Goal: Contribute content: Contribute content

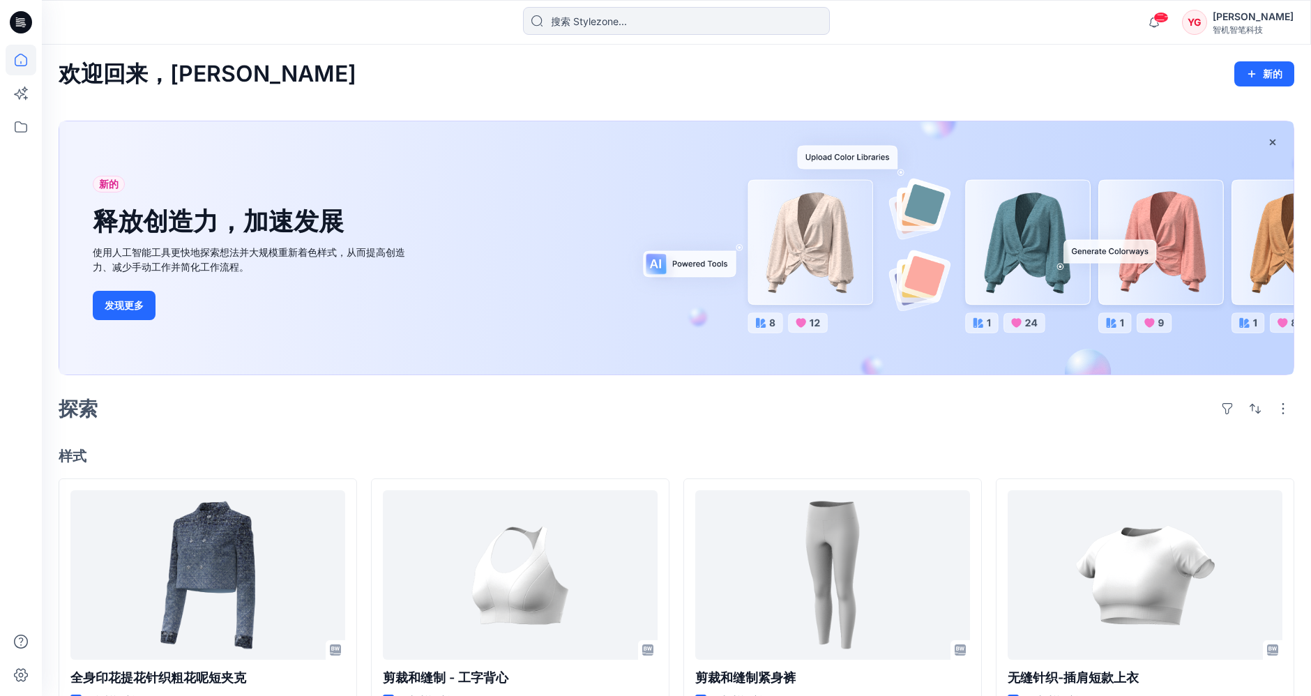
click at [116, 451] on h4 "样式" at bounding box center [677, 456] width 1236 height 17
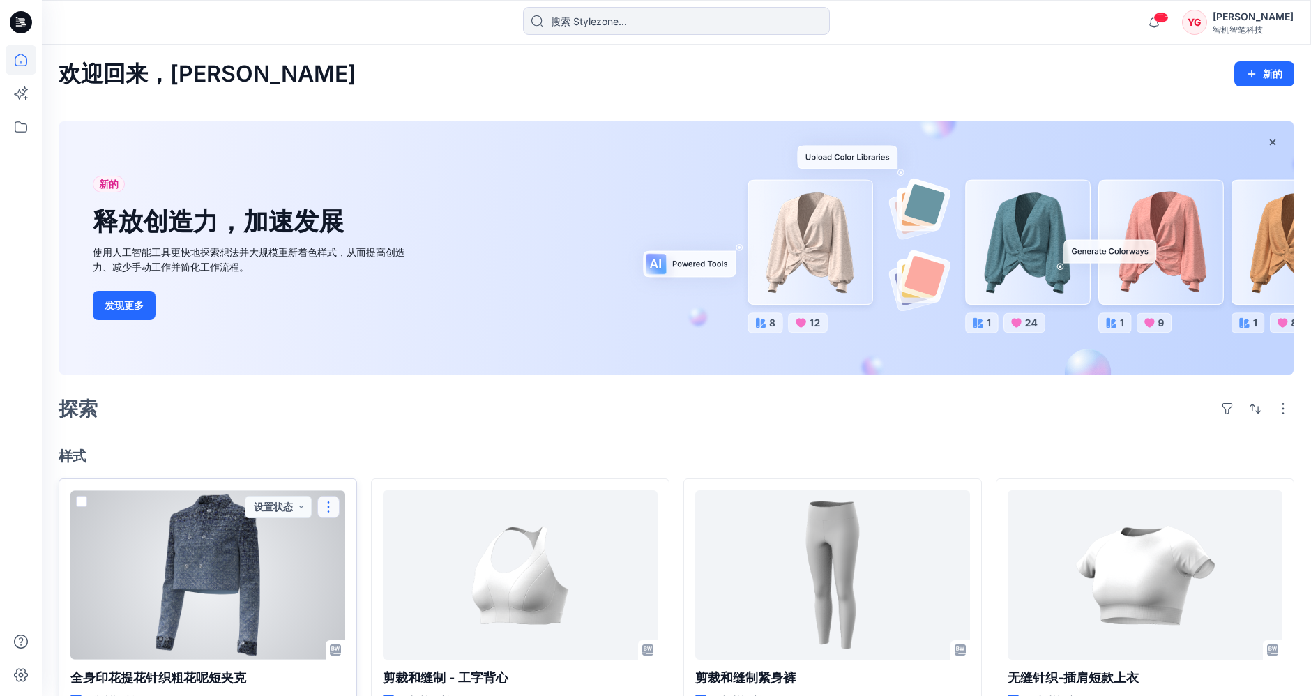
click at [332, 505] on button "button" at bounding box center [328, 507] width 22 height 22
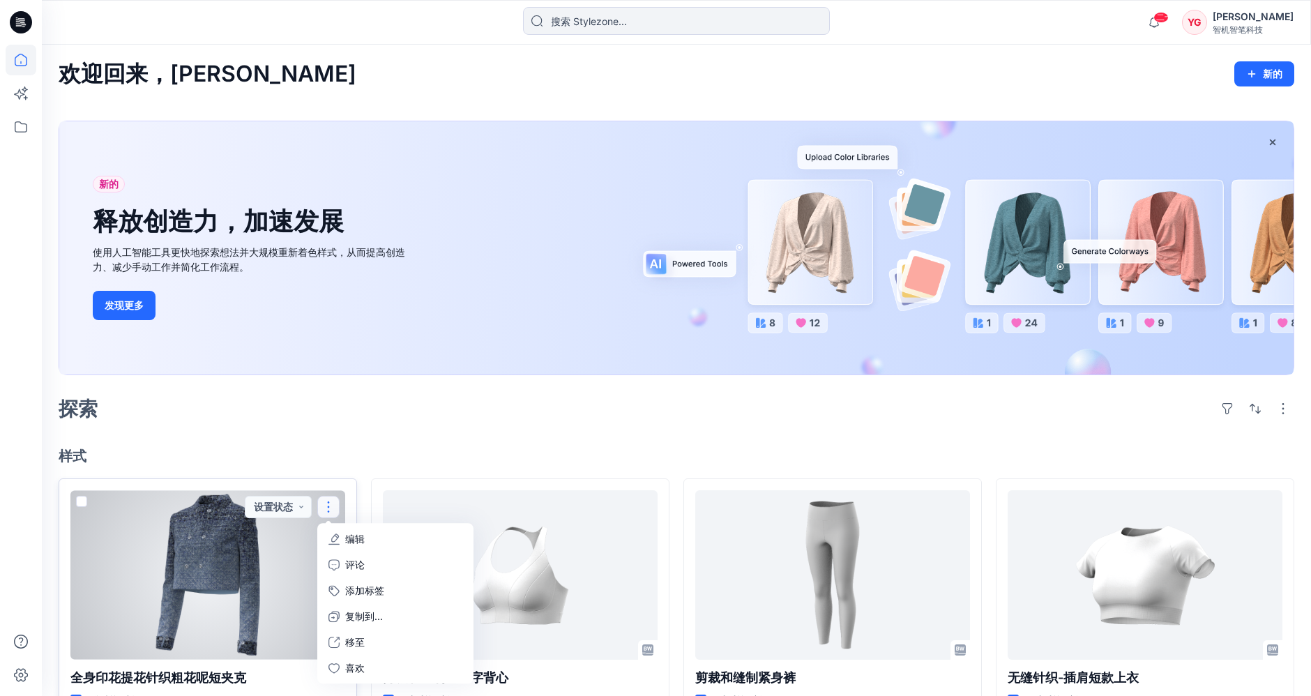
click at [364, 539] on font "编辑" at bounding box center [355, 539] width 20 height 12
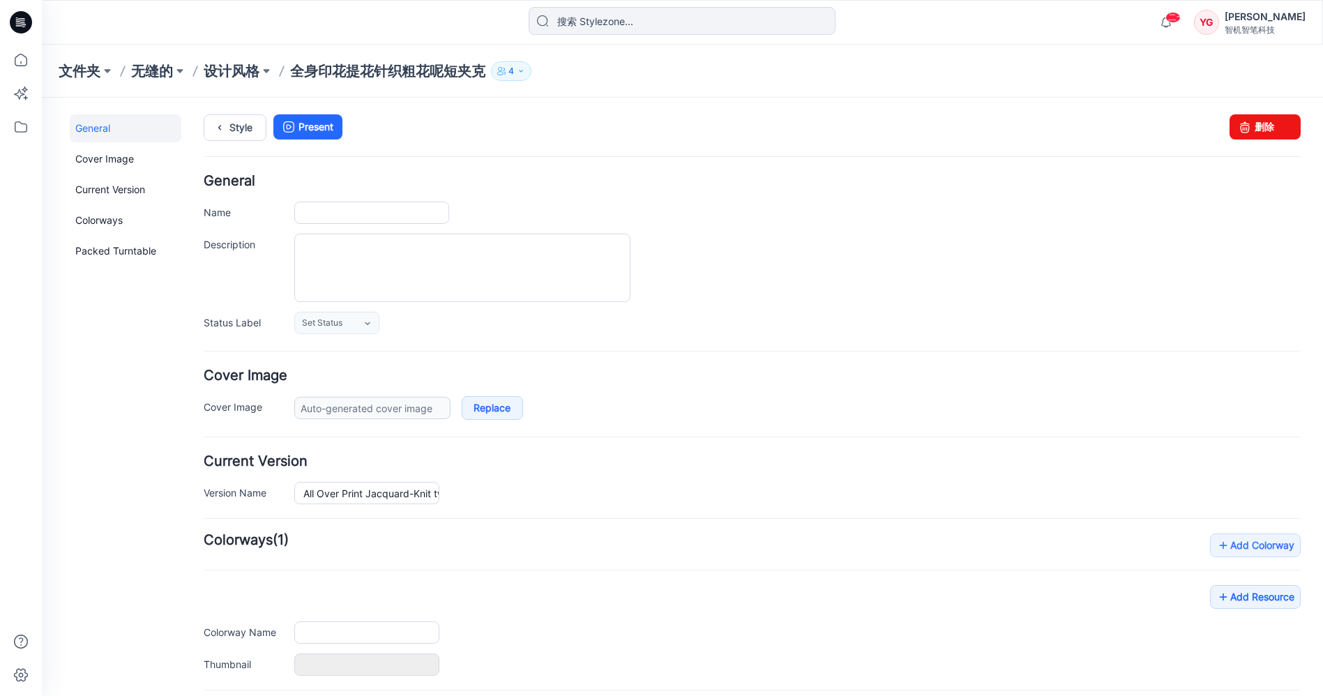
type input "All Over Print Jacquard-Knit tweed style short jacket"
type input "Colorway 1"
type input "Default Thumbnail"
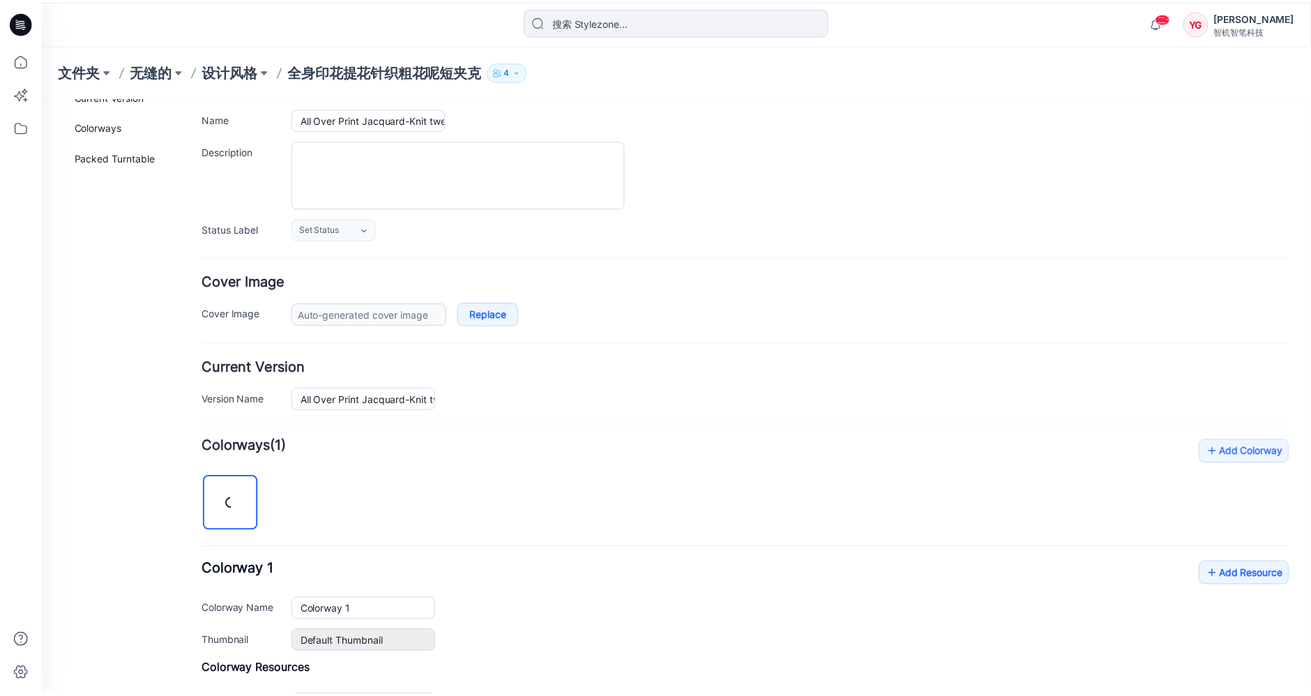
scroll to position [308, 0]
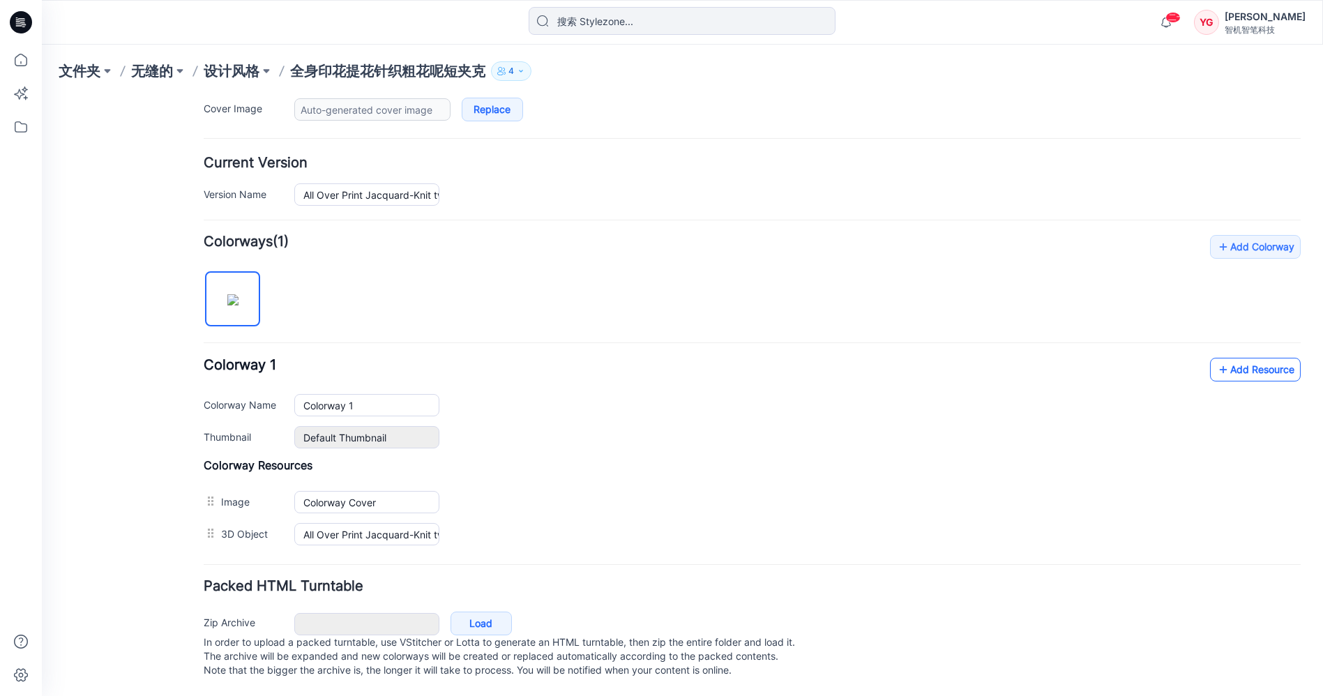
click at [1263, 361] on link "Add Resource" at bounding box center [1255, 370] width 91 height 24
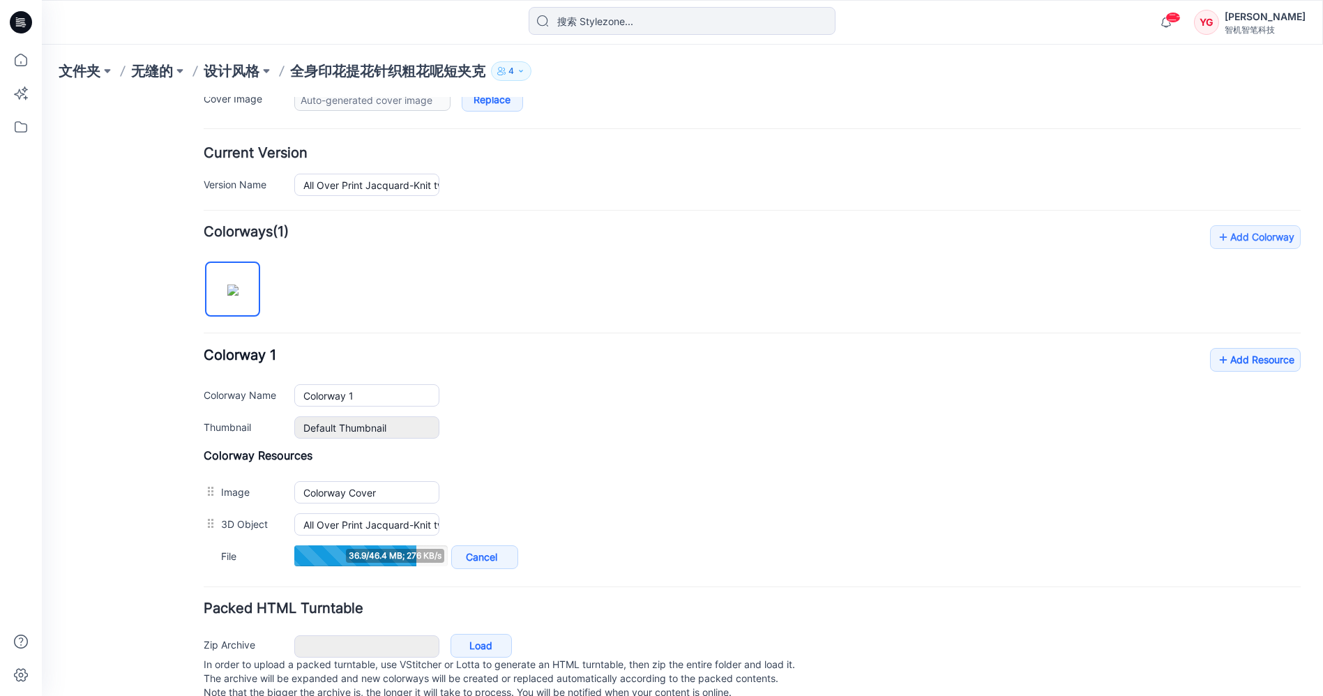
click at [73, 338] on div "General Cover Image Current Version Colorways Packed Turntable" at bounding box center [126, 262] width 112 height 912
click at [223, 63] on font "设计风格" at bounding box center [232, 71] width 56 height 17
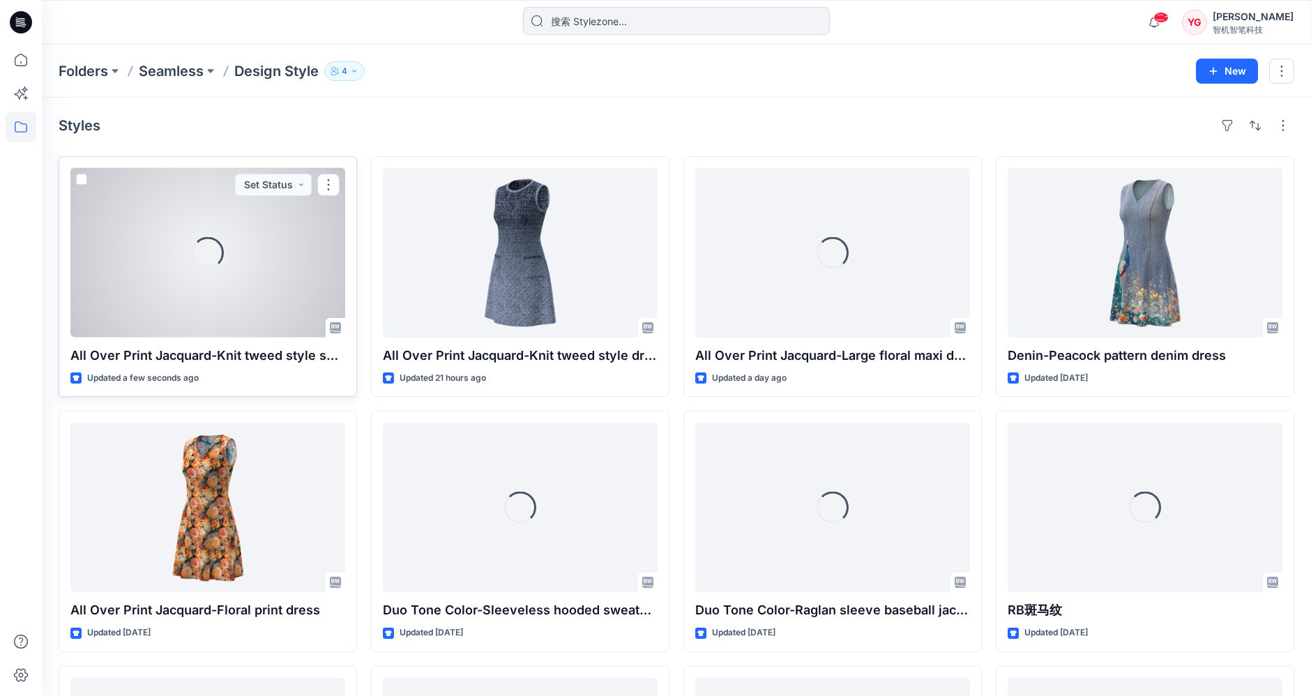
click at [292, 244] on div "Loading..." at bounding box center [207, 253] width 275 height 170
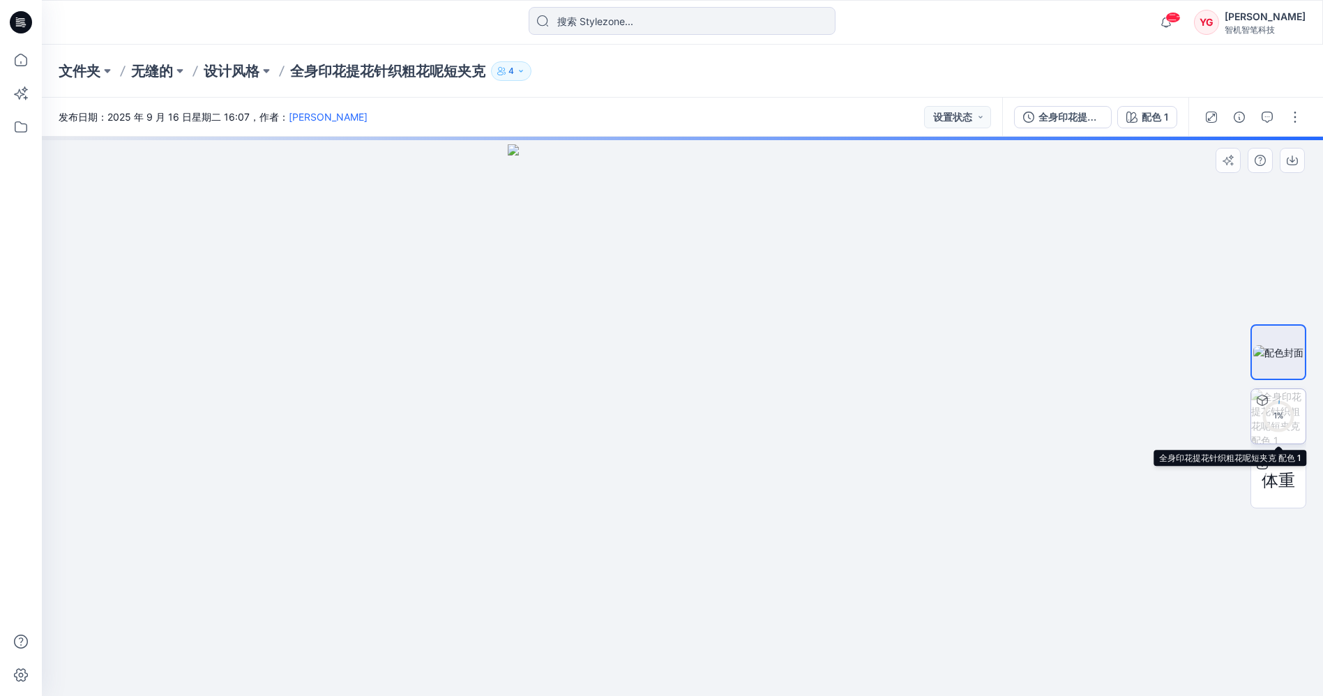
click at [1269, 421] on div "1 %" at bounding box center [1278, 416] width 33 height 12
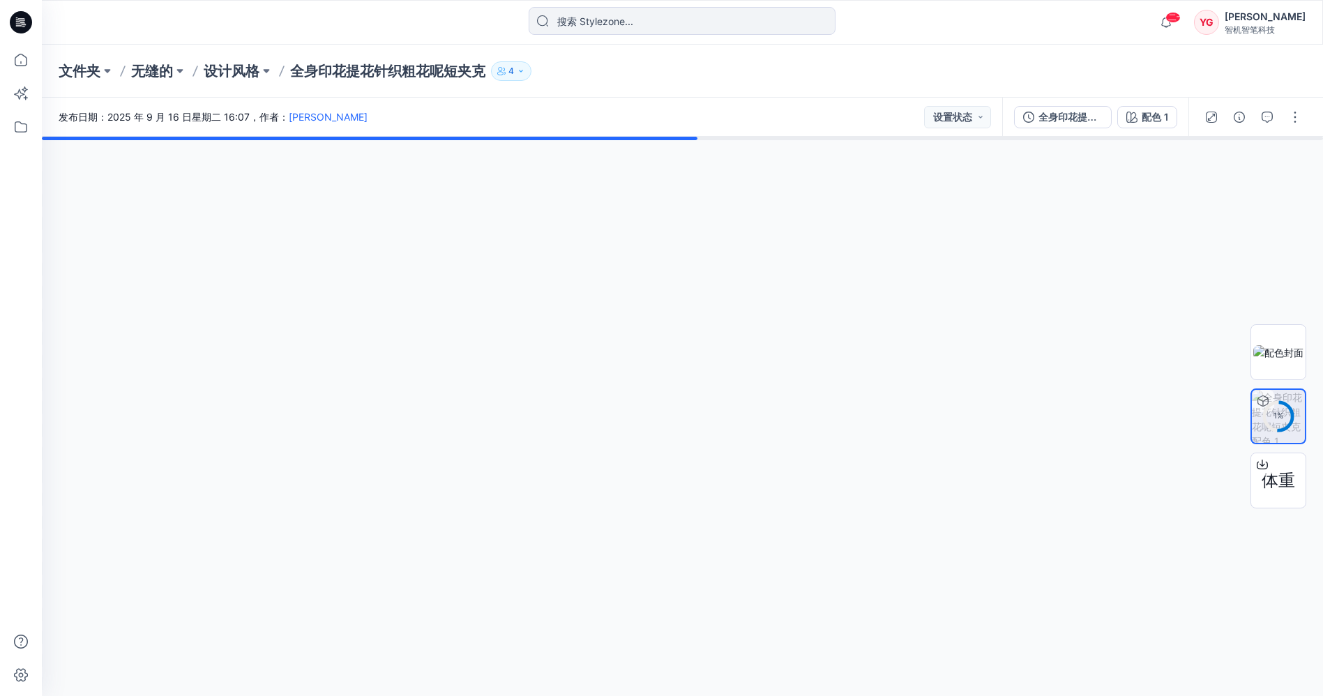
click at [1114, 366] on div at bounding box center [682, 416] width 1281 height 559
click at [1141, 307] on div at bounding box center [682, 416] width 1281 height 559
click at [1148, 237] on div at bounding box center [682, 416] width 1281 height 559
click at [243, 64] on font "设计风格" at bounding box center [232, 71] width 56 height 17
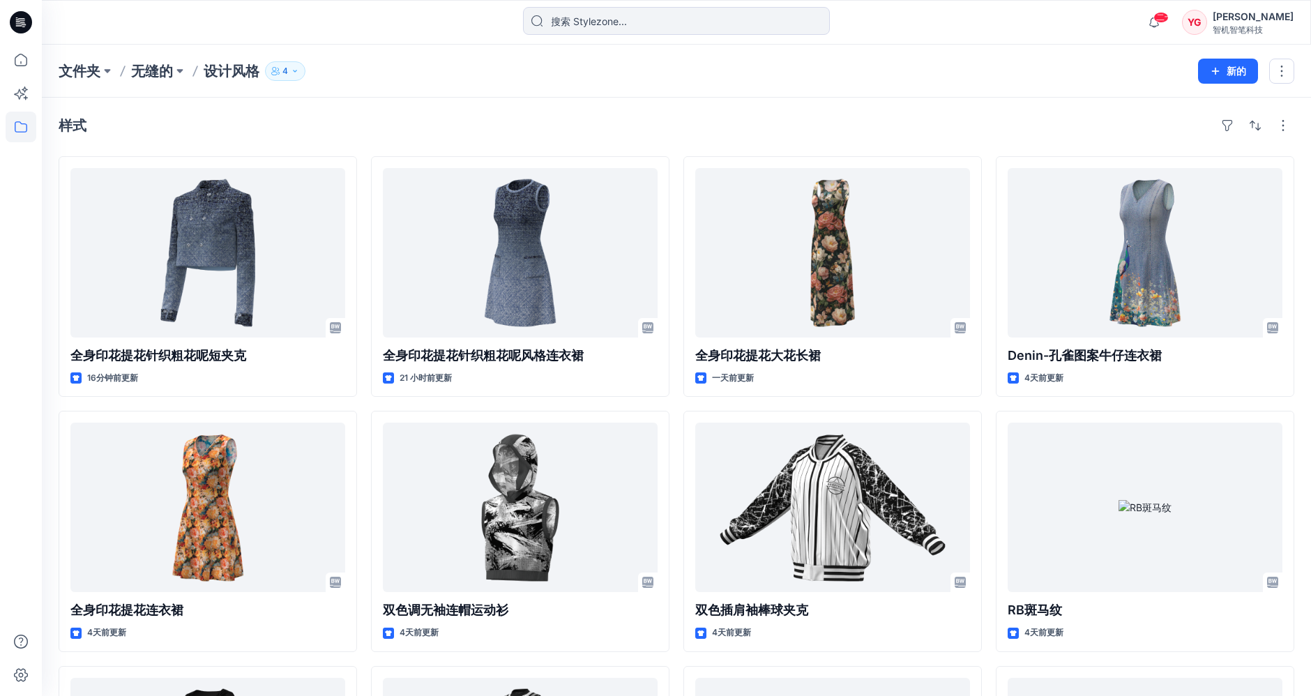
click at [80, 66] on font "文件夹" at bounding box center [80, 71] width 42 height 17
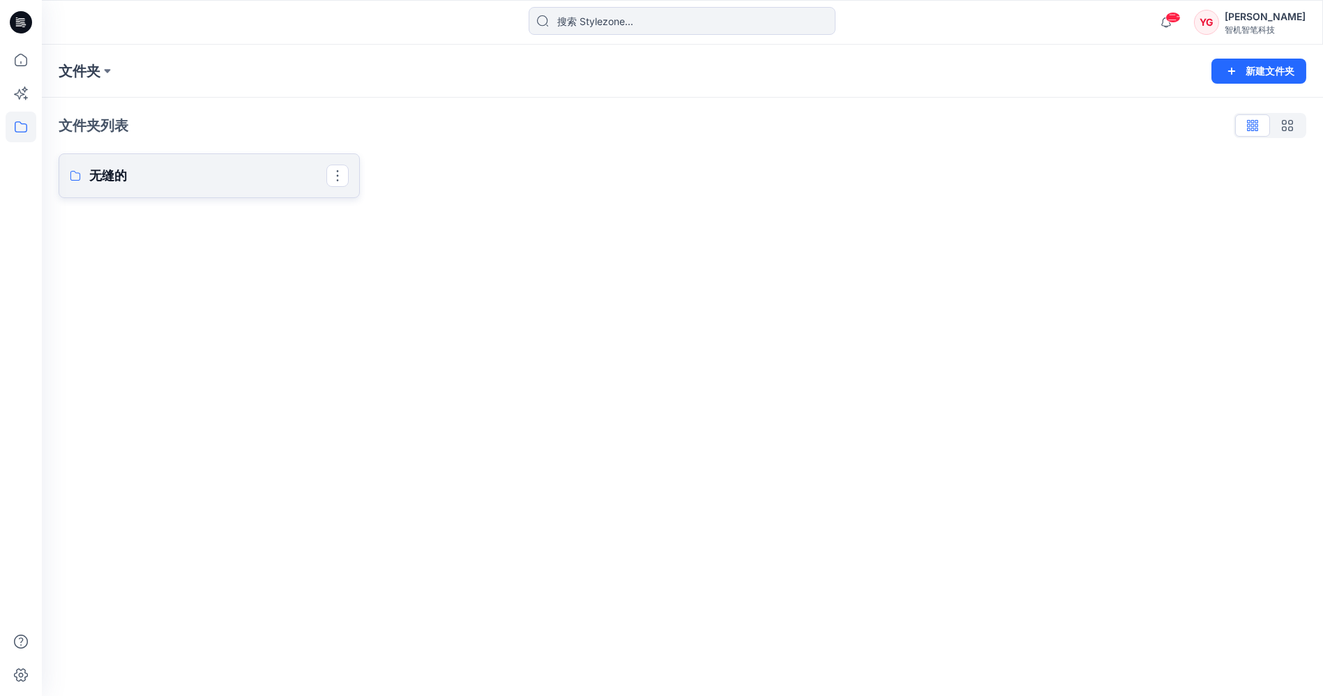
click at [135, 176] on p "无缝的" at bounding box center [207, 176] width 237 height 20
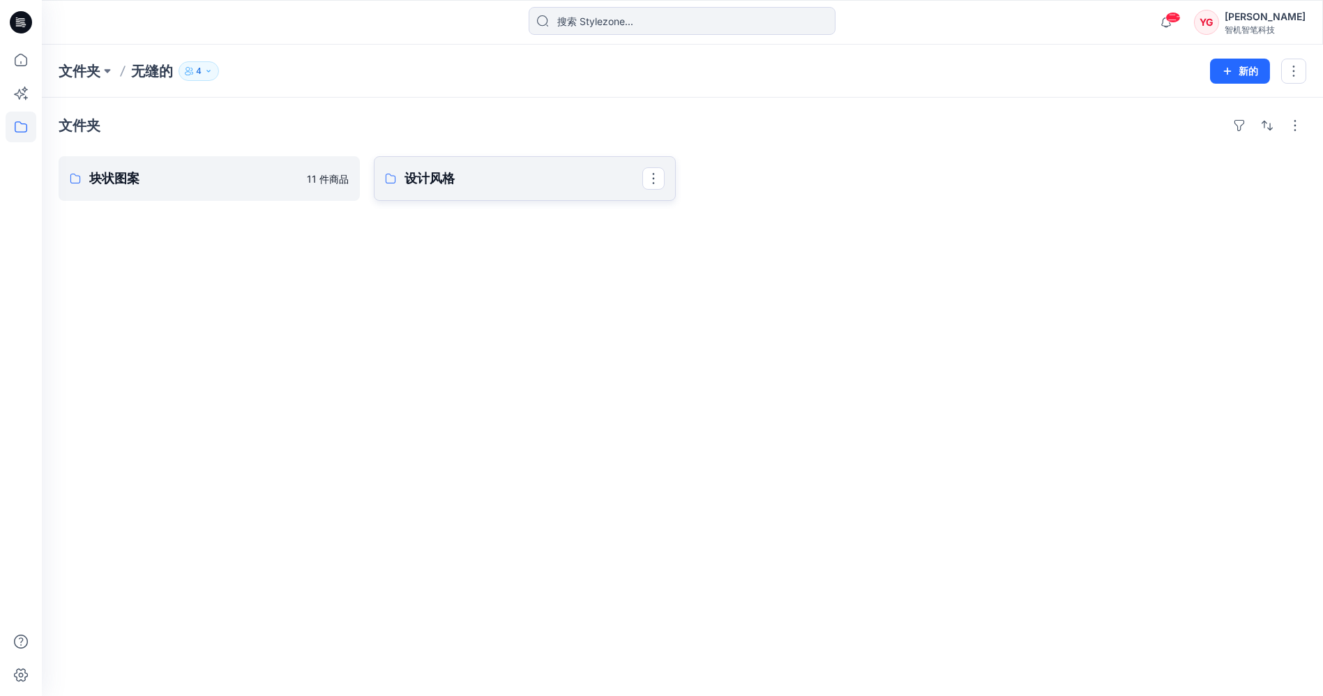
click at [450, 187] on p "设计风格" at bounding box center [523, 179] width 237 height 20
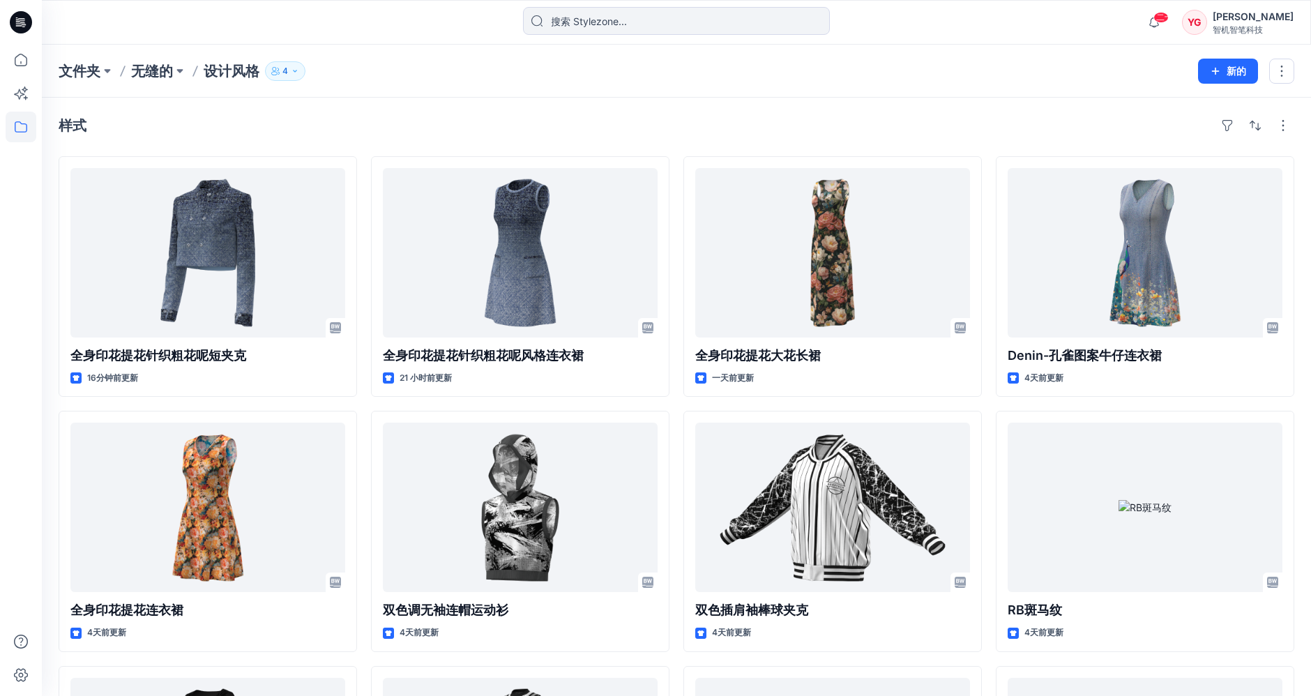
click at [857, 116] on div "样式" at bounding box center [677, 125] width 1236 height 22
click at [13, 62] on icon at bounding box center [21, 60] width 31 height 31
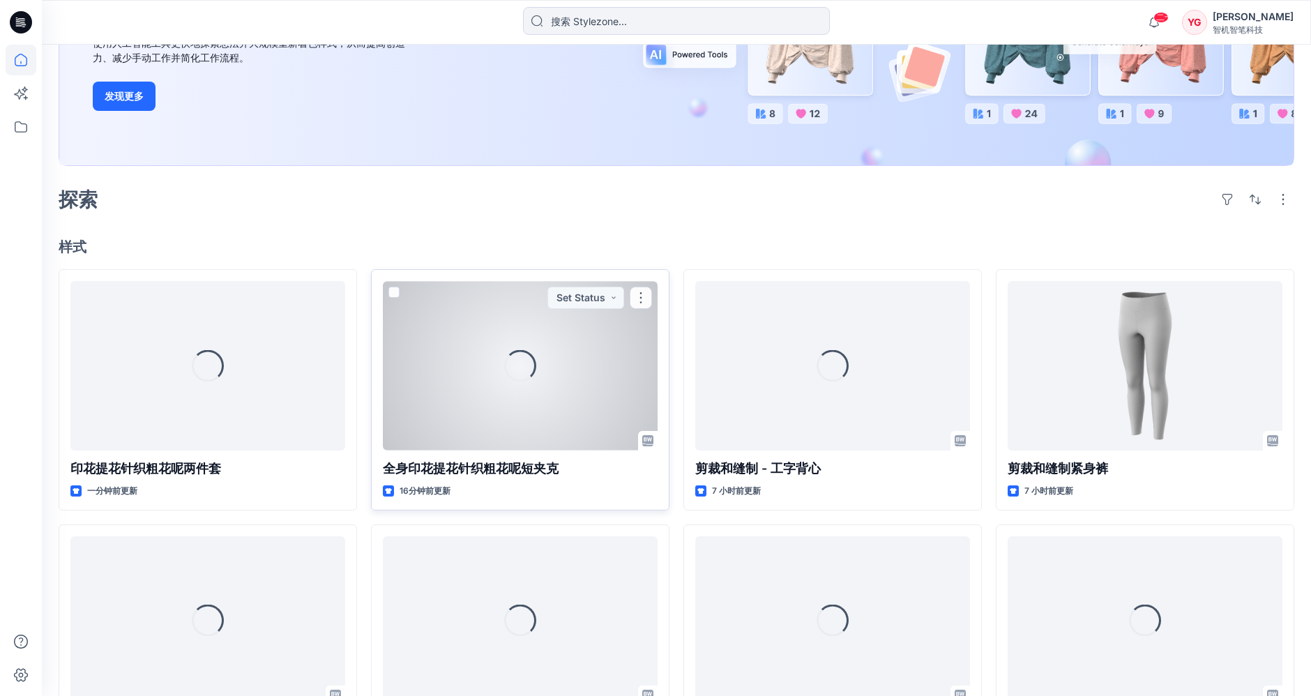
scroll to position [232, 0]
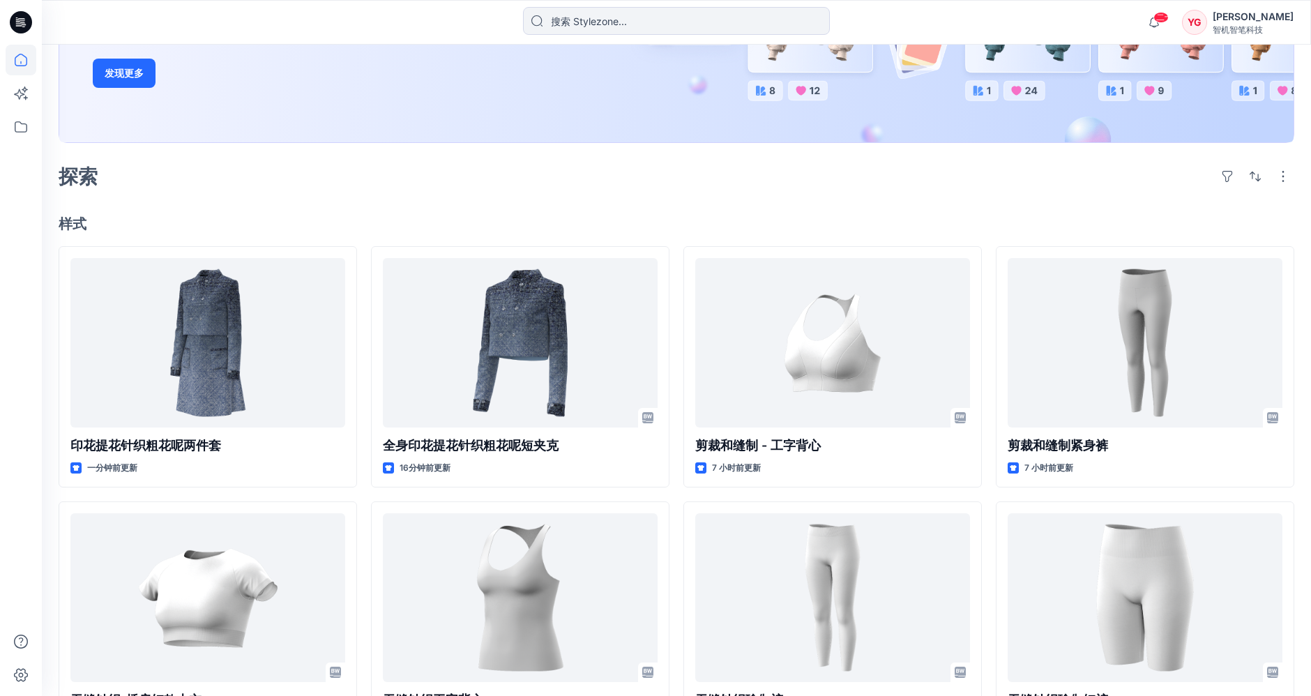
click at [1118, 226] on h4 "样式" at bounding box center [677, 224] width 1236 height 17
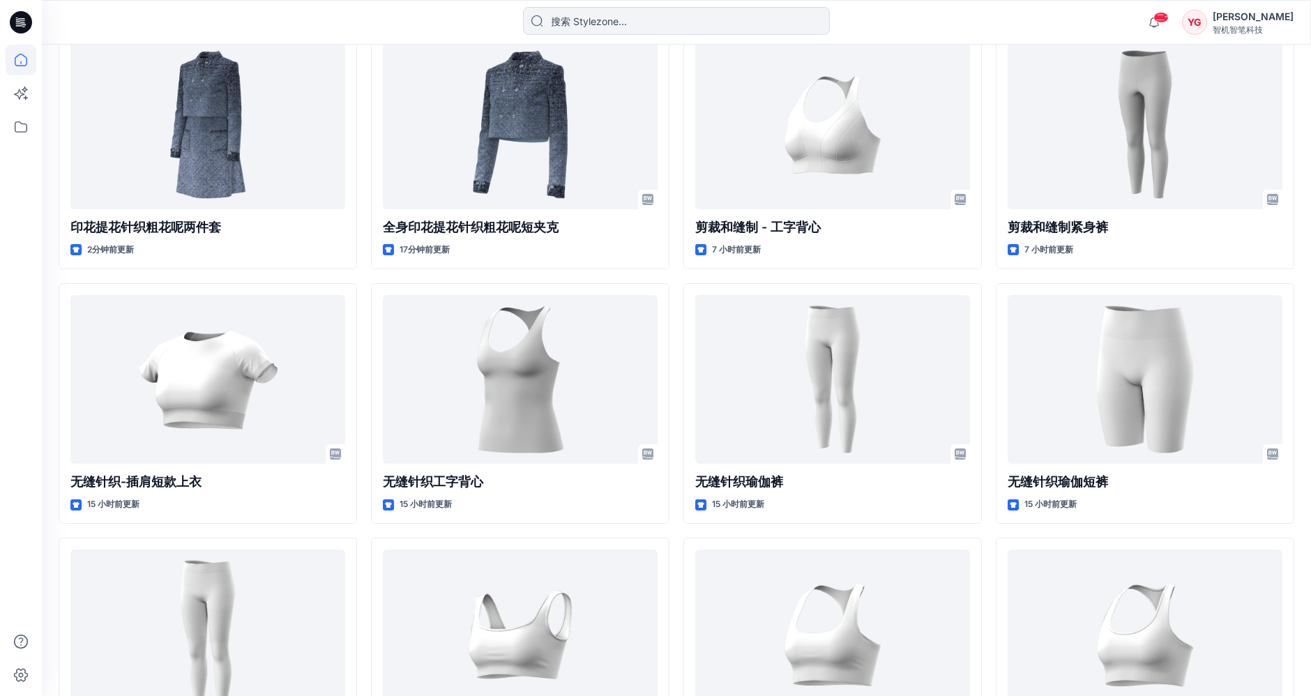
scroll to position [433, 0]
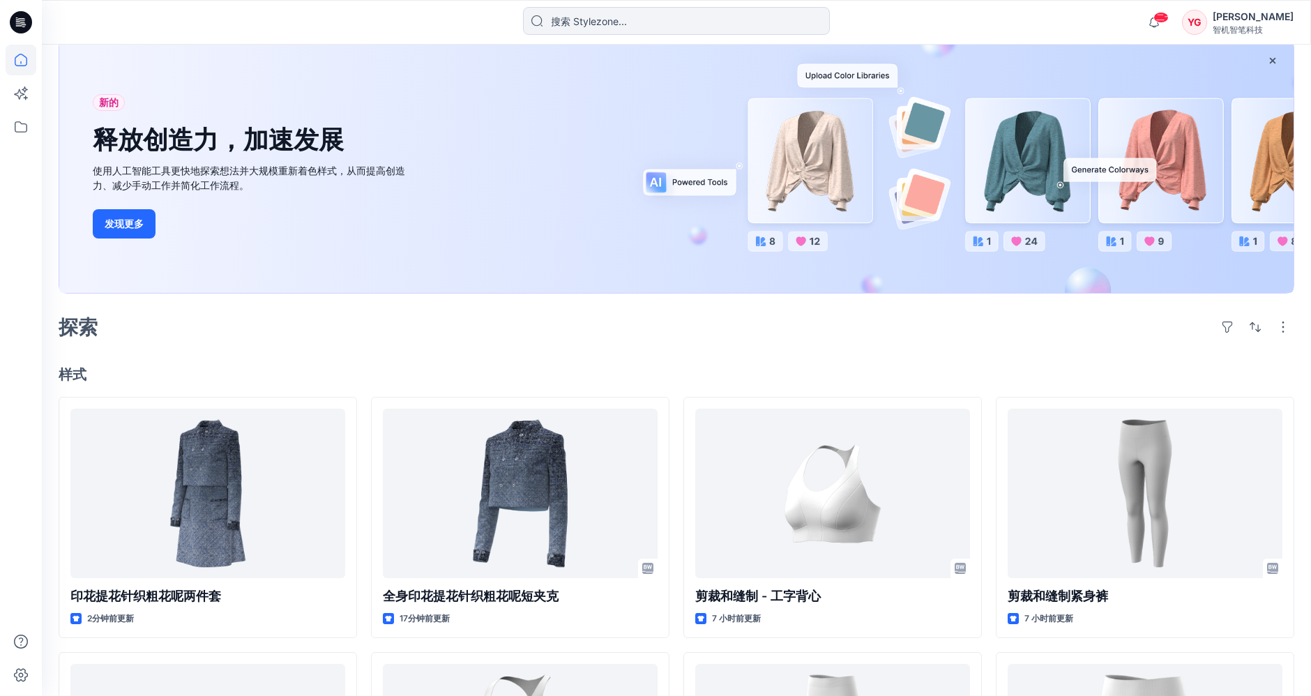
scroll to position [155, 0]
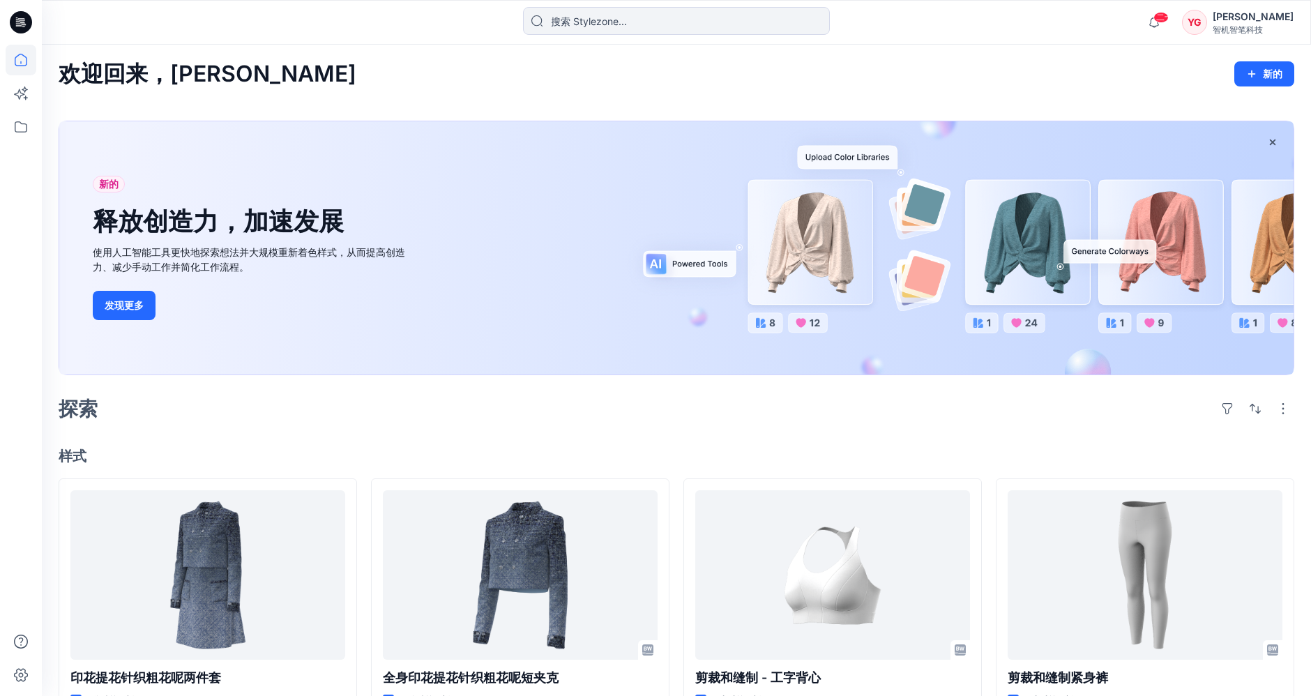
click at [1175, 449] on h4 "样式" at bounding box center [677, 456] width 1236 height 17
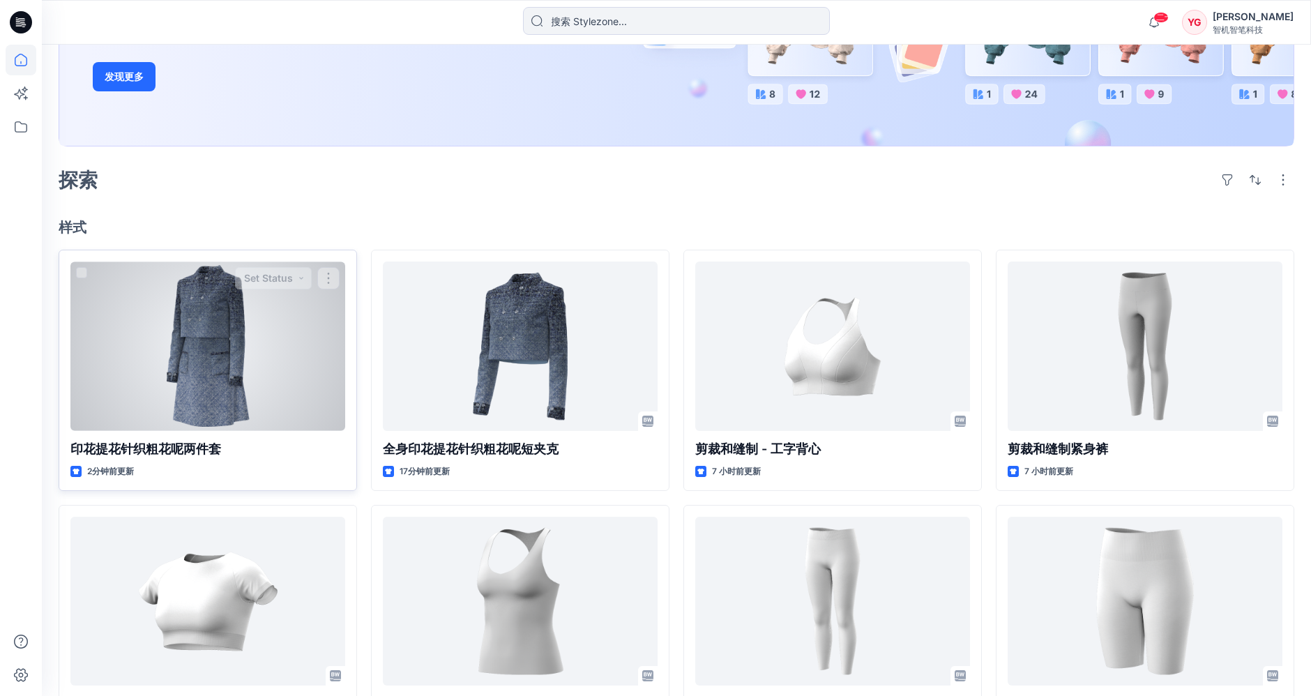
scroll to position [232, 0]
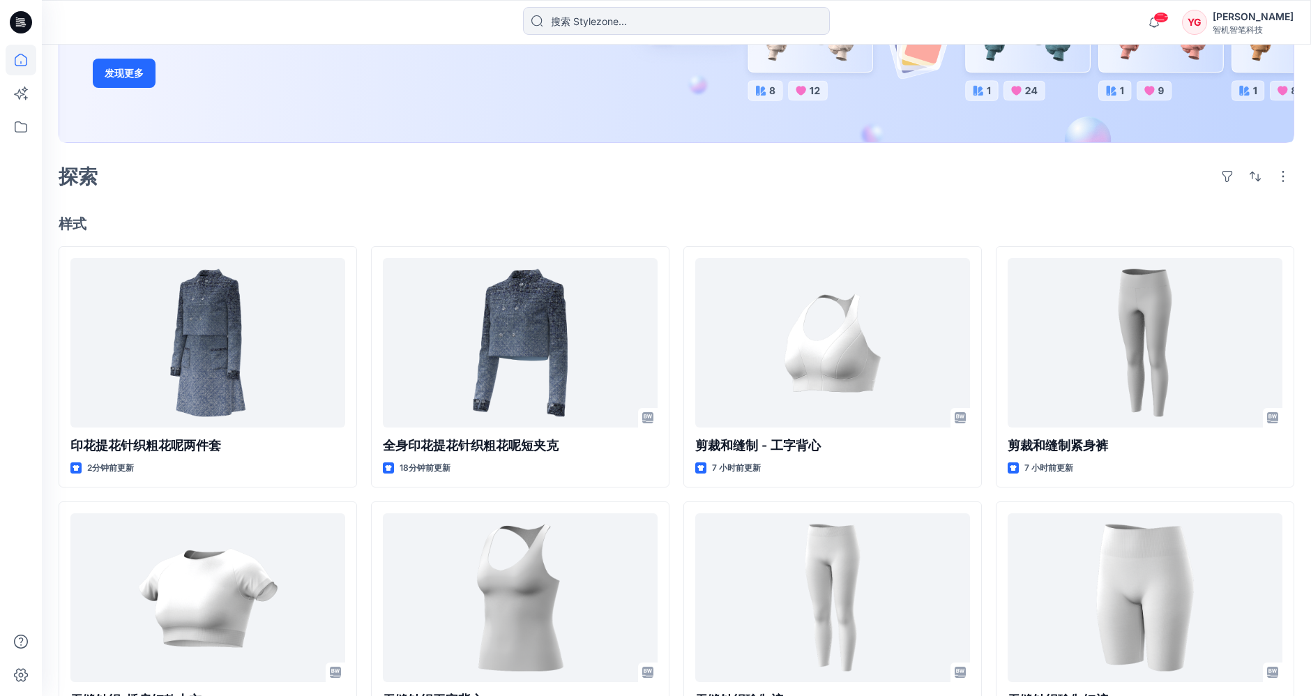
click at [682, 193] on div "欢迎回来，Yiu 新的 新的 释放创造力，加速发展 使用人工智能工具更快地探索想法并大规模重新着色样式，从而提高创造力、减少手动工作并简化工作流程。 发现更多…" at bounding box center [677, 437] width 1270 height 1251
click at [811, 180] on div "探索" at bounding box center [677, 176] width 1236 height 33
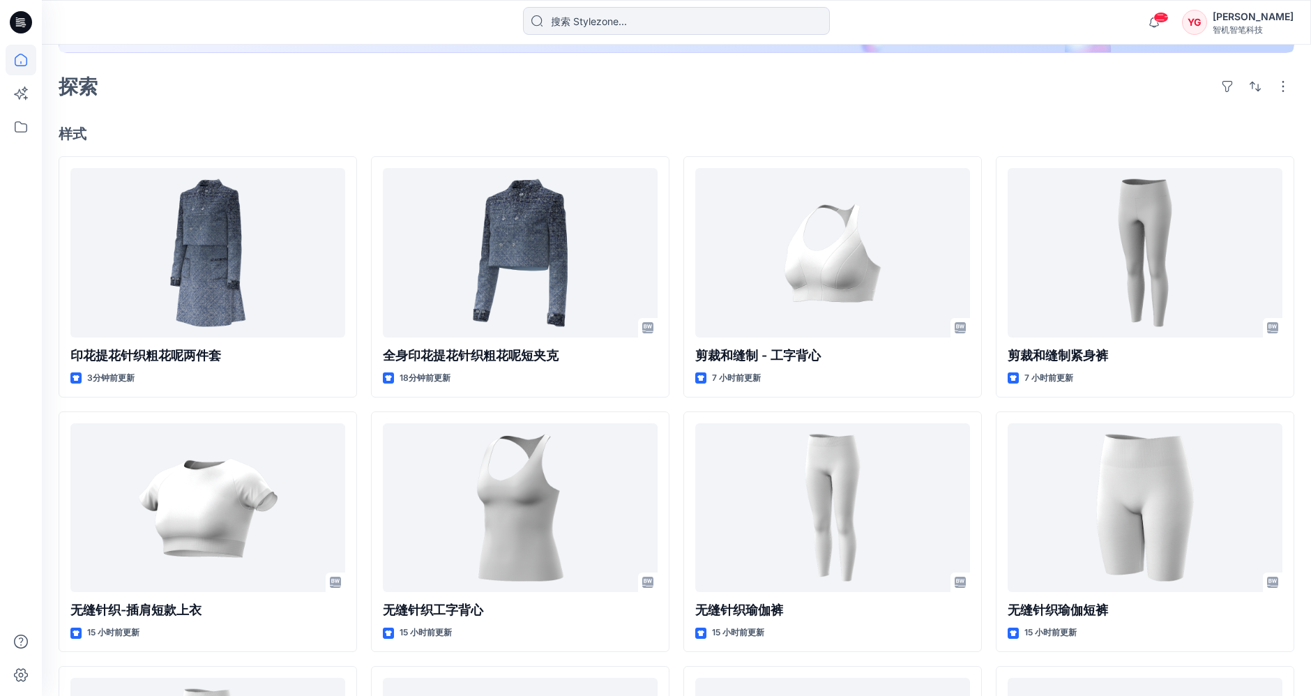
scroll to position [250, 0]
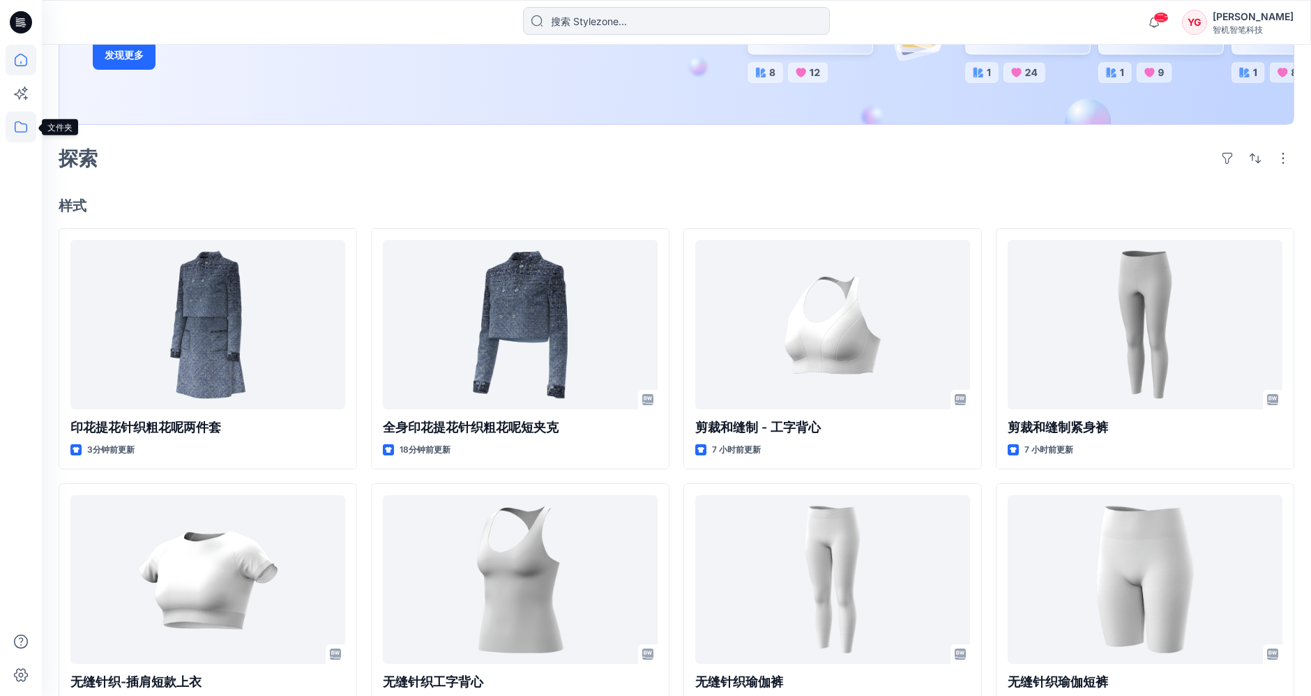
click at [16, 128] on icon at bounding box center [21, 127] width 31 height 31
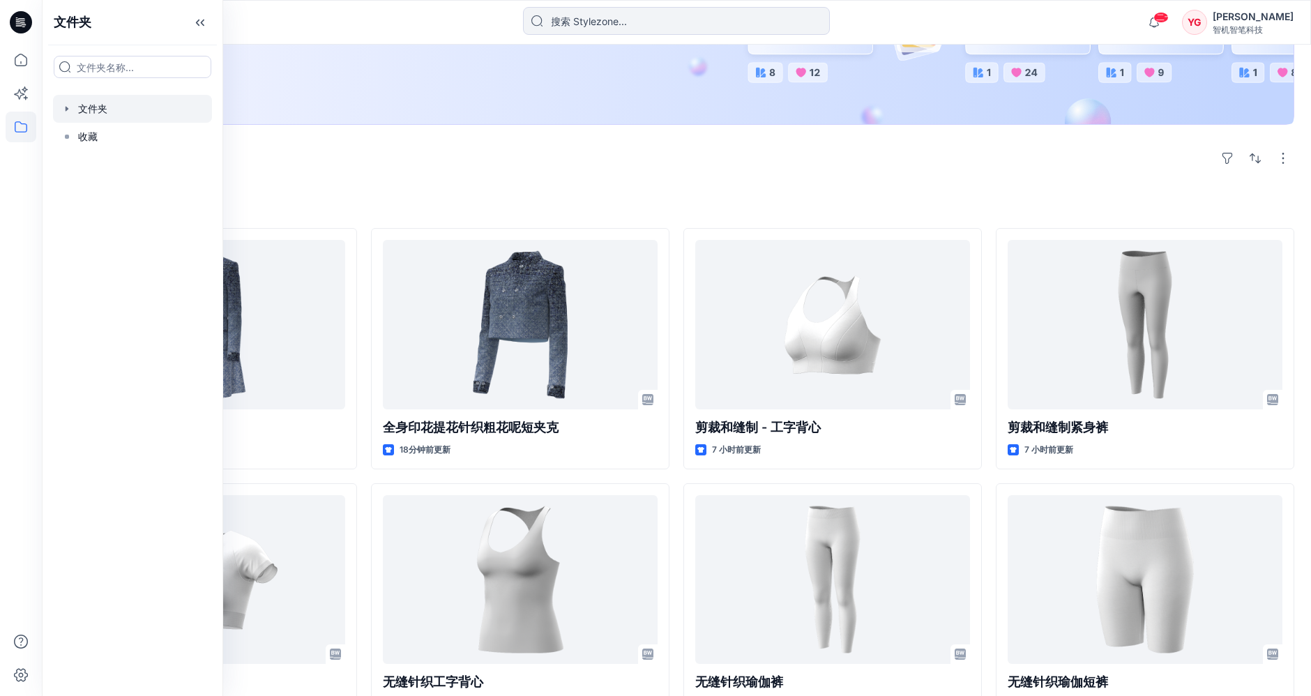
click at [92, 108] on div at bounding box center [132, 109] width 159 height 28
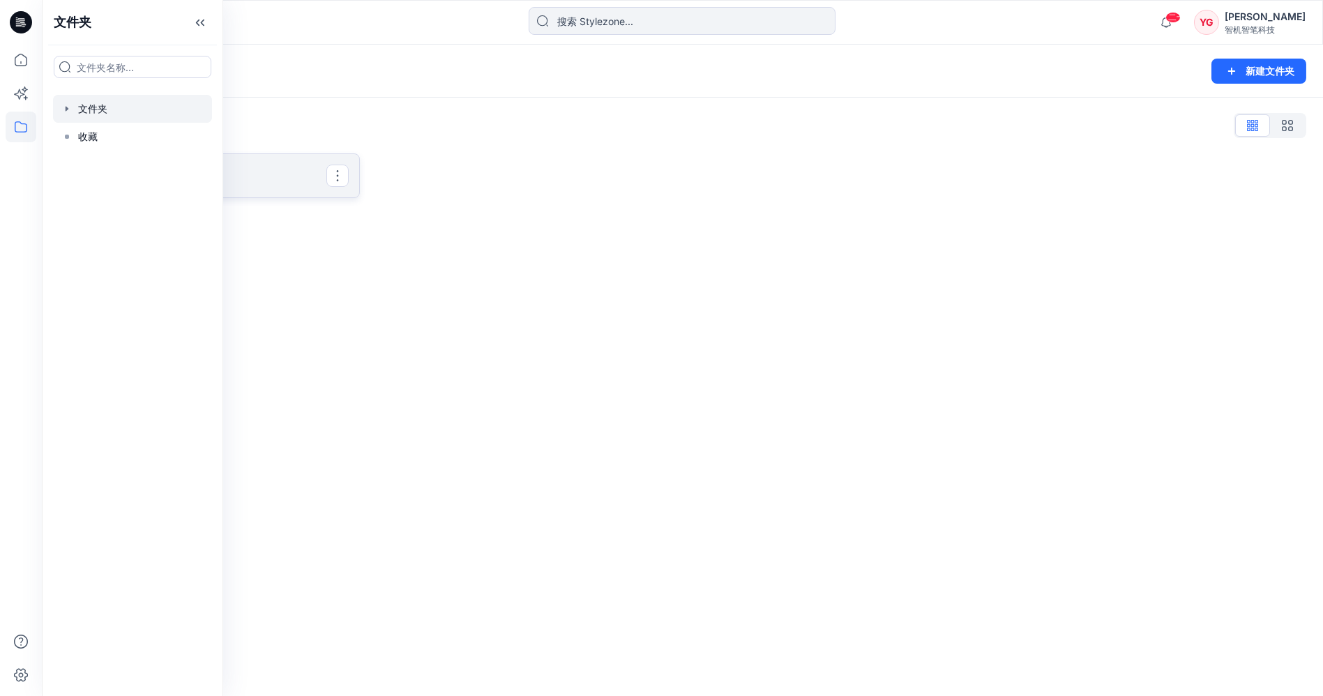
click at [276, 180] on p "无缝的" at bounding box center [207, 176] width 237 height 20
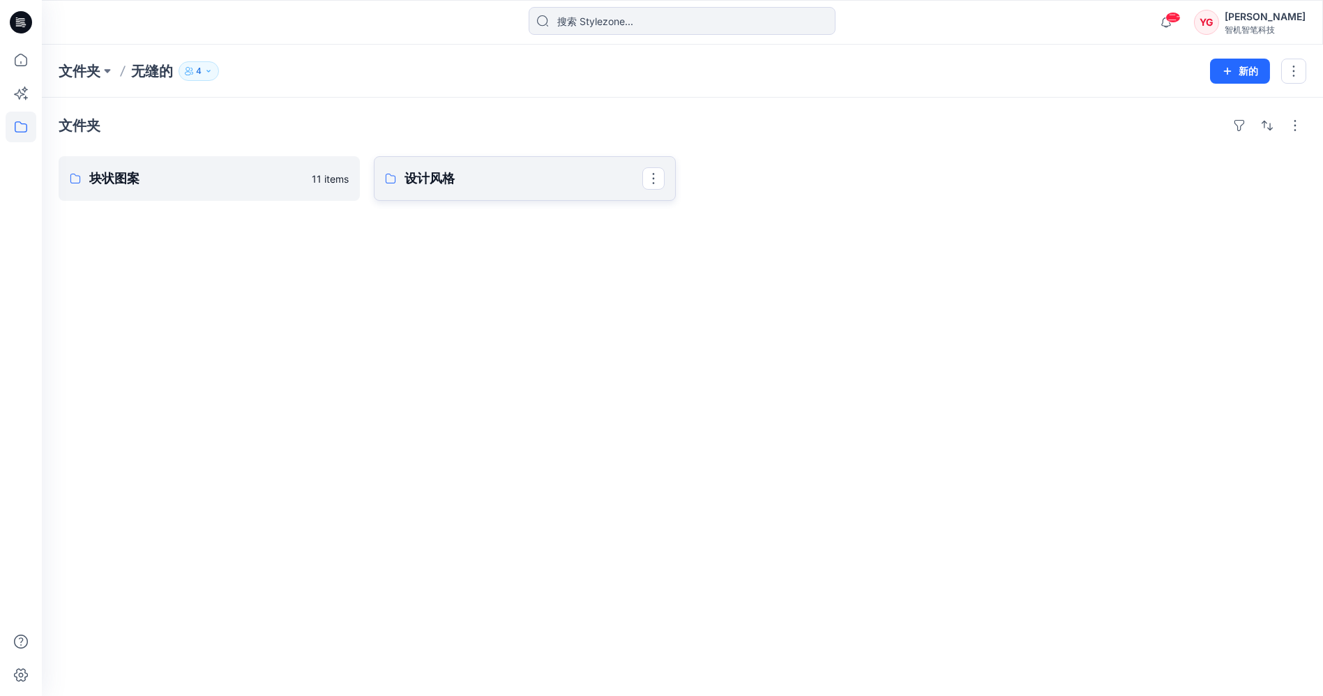
click at [429, 182] on font "设计风格" at bounding box center [430, 178] width 50 height 15
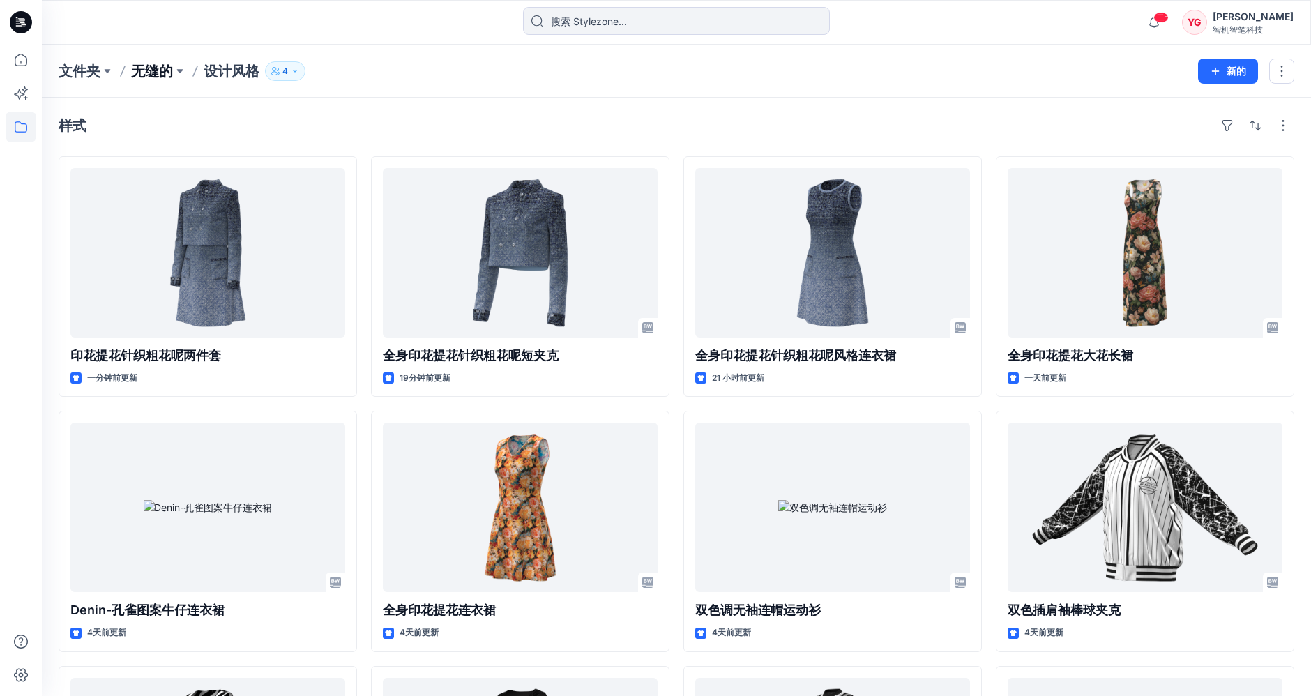
click at [163, 65] on font "无缝的" at bounding box center [152, 71] width 42 height 17
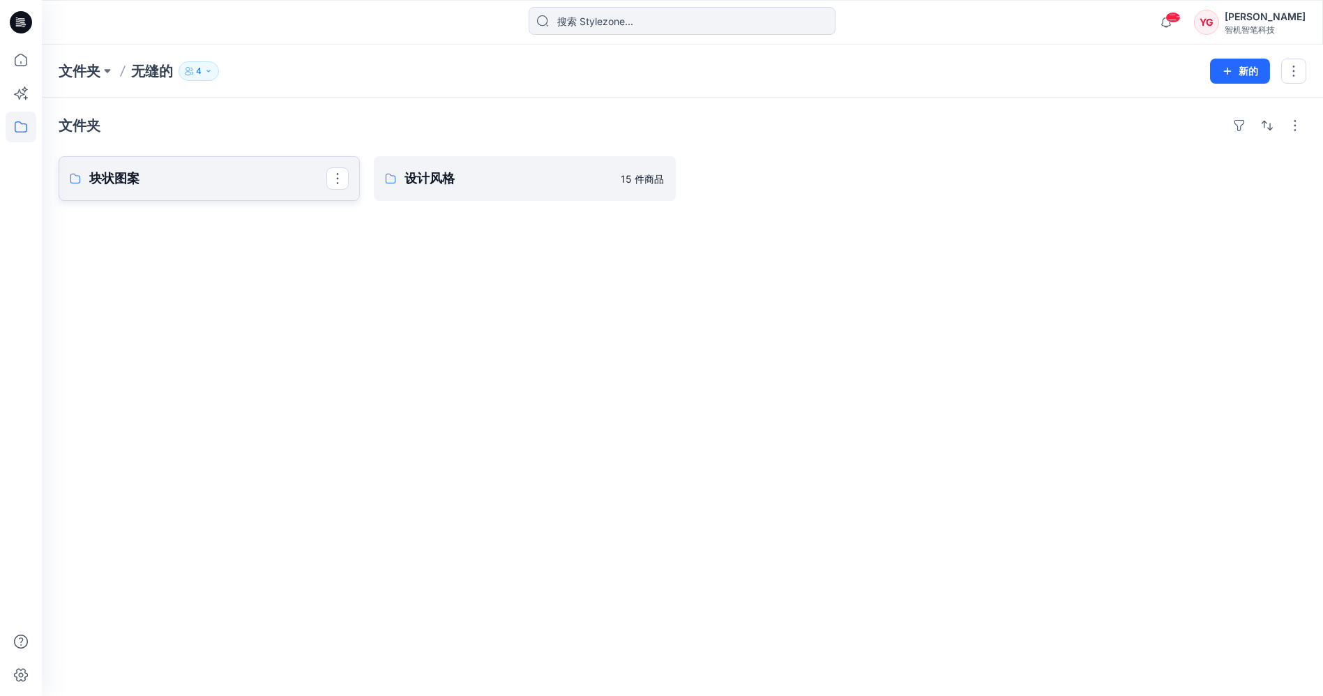
click at [259, 173] on p "块状图案" at bounding box center [207, 179] width 237 height 20
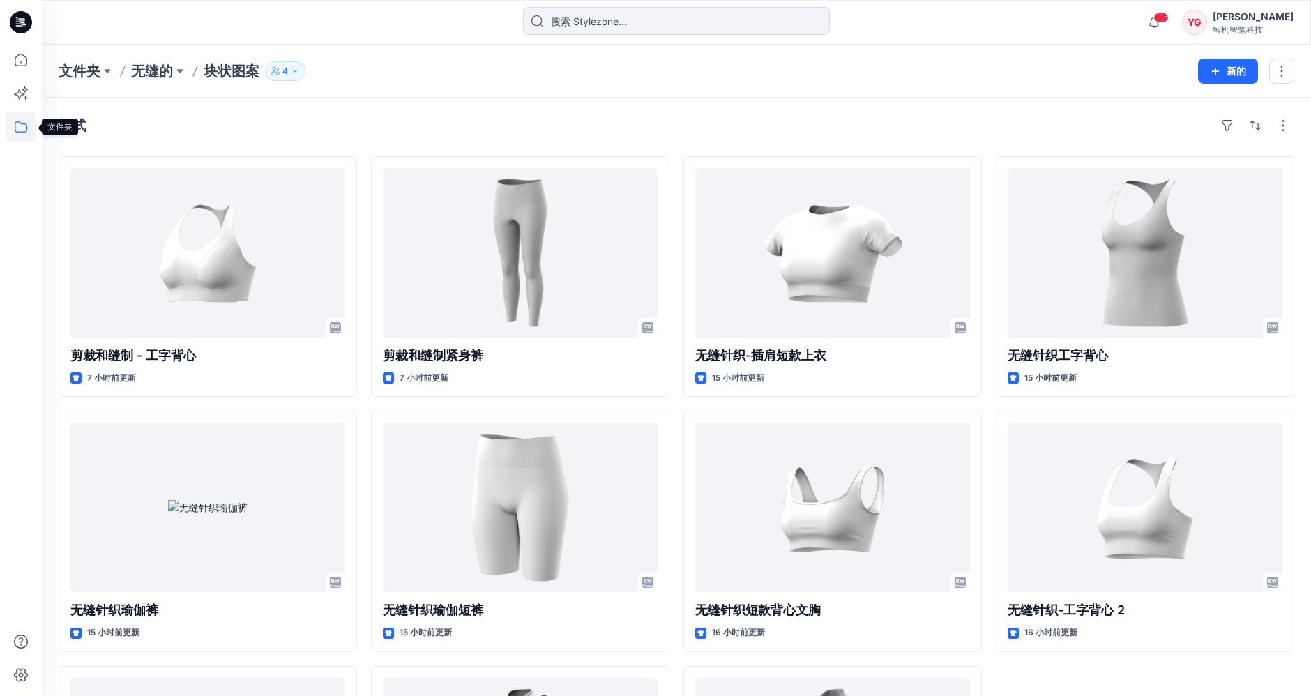
click at [22, 121] on icon at bounding box center [21, 127] width 31 height 31
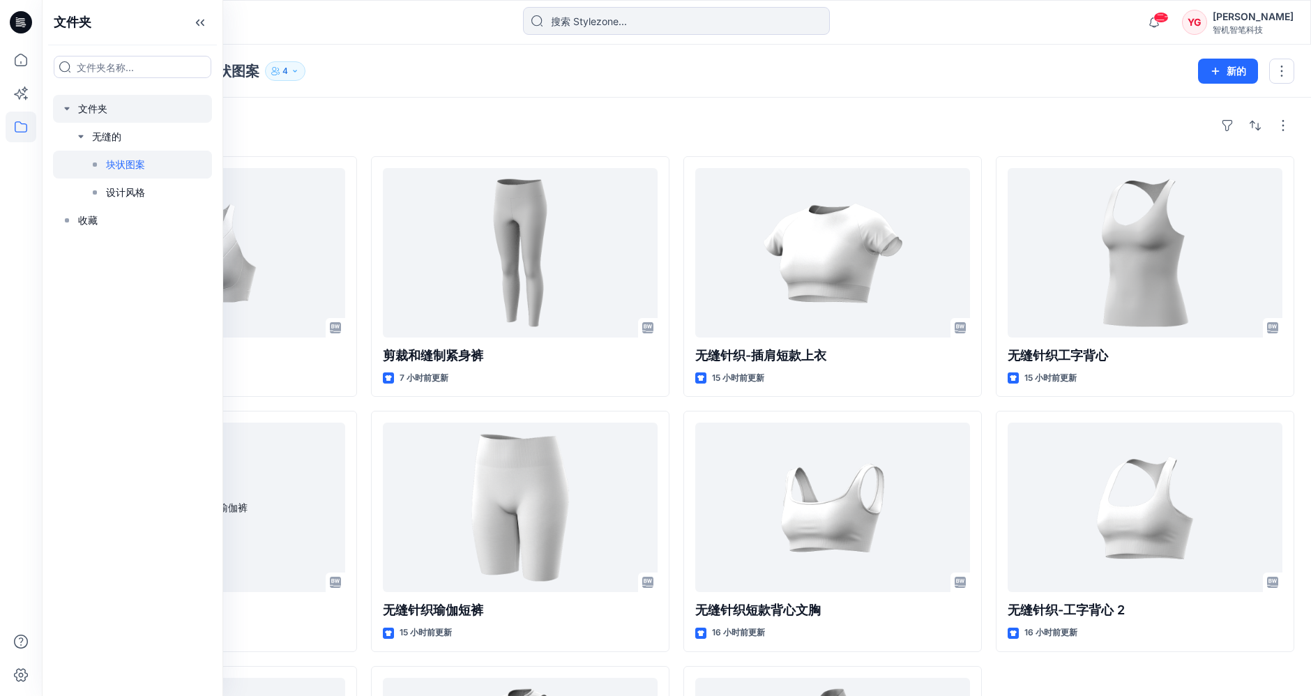
click at [75, 114] on div at bounding box center [132, 109] width 159 height 28
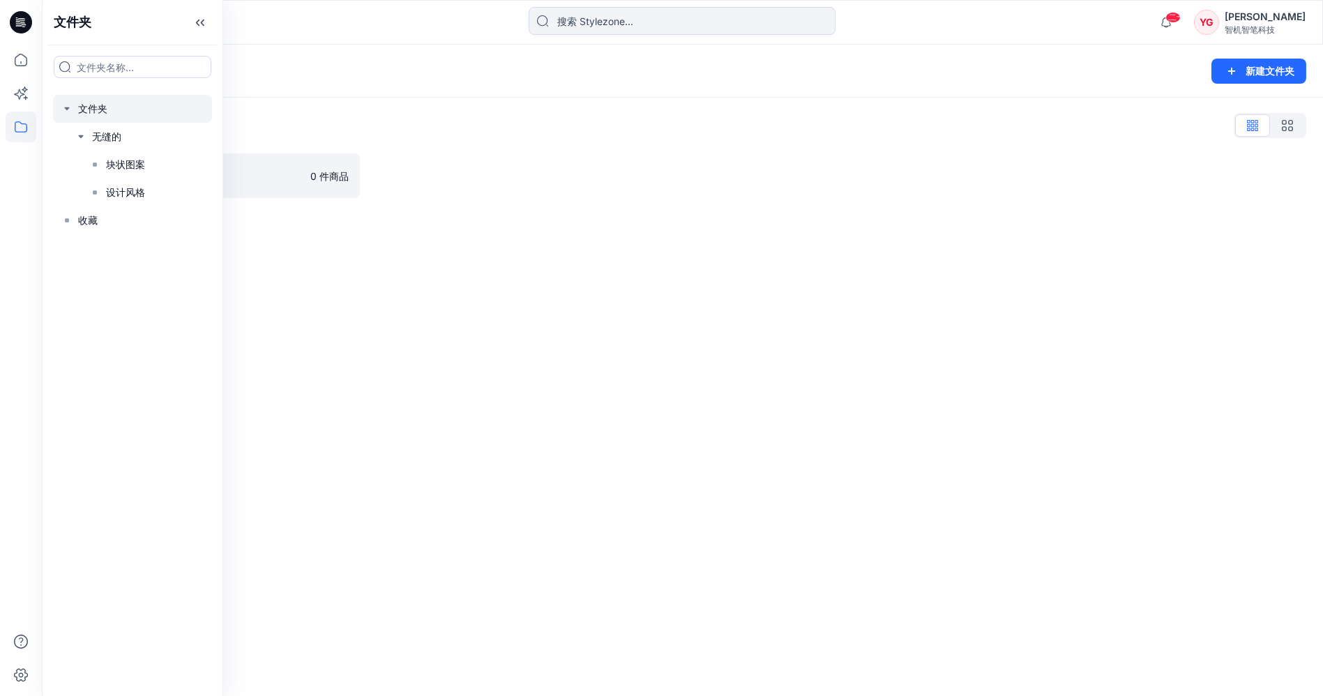
click at [349, 132] on div "文件夹列表" at bounding box center [683, 125] width 1248 height 22
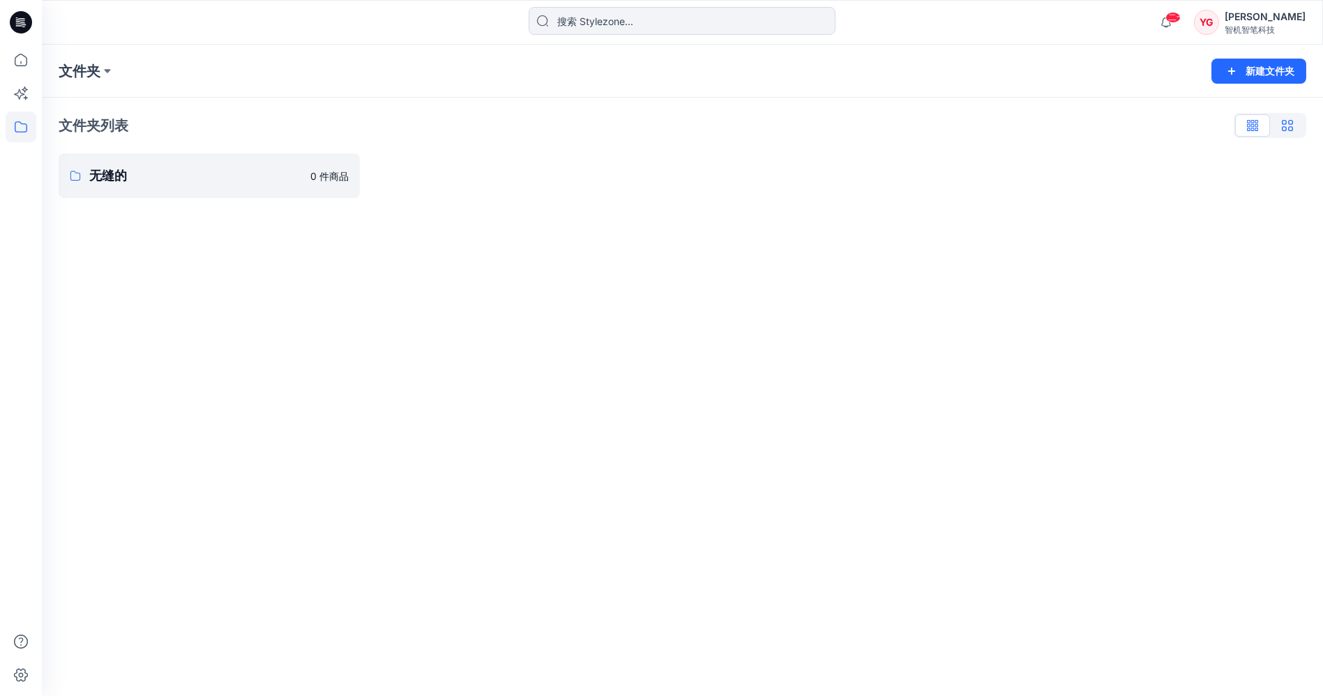
click at [1289, 125] on icon "button" at bounding box center [1287, 125] width 11 height 11
click at [1256, 121] on icon "button" at bounding box center [1252, 125] width 11 height 11
click at [161, 75] on div "文件夹" at bounding box center [628, 71] width 1139 height 20
click at [91, 65] on font "文件夹" at bounding box center [80, 71] width 42 height 17
click at [105, 70] on button at bounding box center [107, 71] width 14 height 20
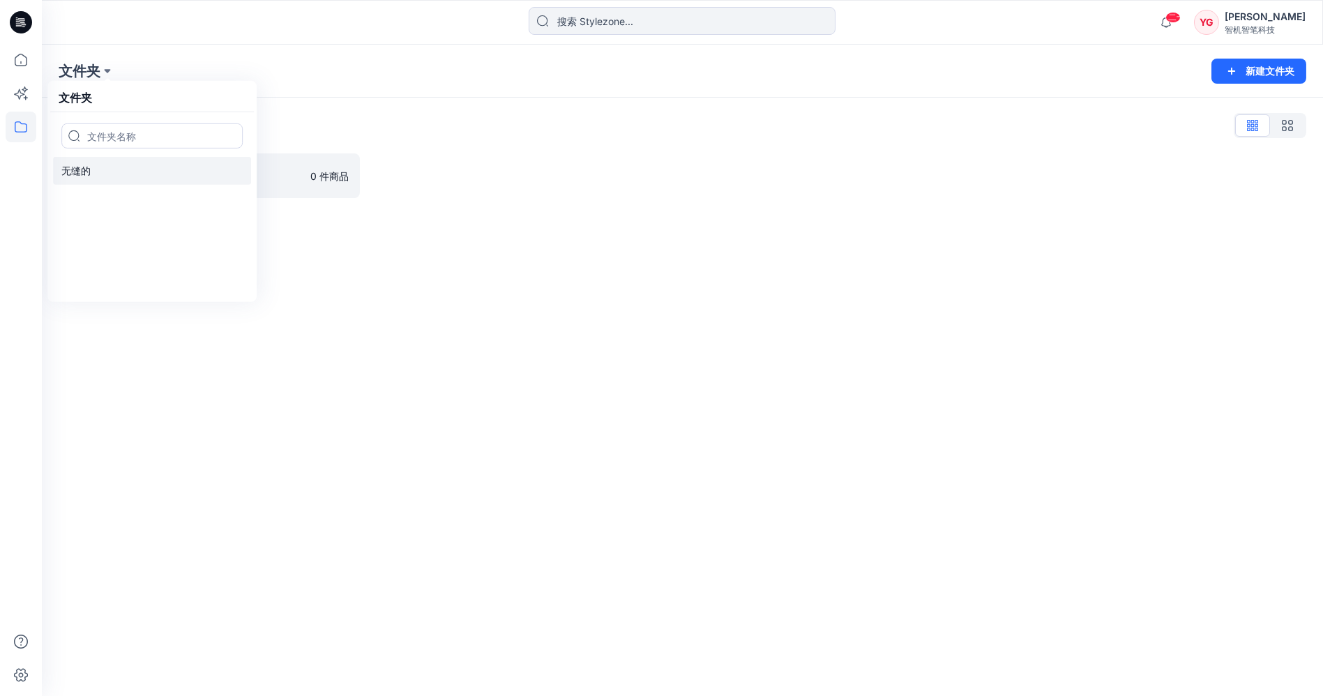
click at [101, 170] on link "无缝的" at bounding box center [152, 171] width 198 height 28
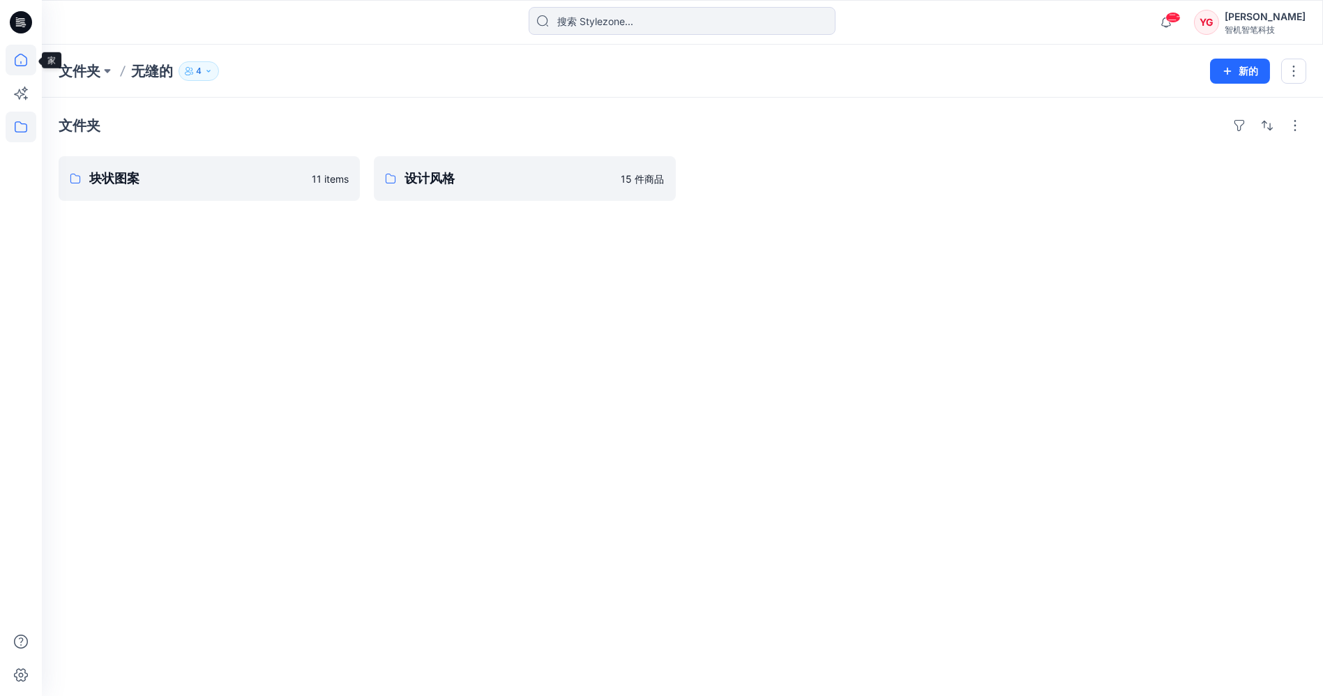
click at [17, 51] on icon at bounding box center [21, 60] width 31 height 31
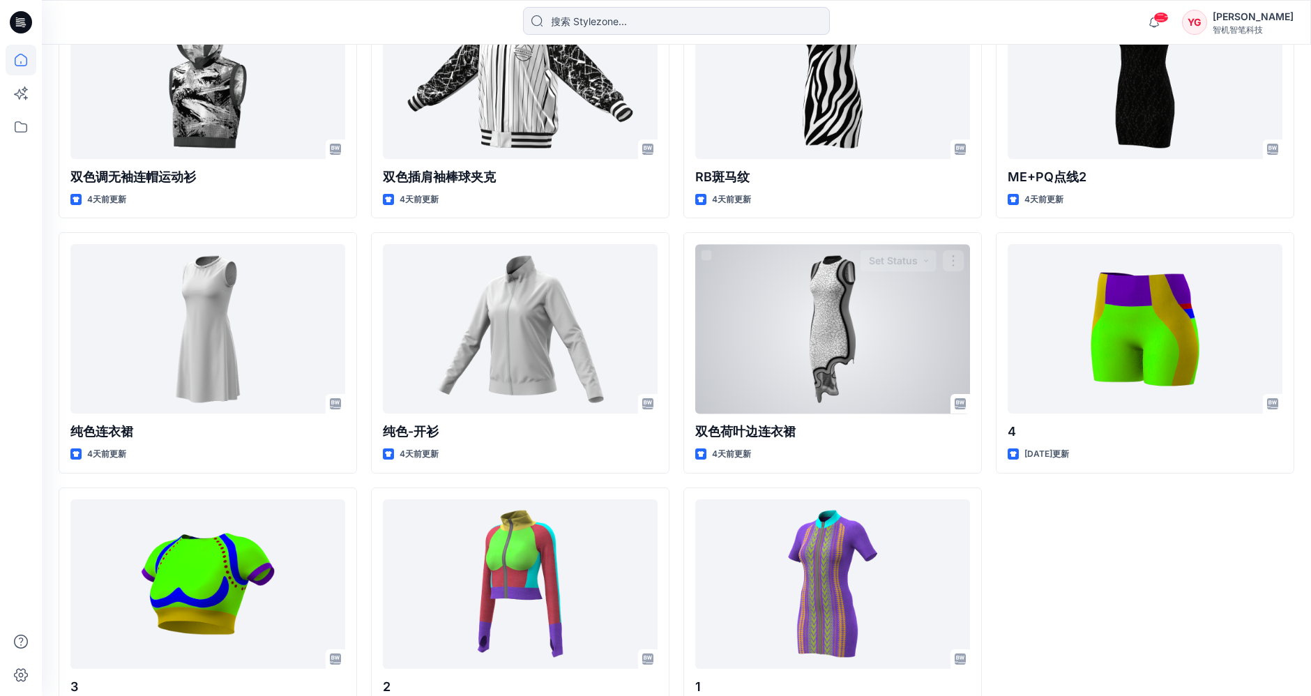
scroll to position [1568, 0]
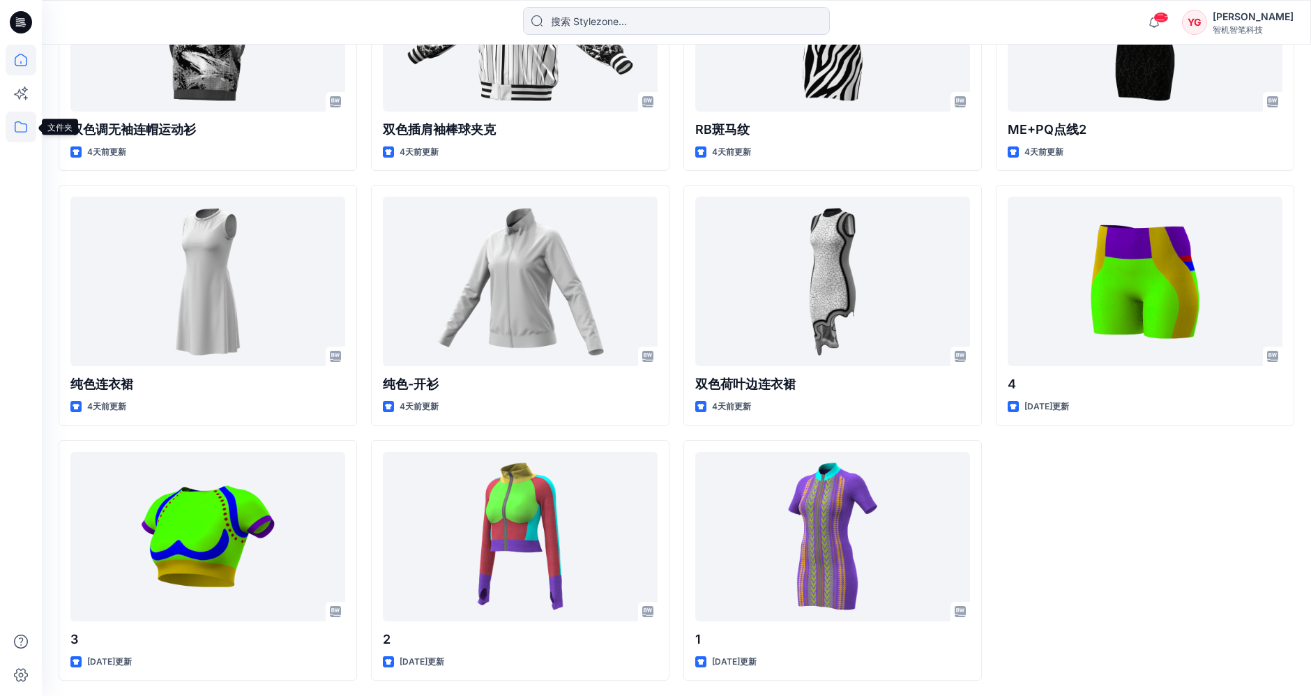
click at [20, 128] on icon at bounding box center [21, 127] width 31 height 31
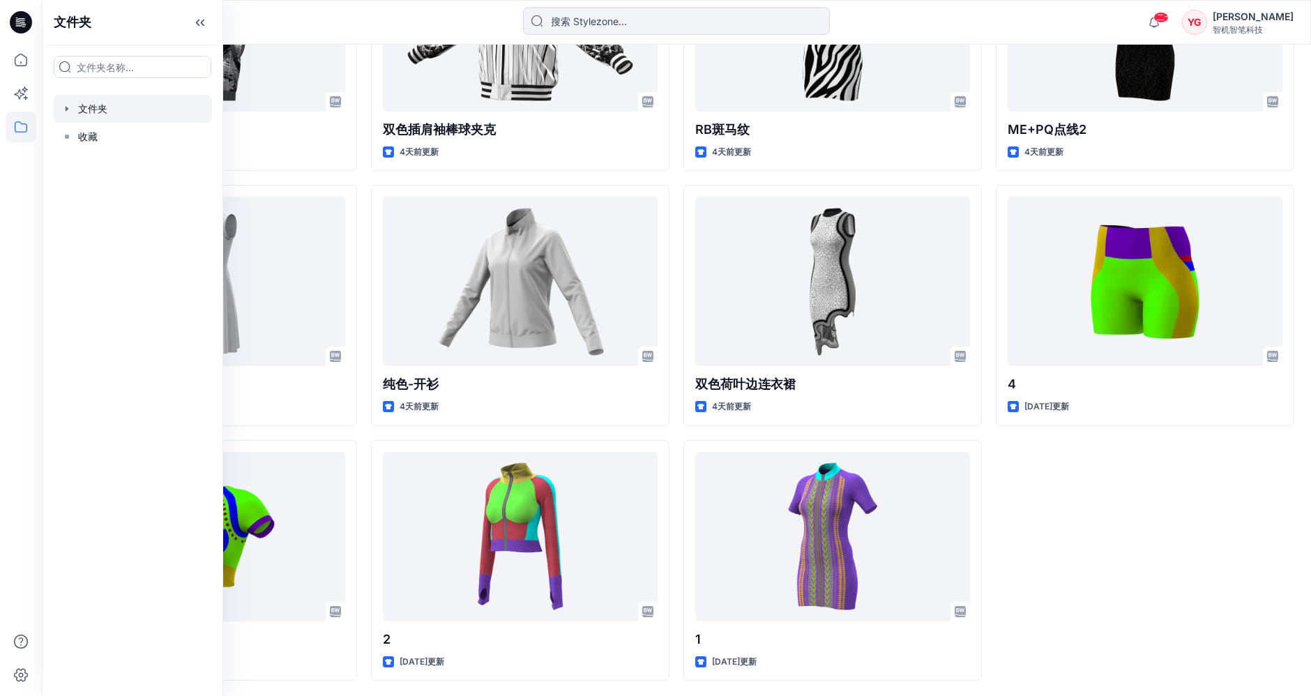
click at [126, 111] on div at bounding box center [132, 109] width 159 height 28
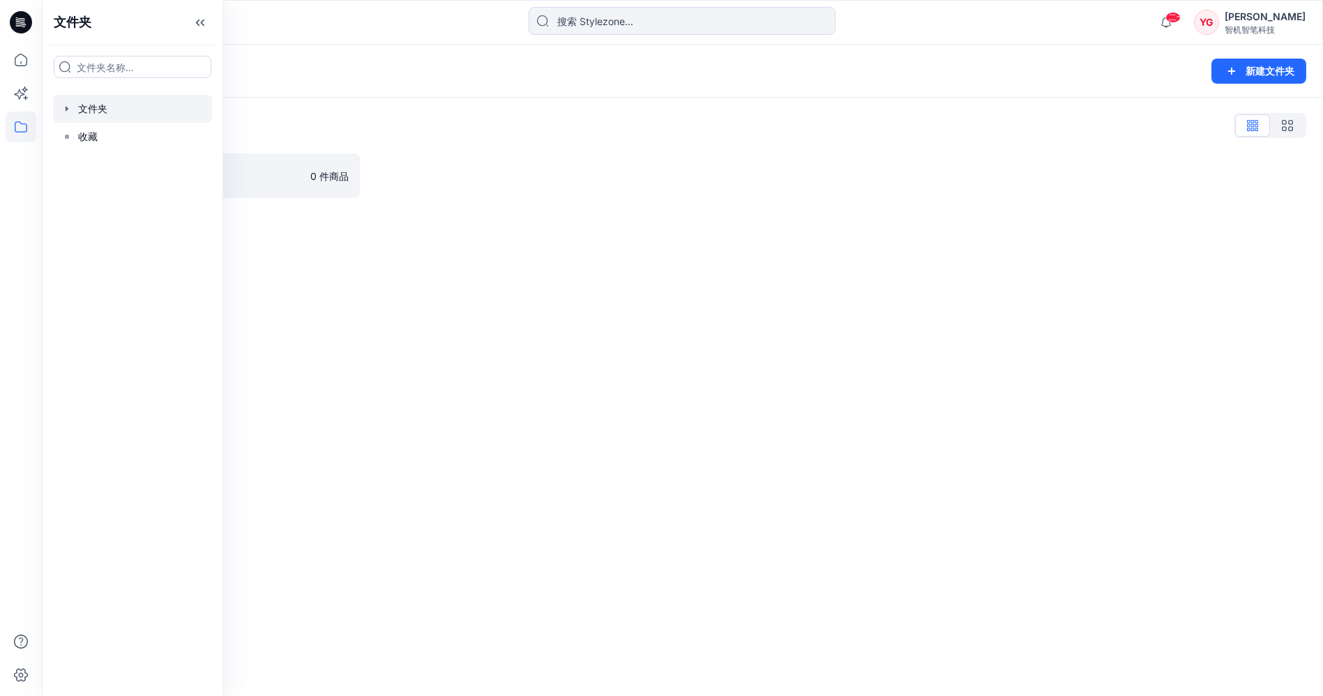
click at [68, 108] on icon "button" at bounding box center [67, 108] width 3 height 5
click at [84, 160] on font "收藏" at bounding box center [88, 164] width 20 height 12
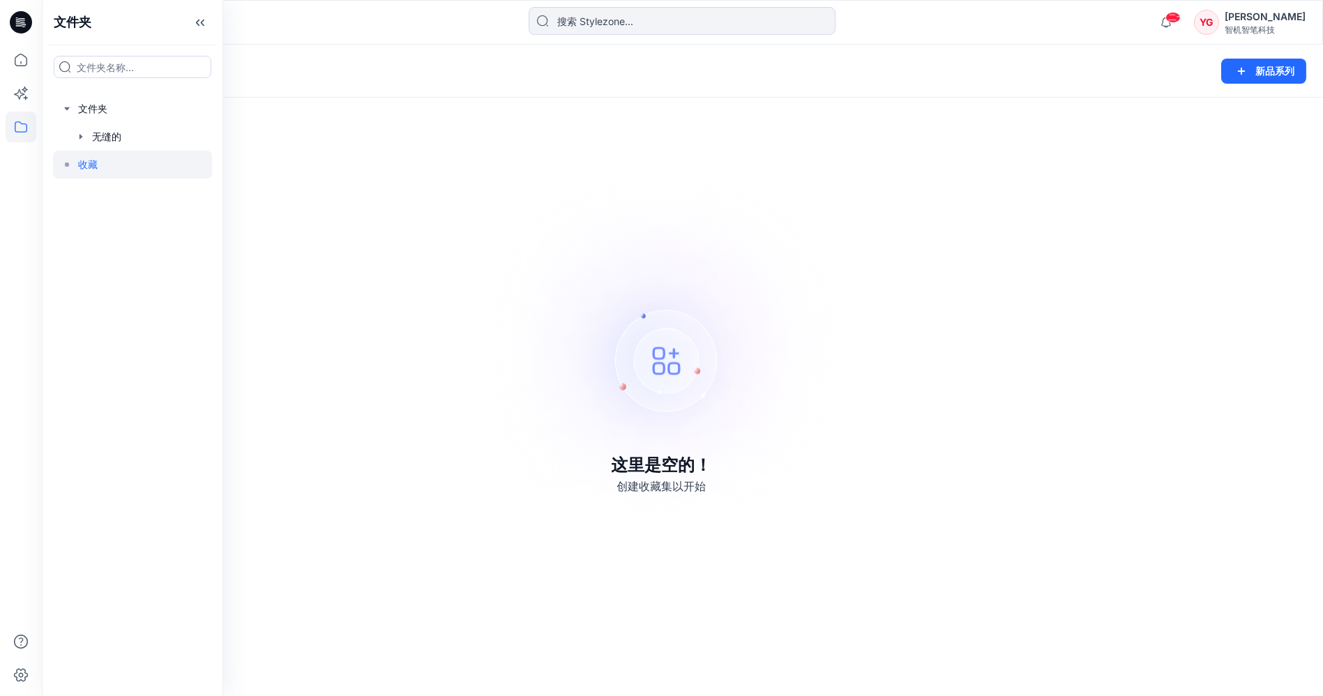
click at [67, 169] on icon at bounding box center [66, 164] width 11 height 11
click at [86, 103] on div at bounding box center [132, 109] width 159 height 28
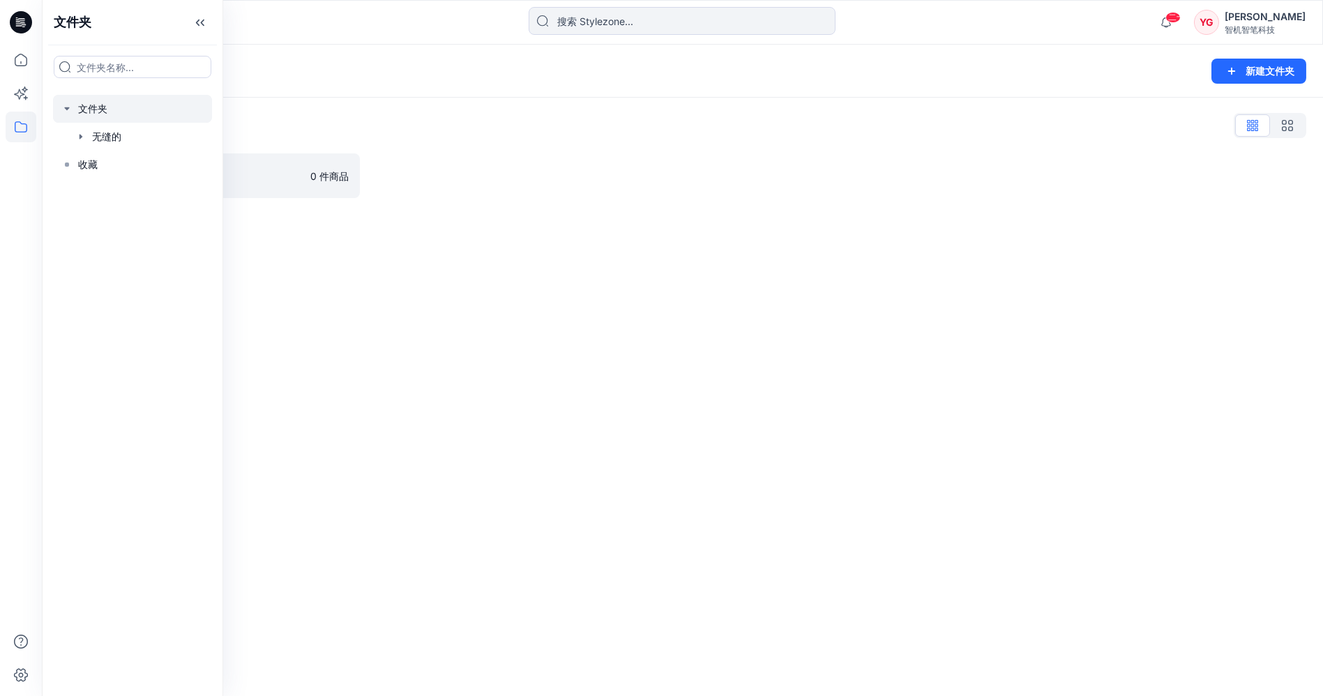
click at [382, 115] on div "文件夹列表" at bounding box center [683, 125] width 1248 height 22
click at [1134, 483] on div "文件夹 新建文件夹 文件夹列表 无缝的 0 件商品" at bounding box center [682, 371] width 1281 height 652
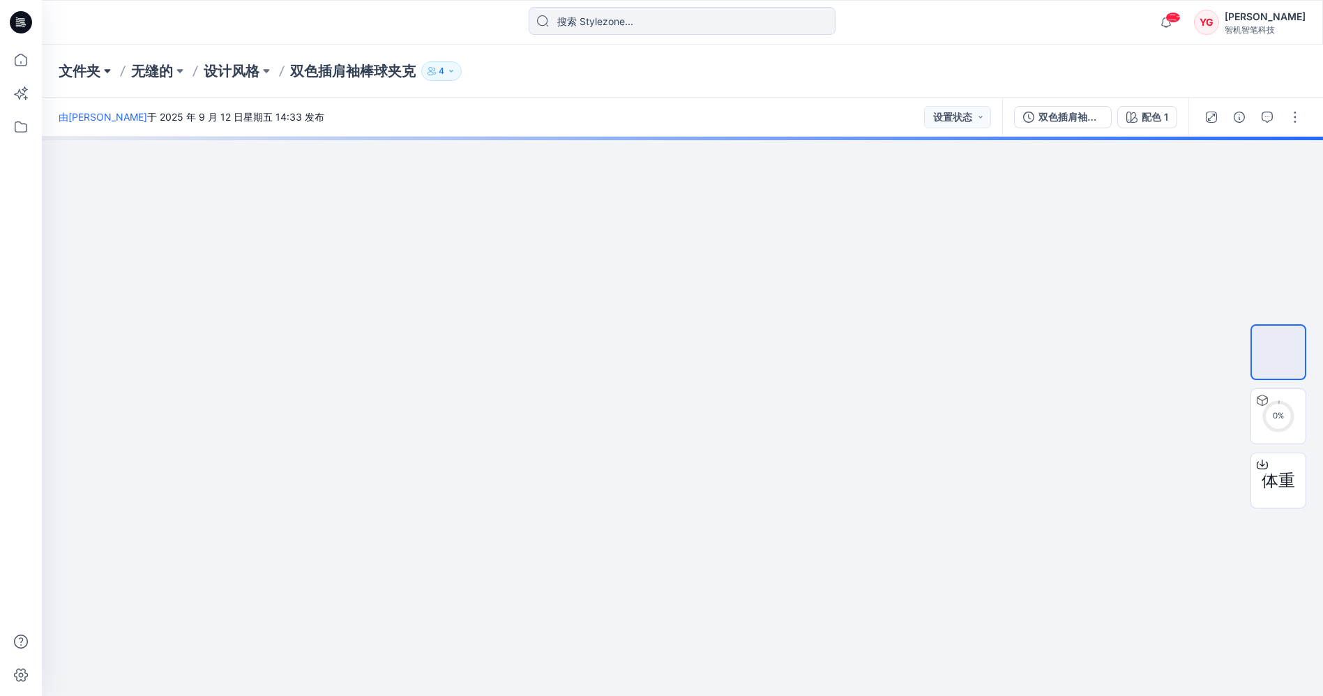
click at [107, 73] on button at bounding box center [107, 71] width 14 height 20
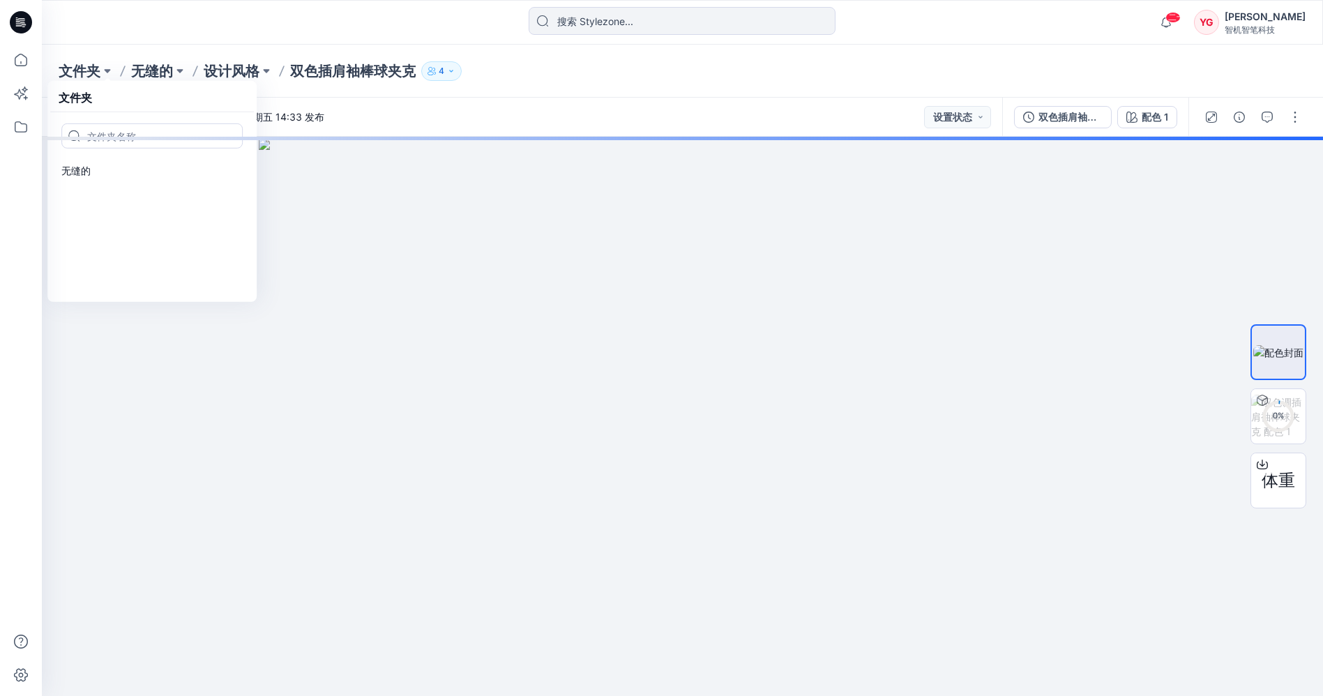
click at [558, 66] on div "文件夹 文件夹 无缝的 无缝的 设计风格 双色插肩袖棒球夹克 4" at bounding box center [628, 71] width 1139 height 20
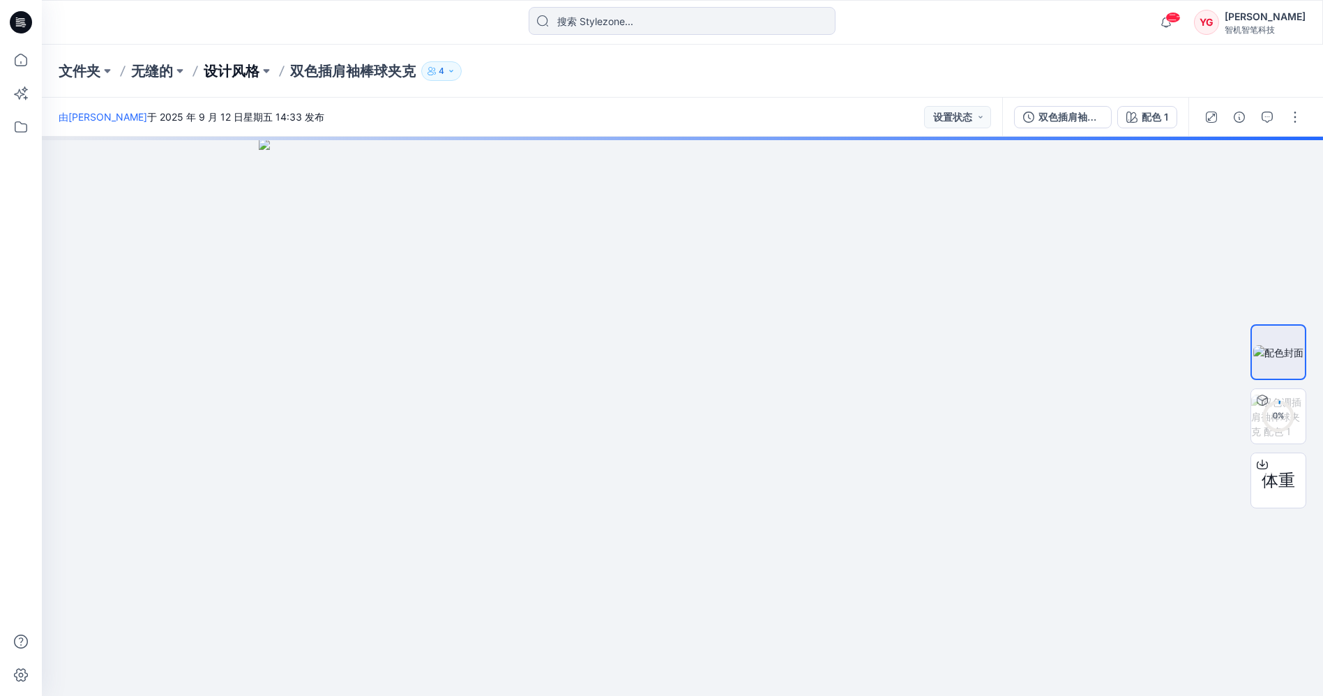
click at [250, 67] on font "设计风格" at bounding box center [232, 71] width 56 height 17
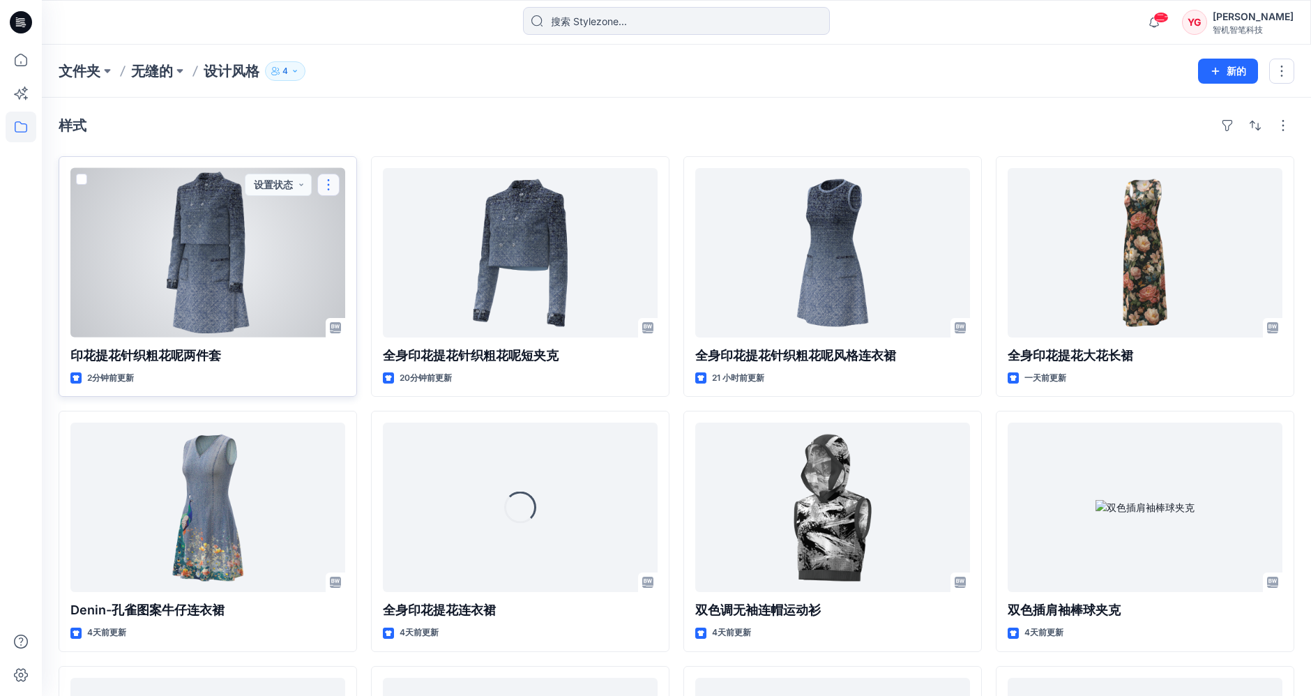
click at [335, 185] on button "button" at bounding box center [328, 185] width 22 height 22
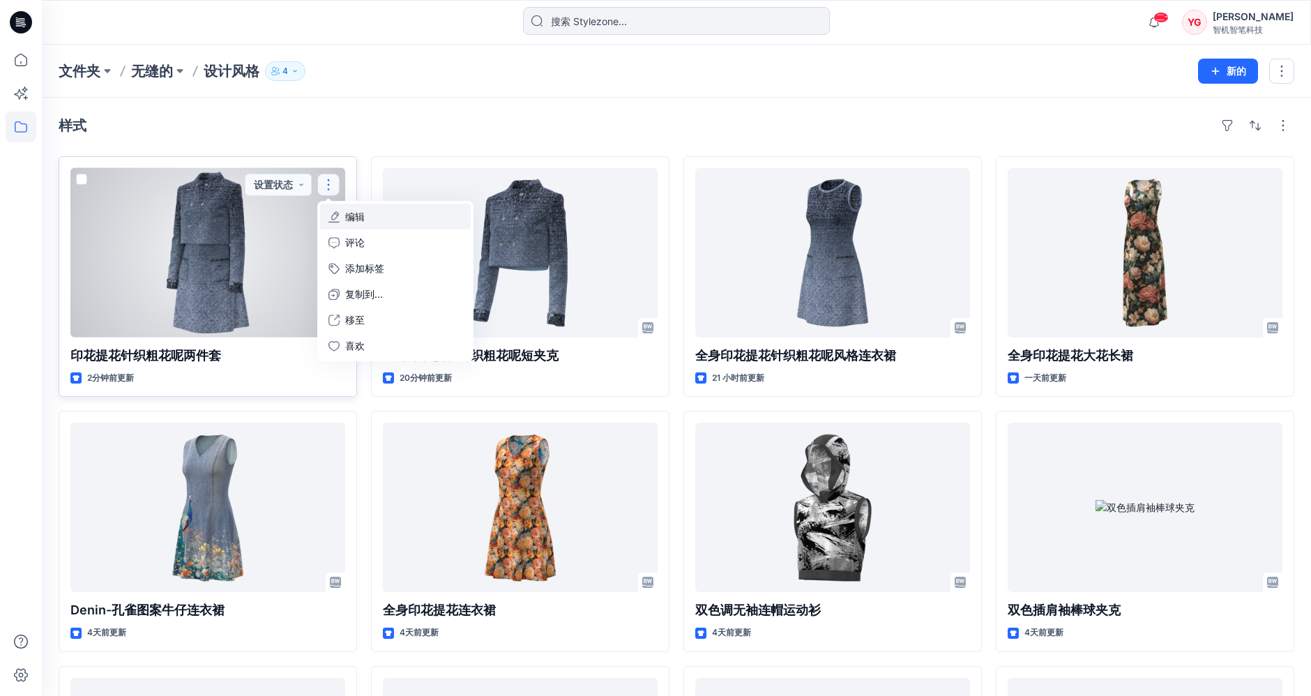
click at [393, 218] on button "编辑" at bounding box center [395, 217] width 151 height 26
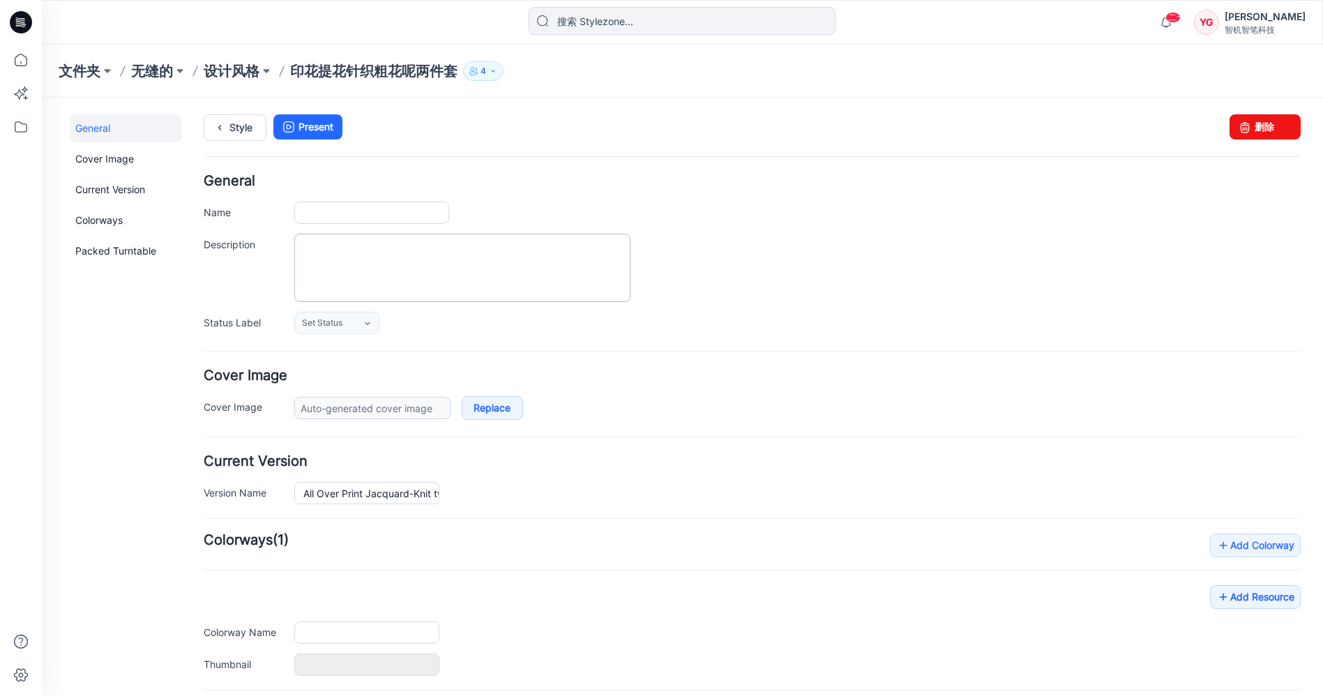
type input "All Over Print Jacquard-Knit tweed style two piece set"
type input "Colorway 1"
type input "Default Thumbnail"
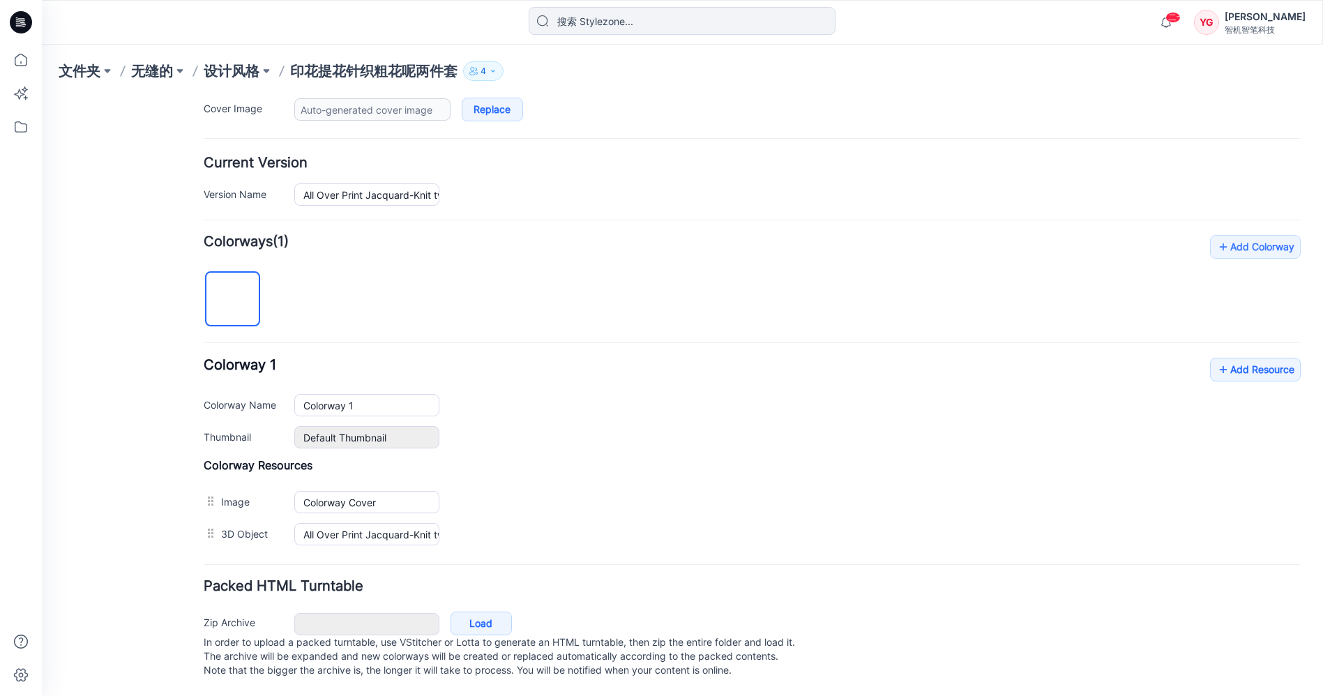
scroll to position [308, 0]
click at [1256, 358] on link "Add Resource" at bounding box center [1255, 370] width 91 height 24
click at [1217, 358] on link "Add Resource" at bounding box center [1255, 370] width 91 height 24
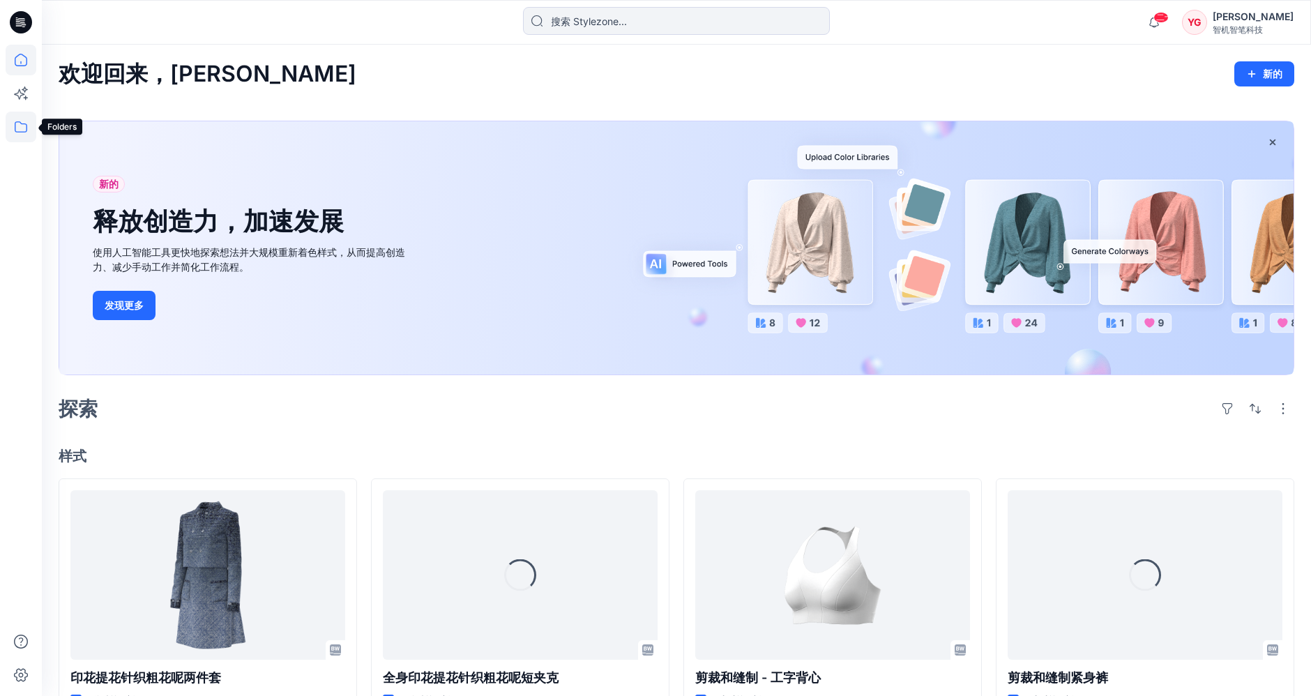
click at [13, 136] on icon at bounding box center [21, 127] width 31 height 31
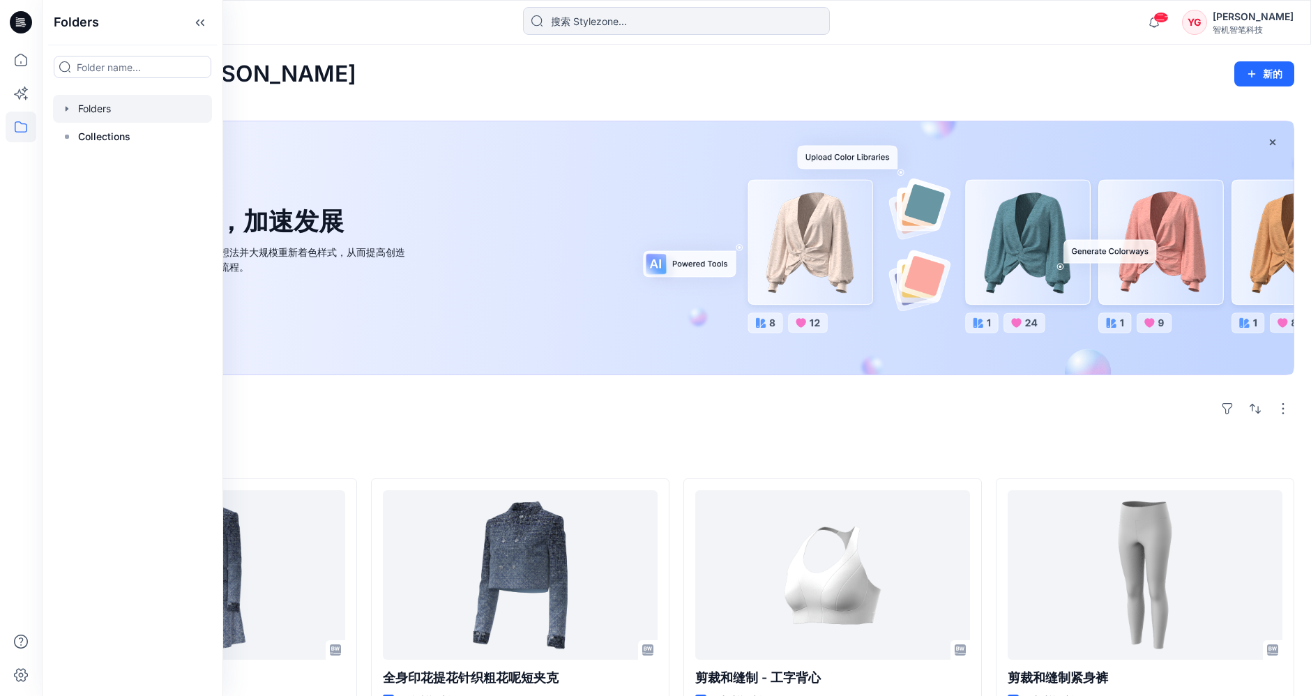
click at [136, 112] on div at bounding box center [132, 109] width 159 height 28
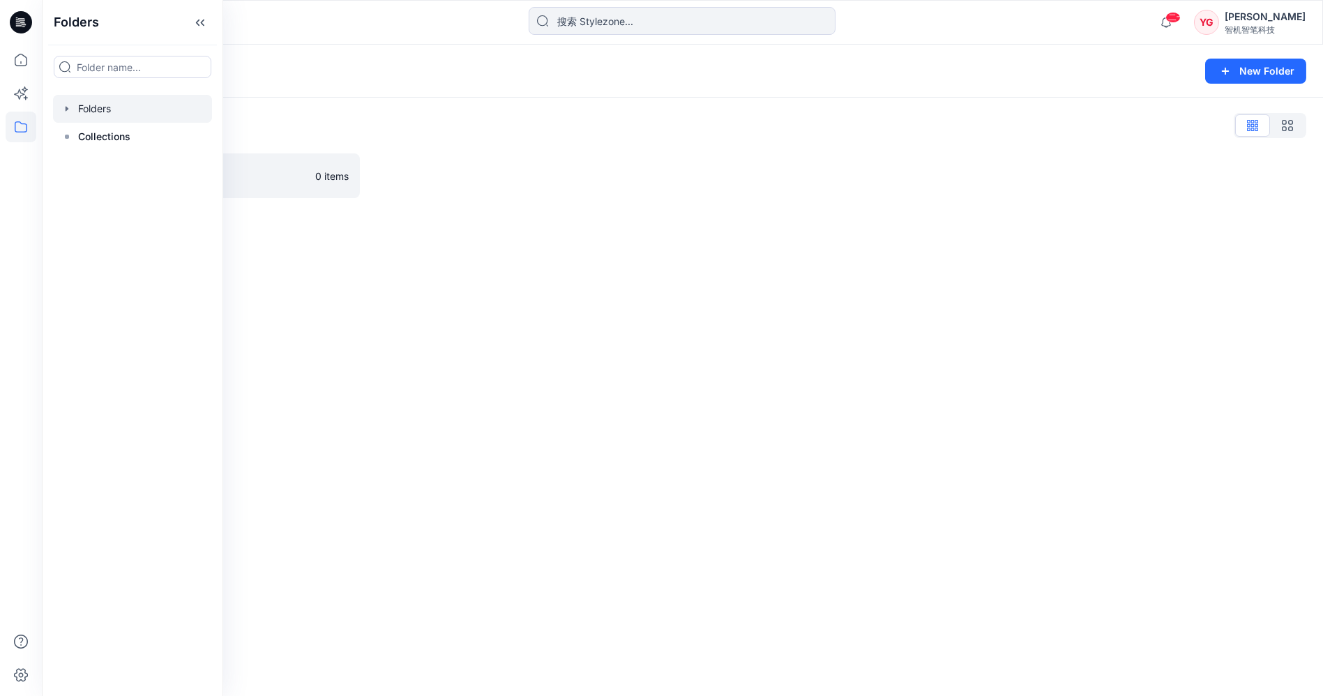
click at [462, 134] on div "Folders List" at bounding box center [683, 125] width 1248 height 22
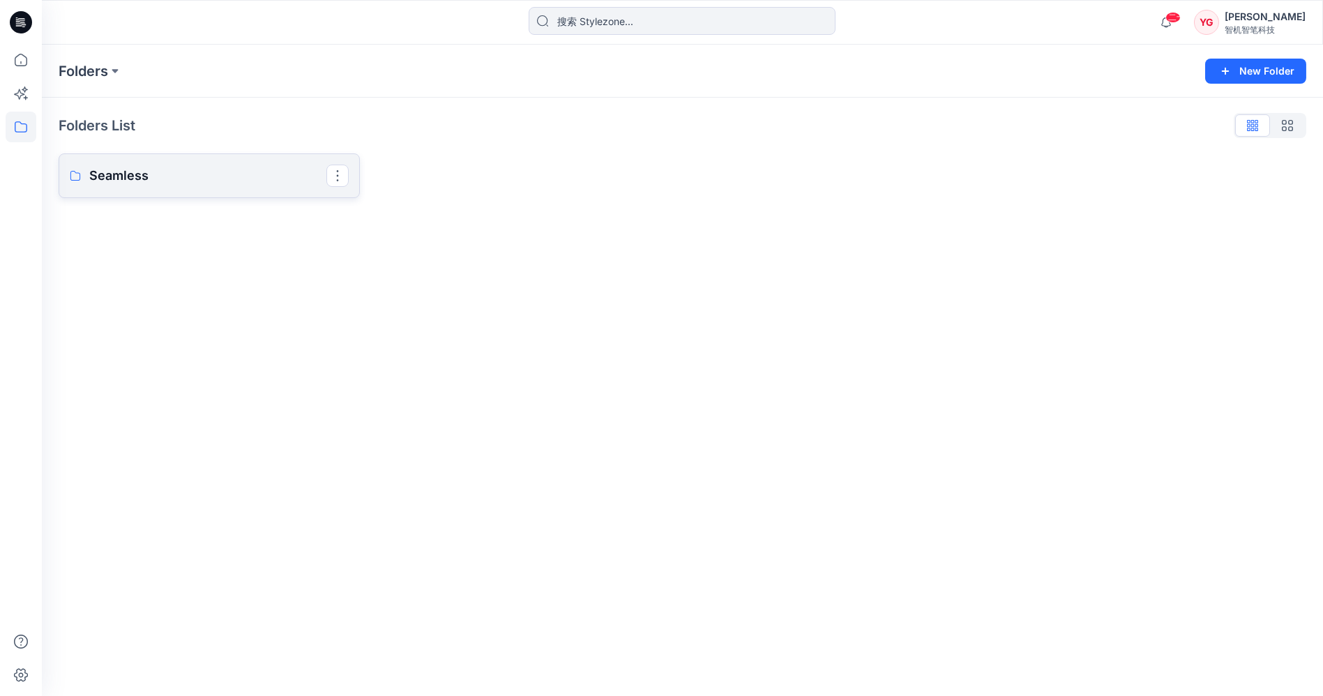
click at [211, 180] on p "Seamless" at bounding box center [207, 176] width 237 height 20
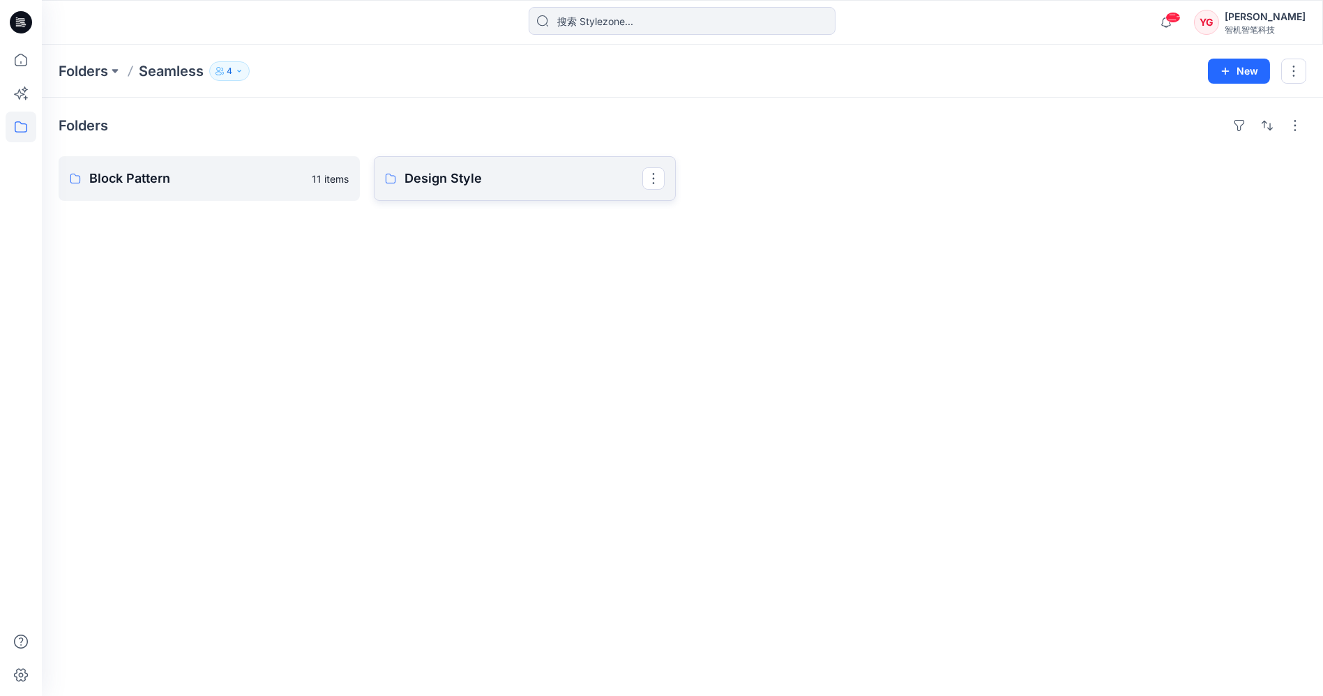
click at [490, 178] on p "Design Style" at bounding box center [523, 179] width 237 height 20
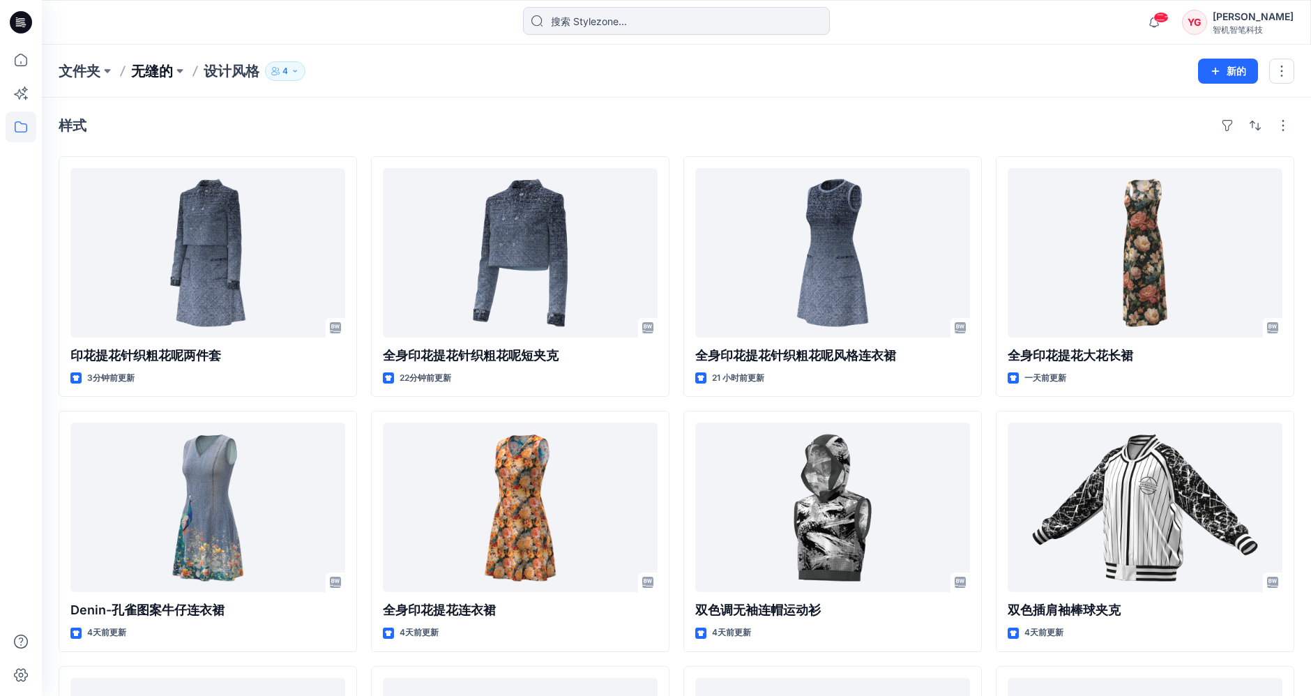
click at [157, 70] on font "无缝的" at bounding box center [152, 71] width 42 height 17
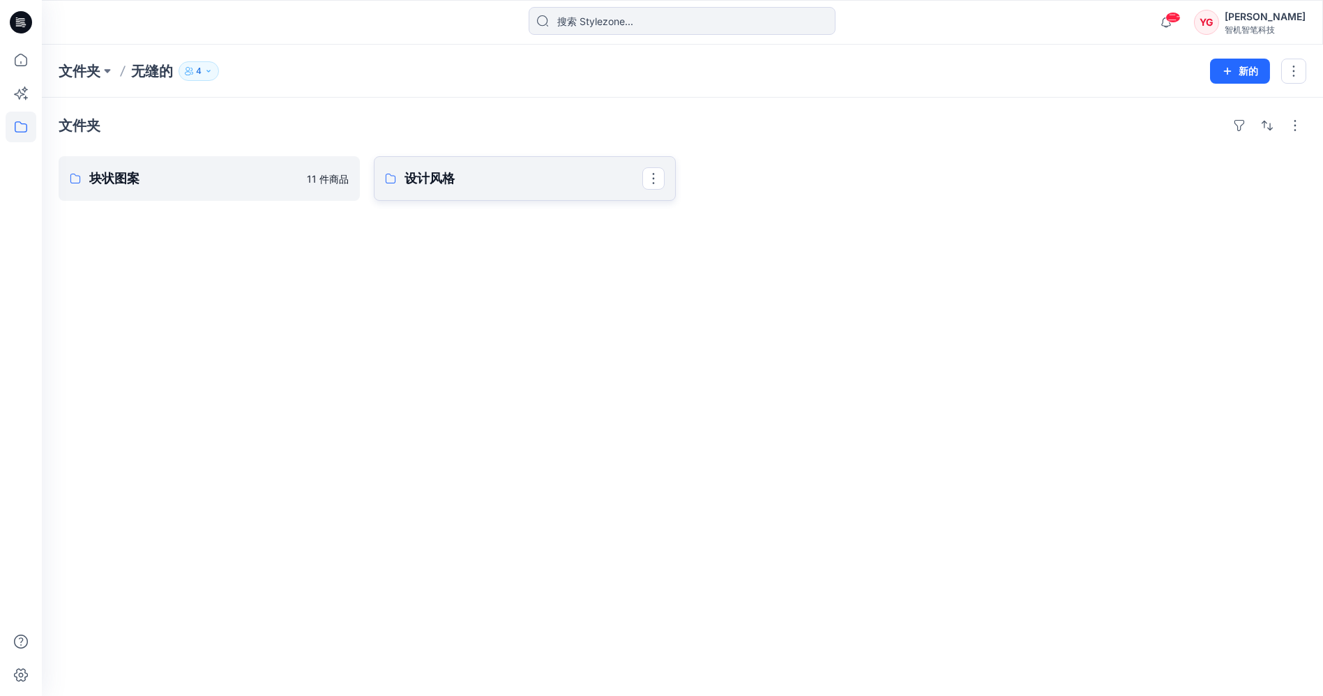
click at [576, 192] on link "设计风格" at bounding box center [524, 178] width 301 height 45
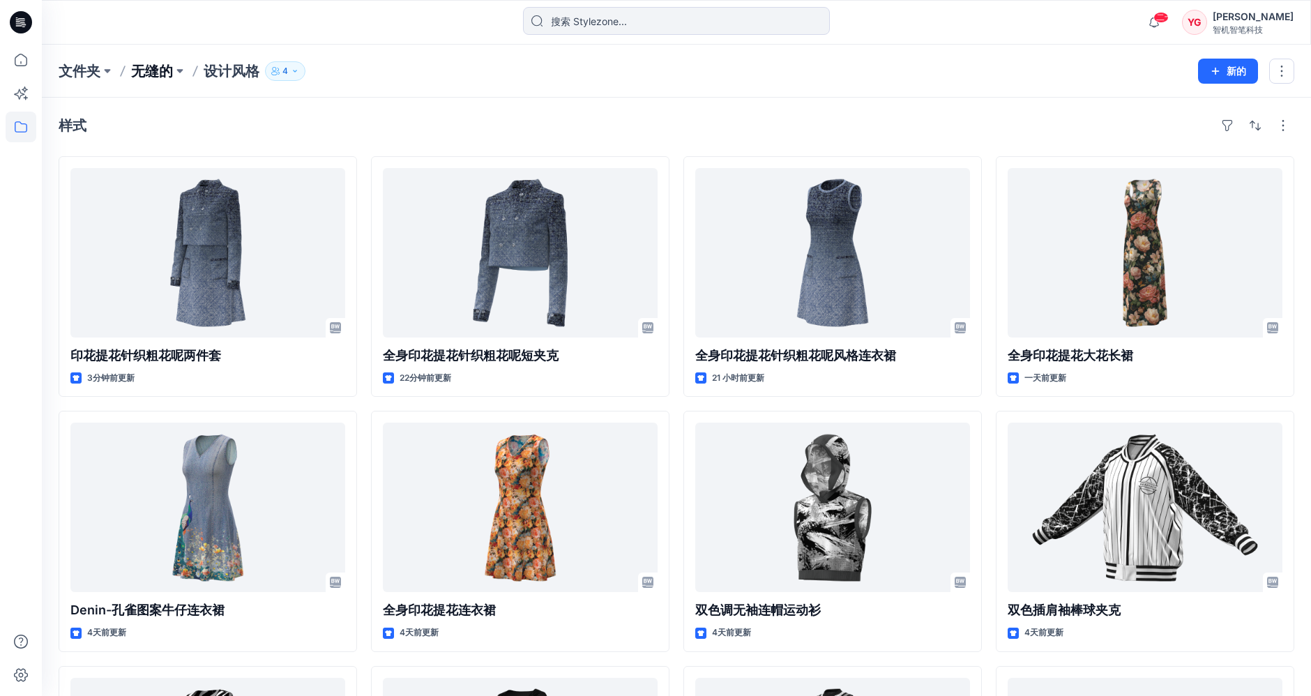
click at [159, 63] on font "无缝的" at bounding box center [152, 71] width 42 height 17
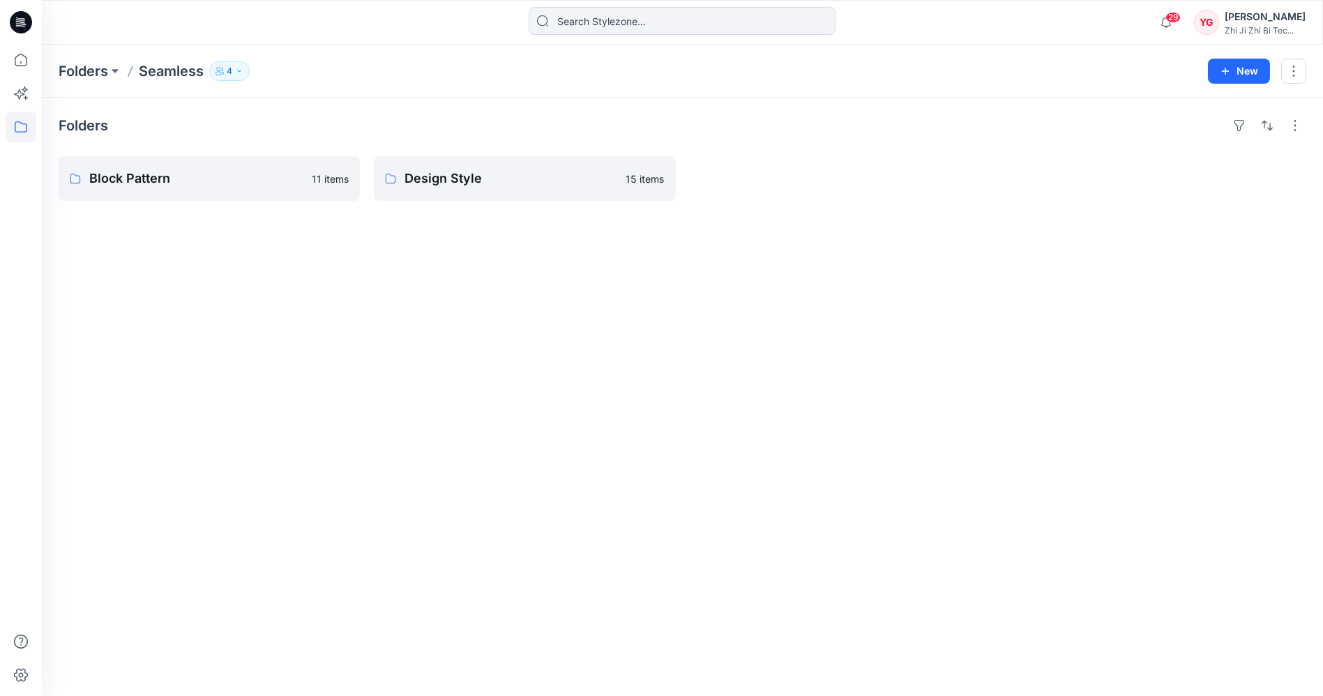
click at [1176, 250] on div "Folders Block Pattern 11 items Design Style 15 items" at bounding box center [682, 397] width 1281 height 599
click at [403, 183] on link "Design Style" at bounding box center [524, 178] width 301 height 45
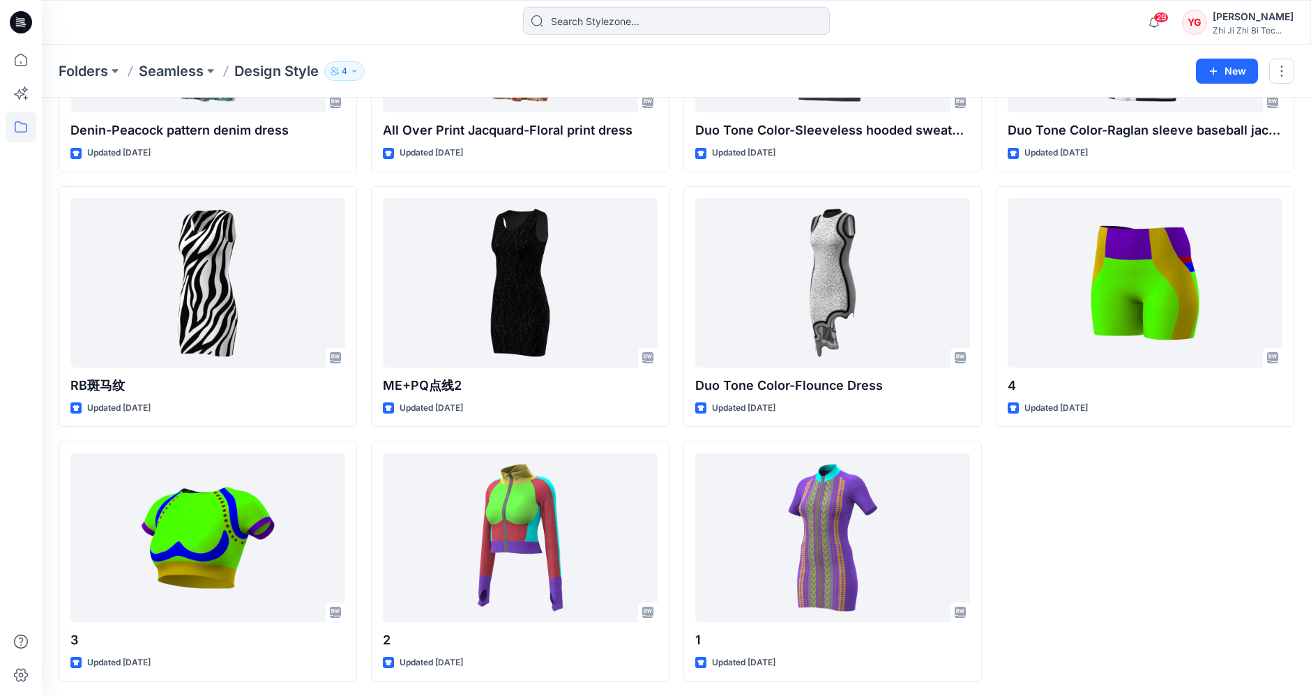
scroll to position [481, 0]
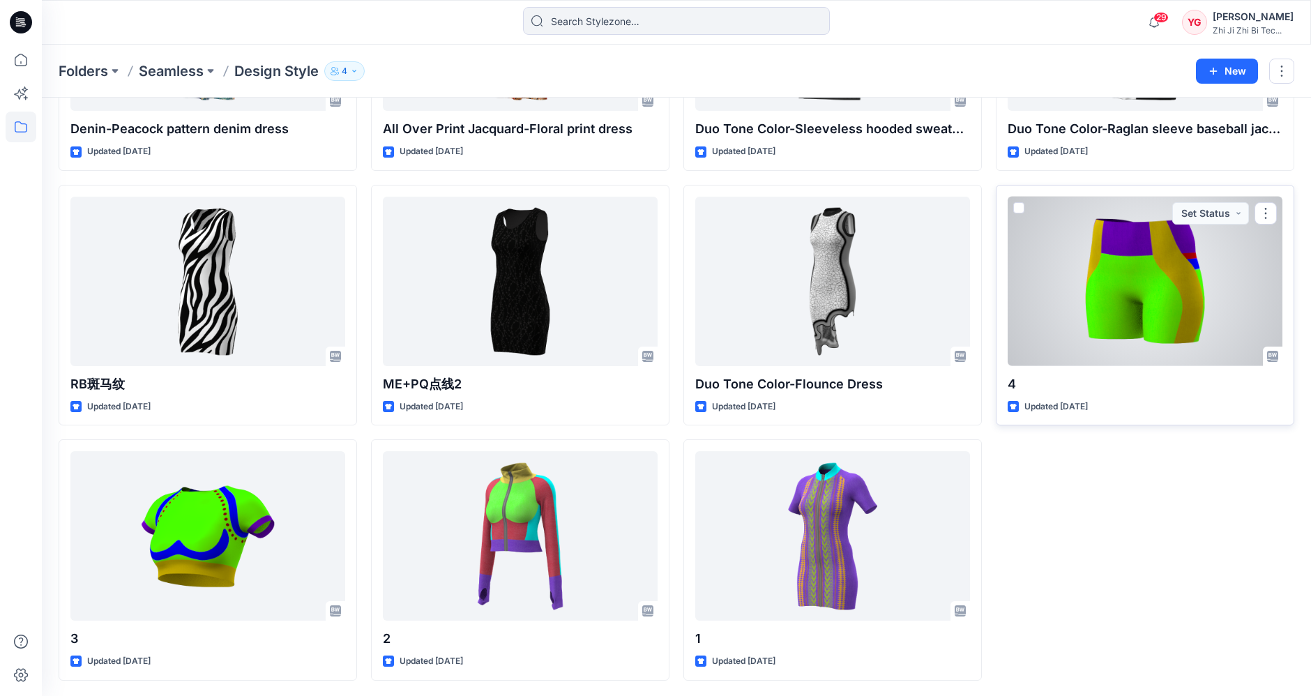
click at [1174, 286] on div at bounding box center [1145, 282] width 275 height 170
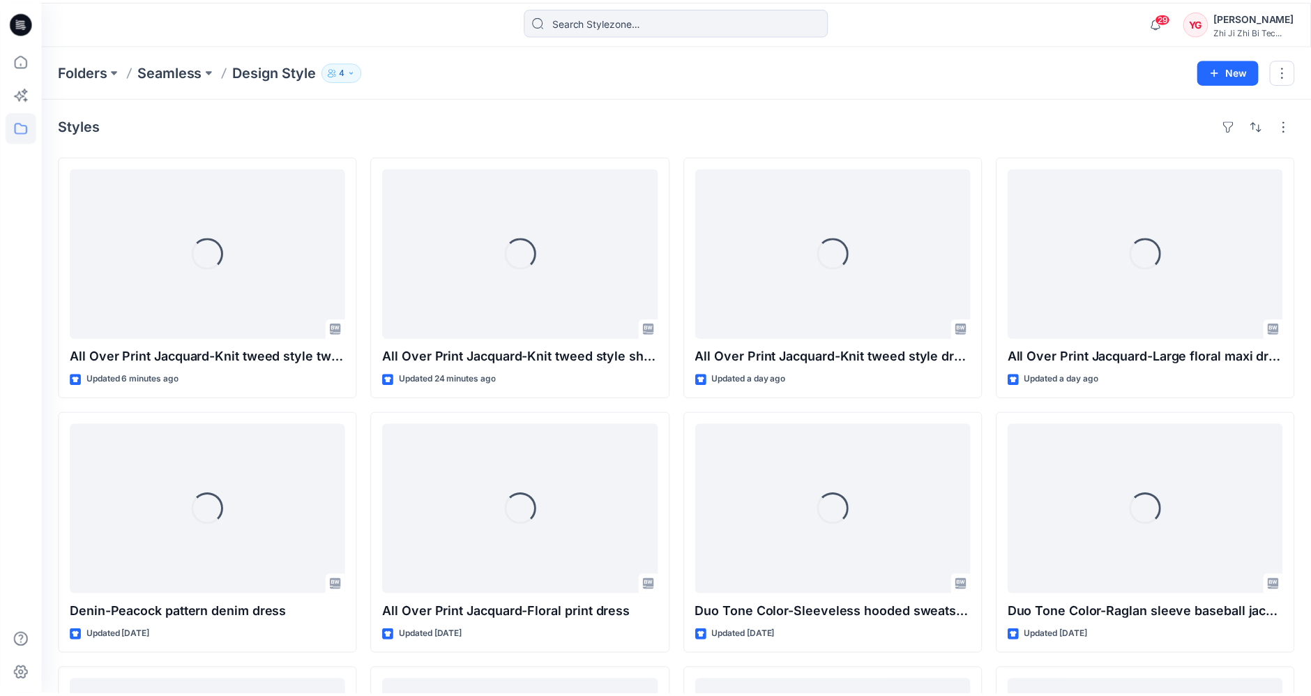
scroll to position [481, 0]
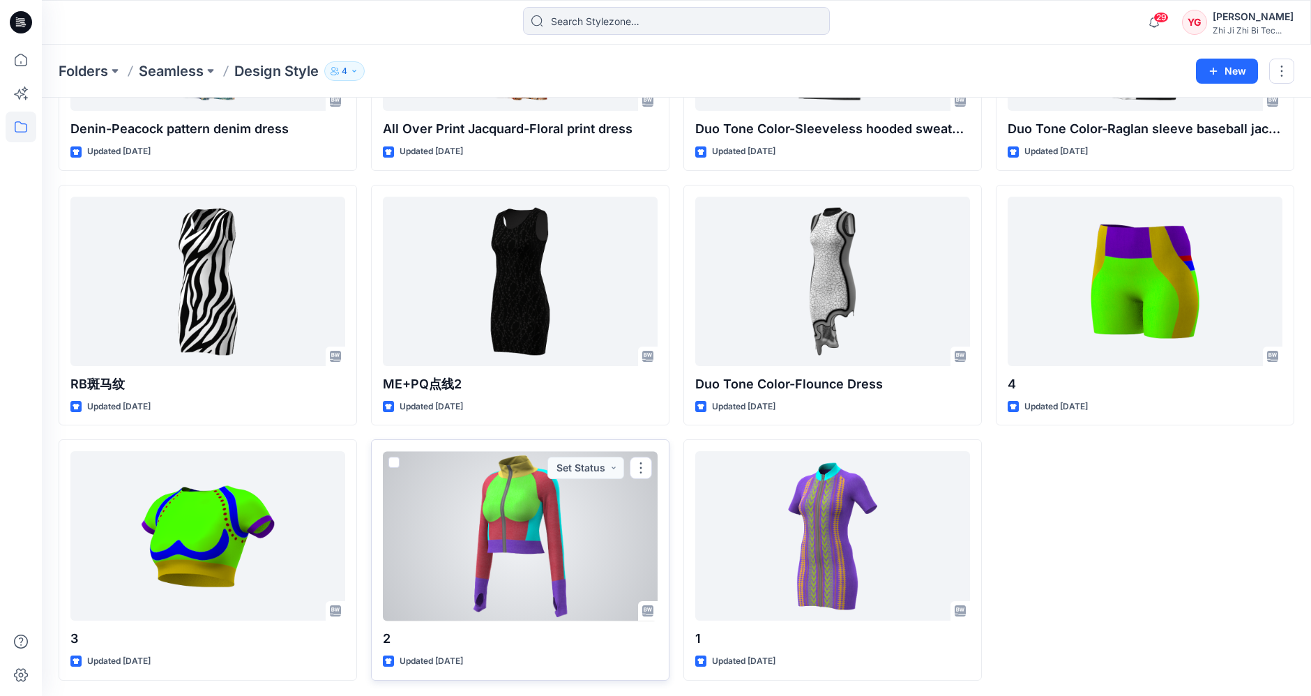
click at [575, 516] on div at bounding box center [520, 536] width 275 height 170
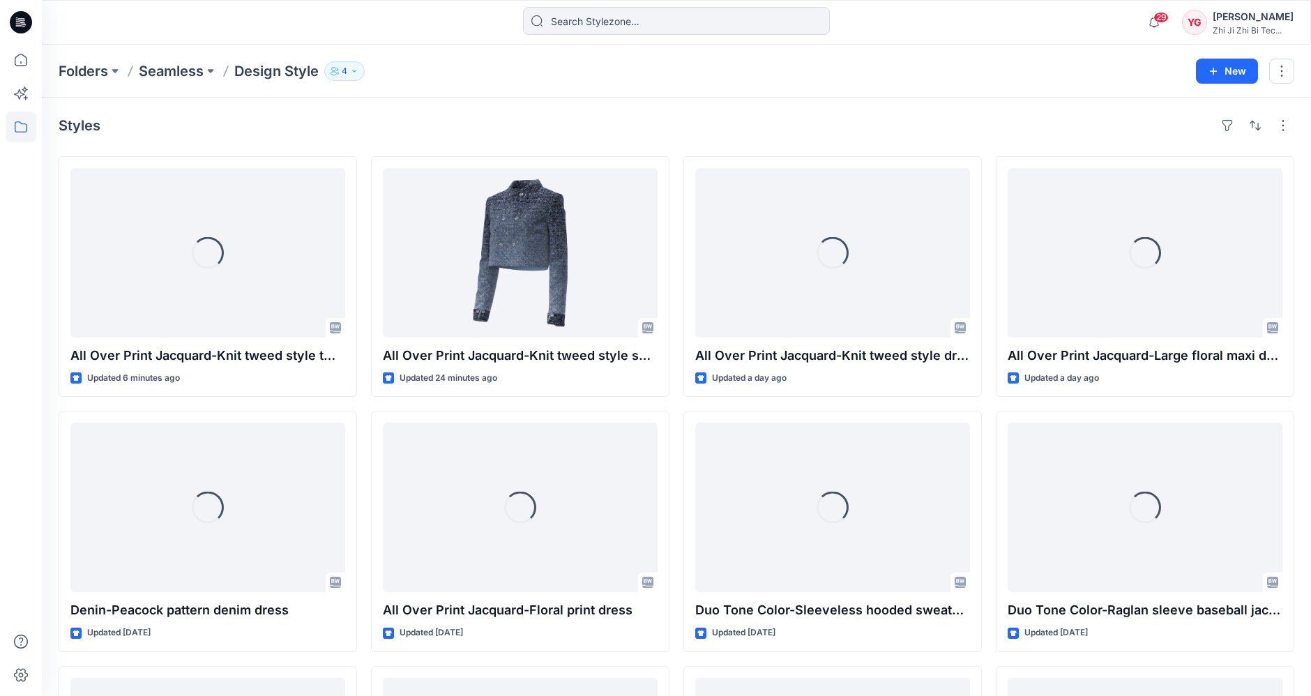
click at [1134, 121] on div "Styles" at bounding box center [677, 125] width 1236 height 22
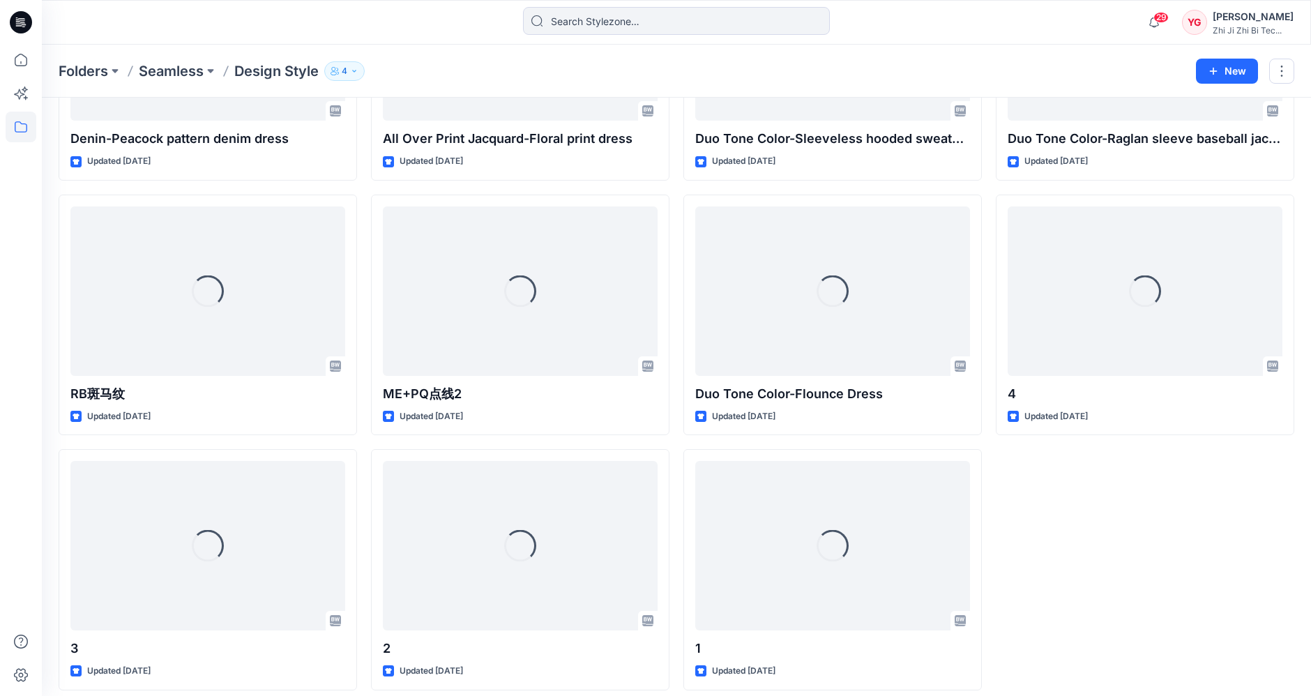
scroll to position [481, 0]
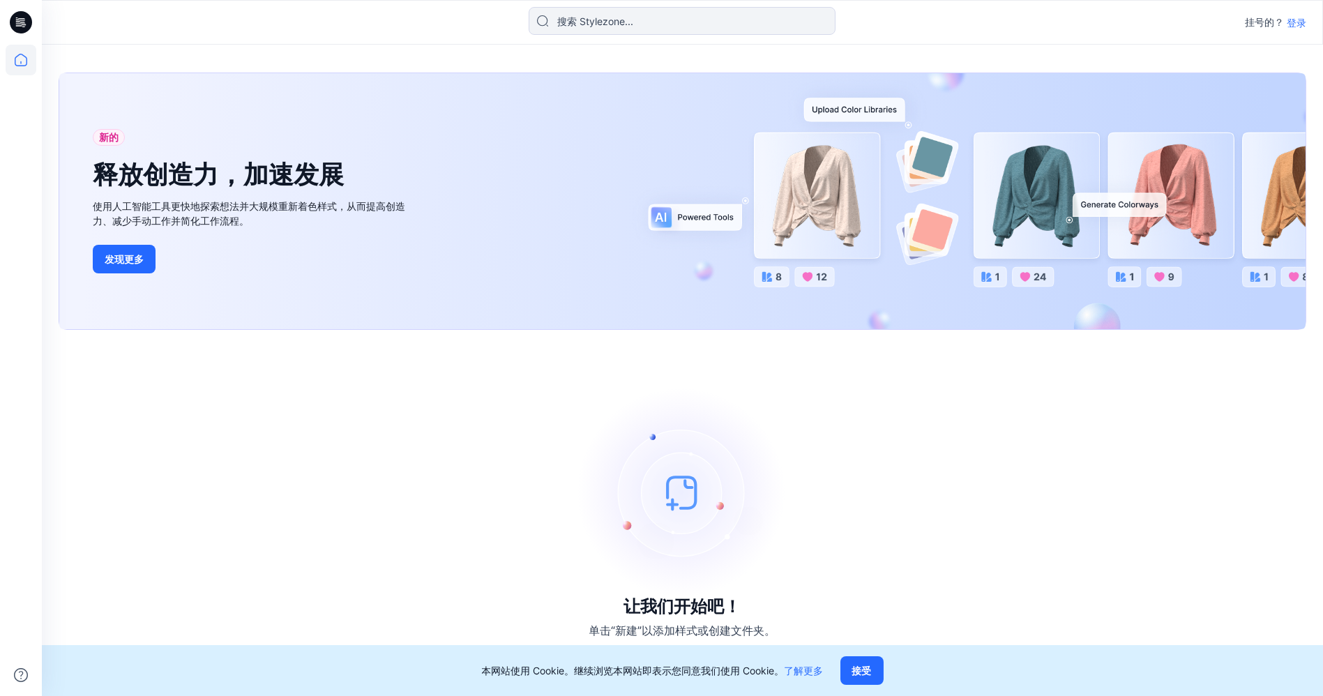
click at [1167, 391] on div "让我们开始吧！ 单击“新建”以添加样式或创建文件夹。" at bounding box center [683, 513] width 1248 height 333
click at [876, 665] on button "接受" at bounding box center [862, 670] width 43 height 29
click at [846, 668] on button "接受" at bounding box center [862, 670] width 43 height 29
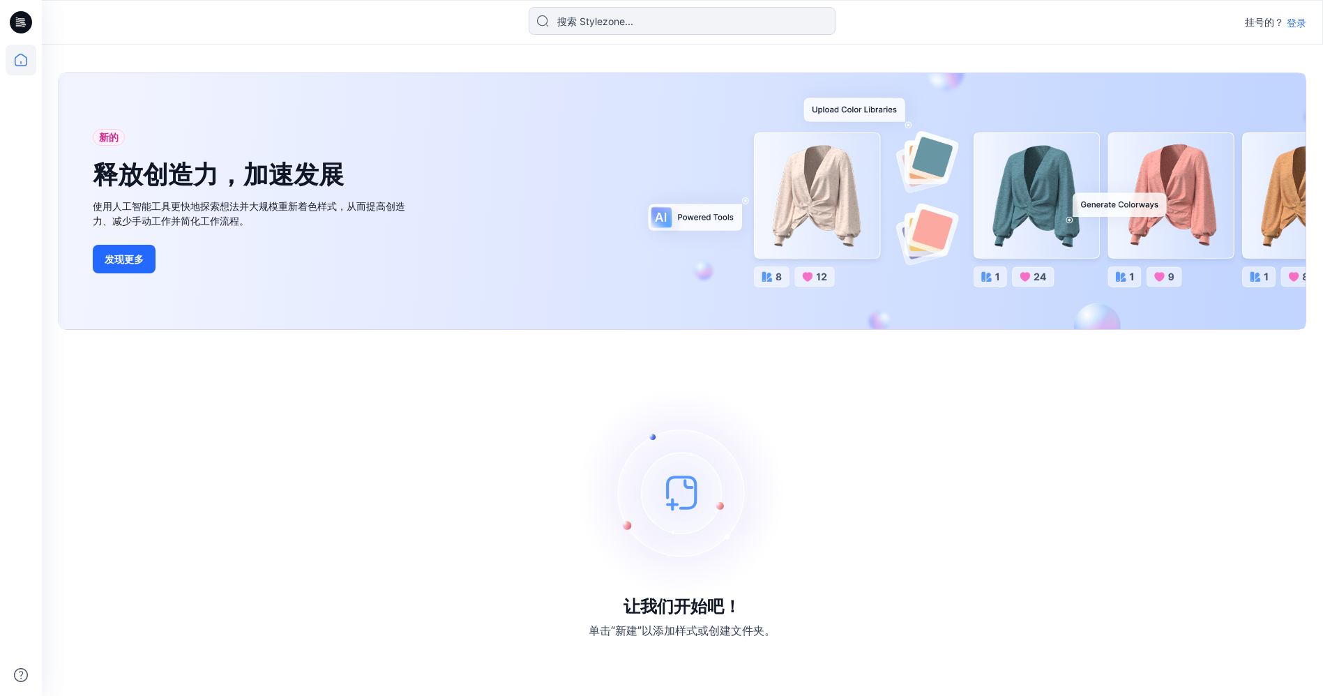
drag, startPoint x: 944, startPoint y: 445, endPoint x: 716, endPoint y: 112, distance: 403.6
click at [944, 445] on div "让我们开始吧！ 单击“新建”以添加样式或创建文件夹。" at bounding box center [683, 513] width 1248 height 333
click at [16, 59] on icon at bounding box center [21, 60] width 31 height 31
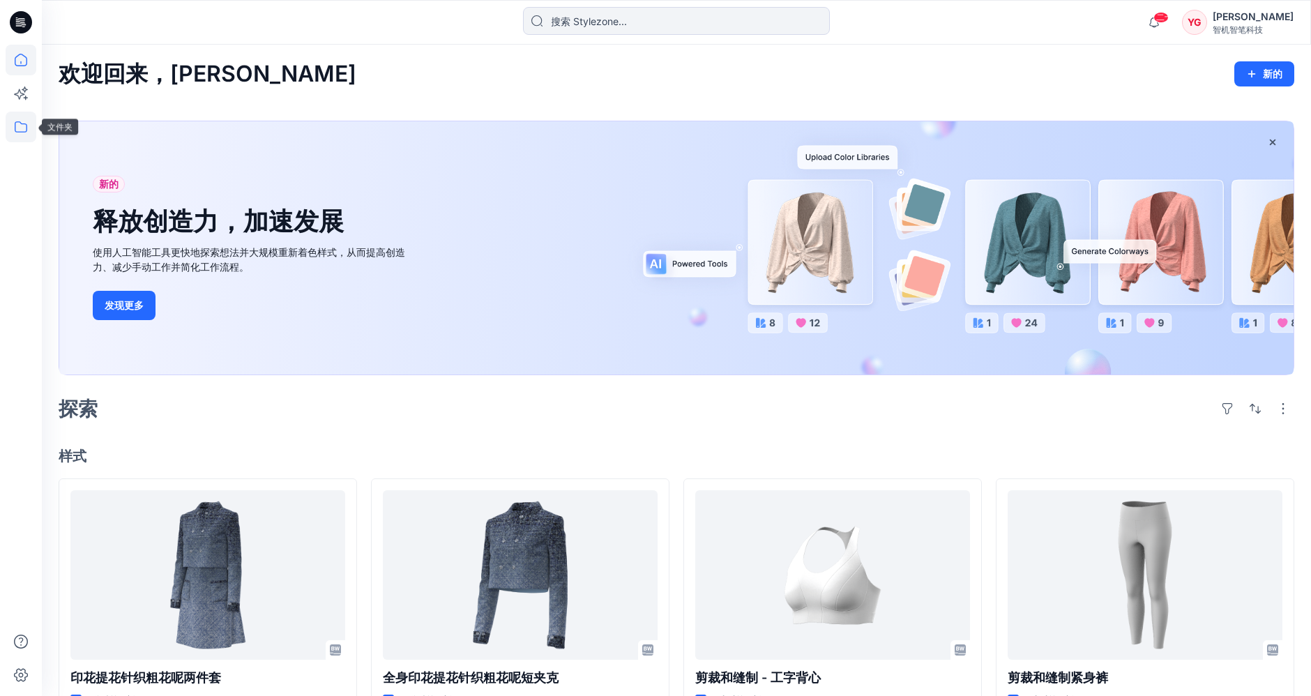
click at [22, 130] on icon at bounding box center [21, 127] width 31 height 31
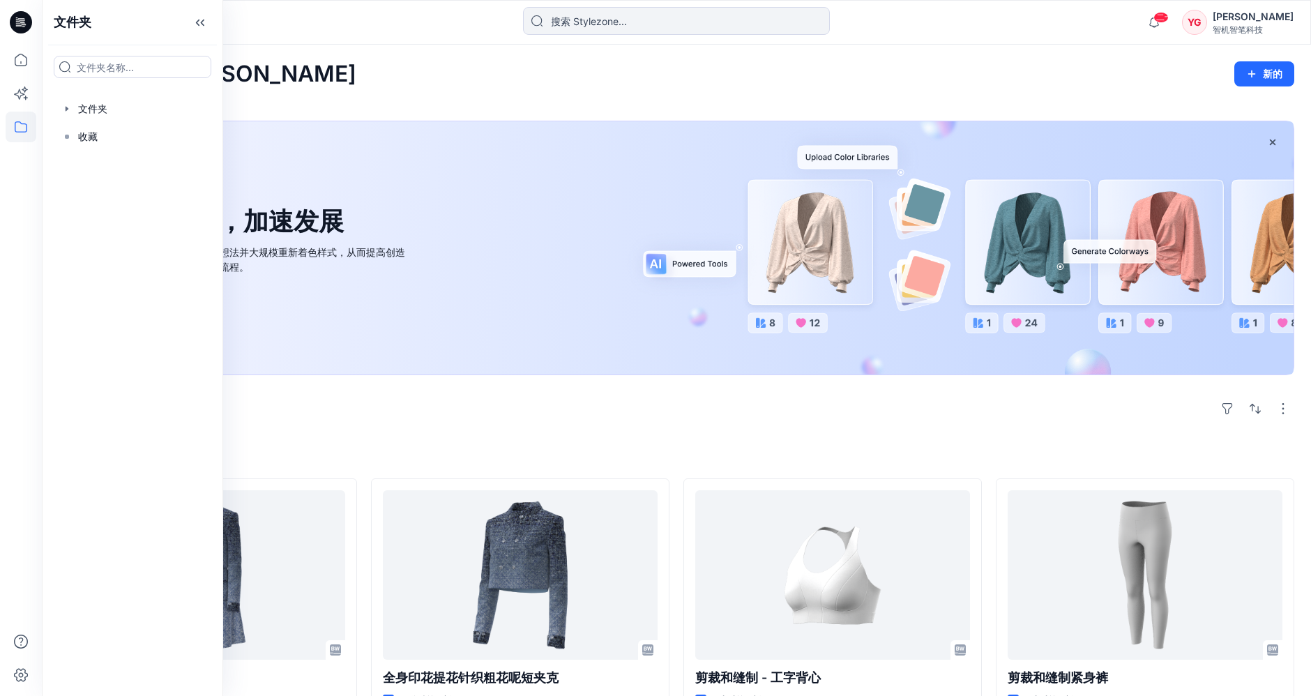
click at [432, 437] on div "欢迎回来，Yiu 新的 新的 释放创造力，加速发展 使用人工智能工具更快地探索想法并大规模重新着色样式，从而提高创造力、减少手动工作并简化工作流程。 发现更多…" at bounding box center [677, 670] width 1270 height 1251
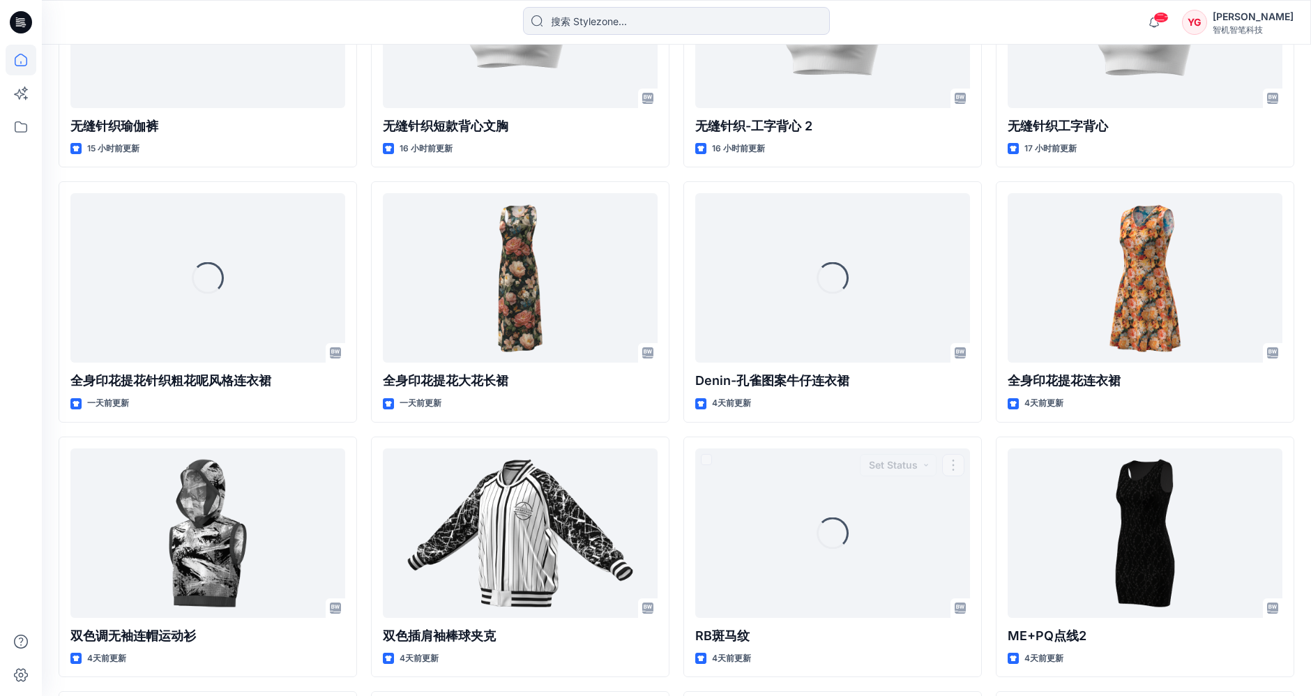
scroll to position [1064, 0]
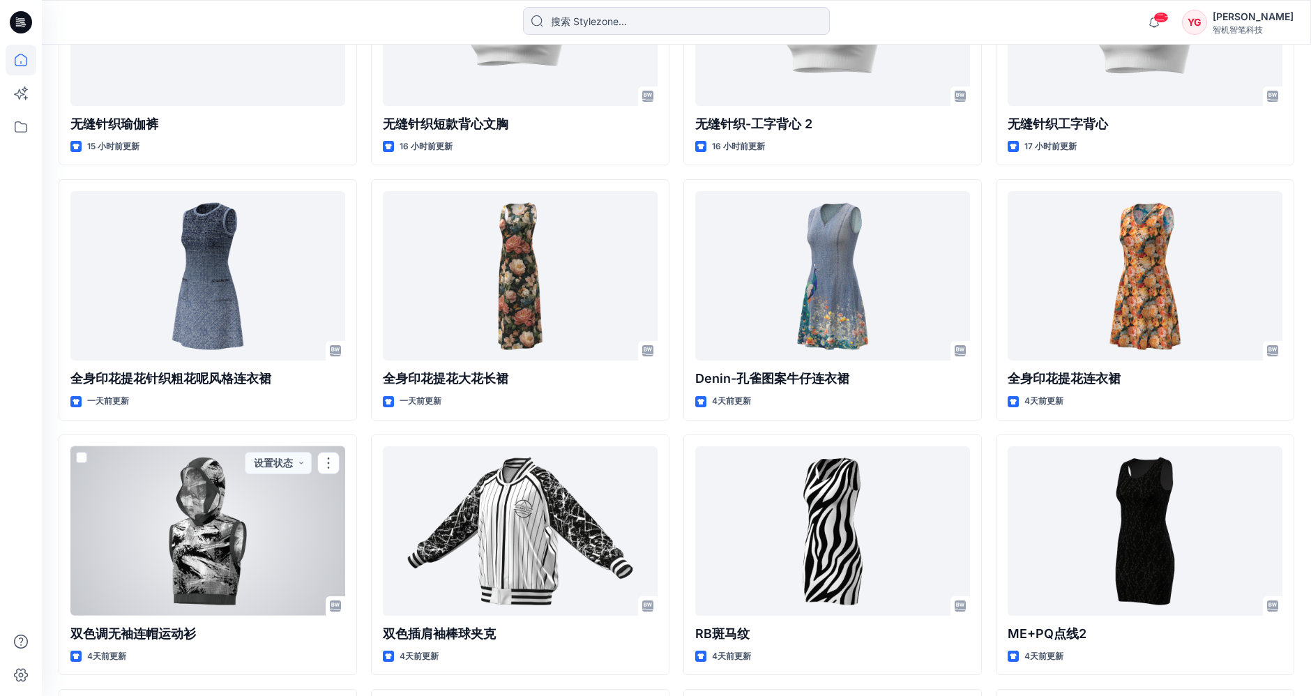
click at [241, 542] on div at bounding box center [207, 531] width 275 height 170
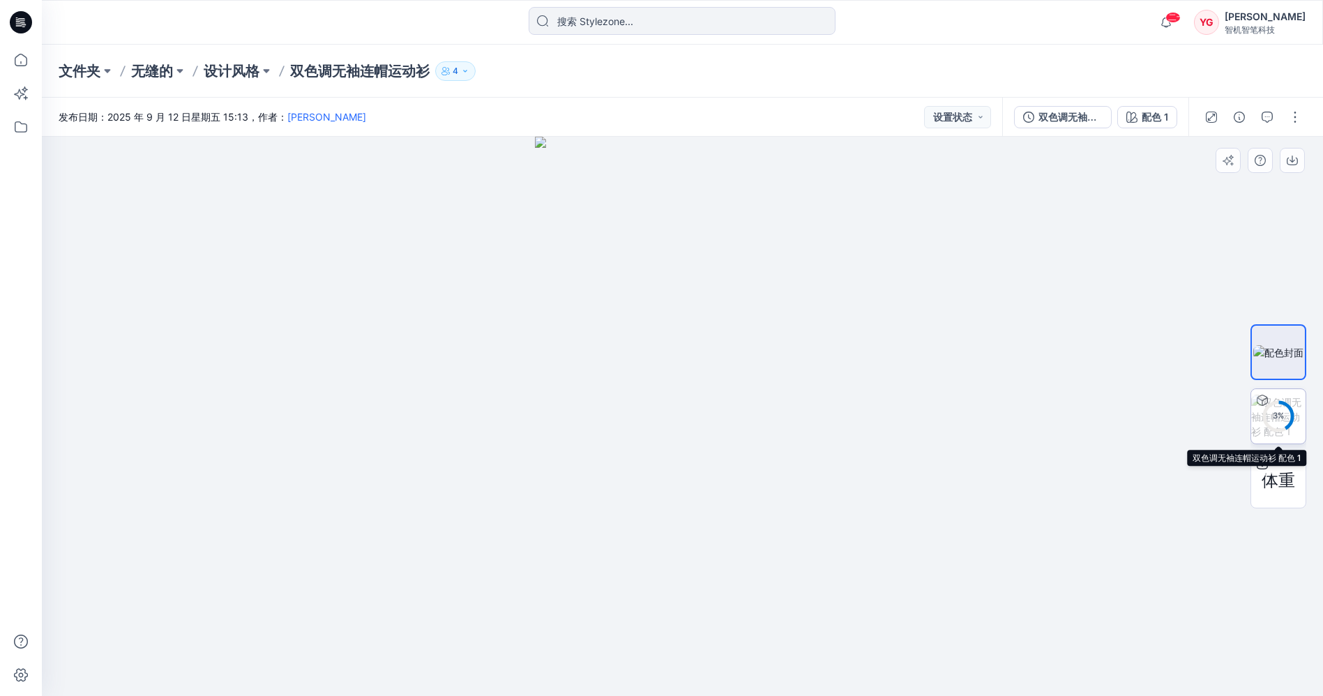
click at [1271, 419] on div "3 %" at bounding box center [1278, 416] width 33 height 12
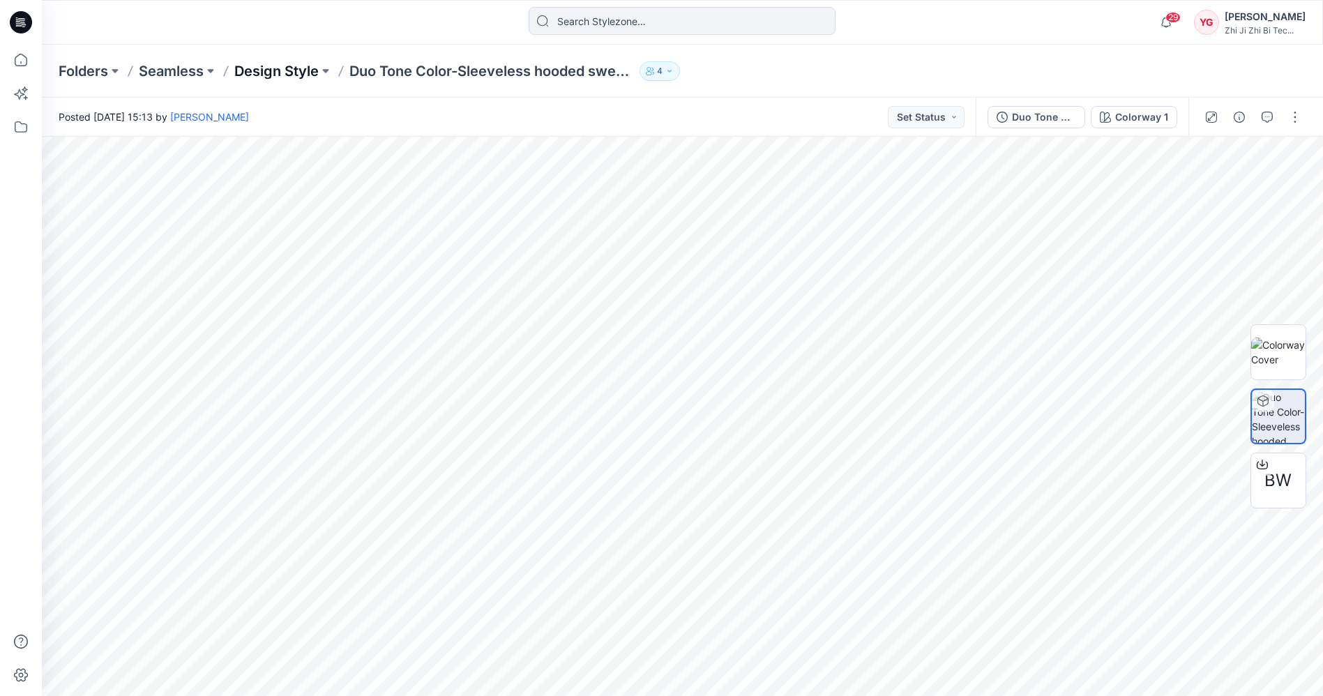
click at [259, 73] on p "Design Style" at bounding box center [276, 71] width 84 height 20
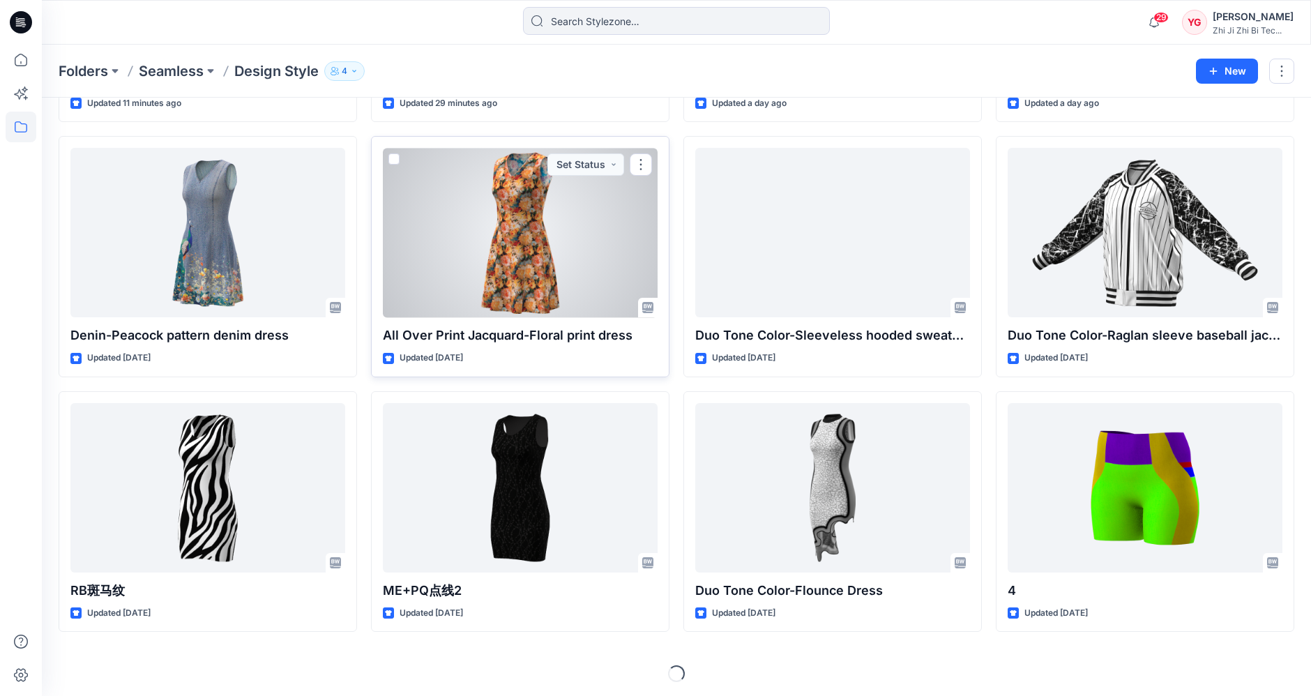
scroll to position [277, 0]
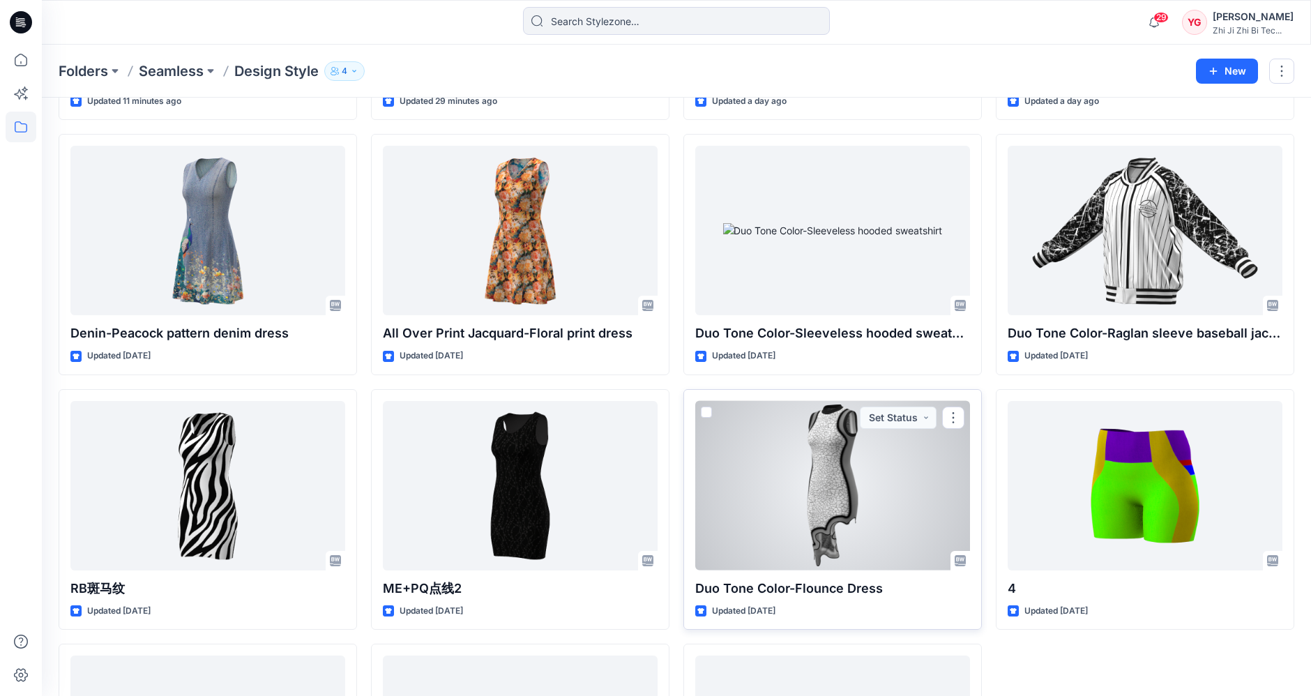
click at [880, 475] on div at bounding box center [832, 486] width 275 height 170
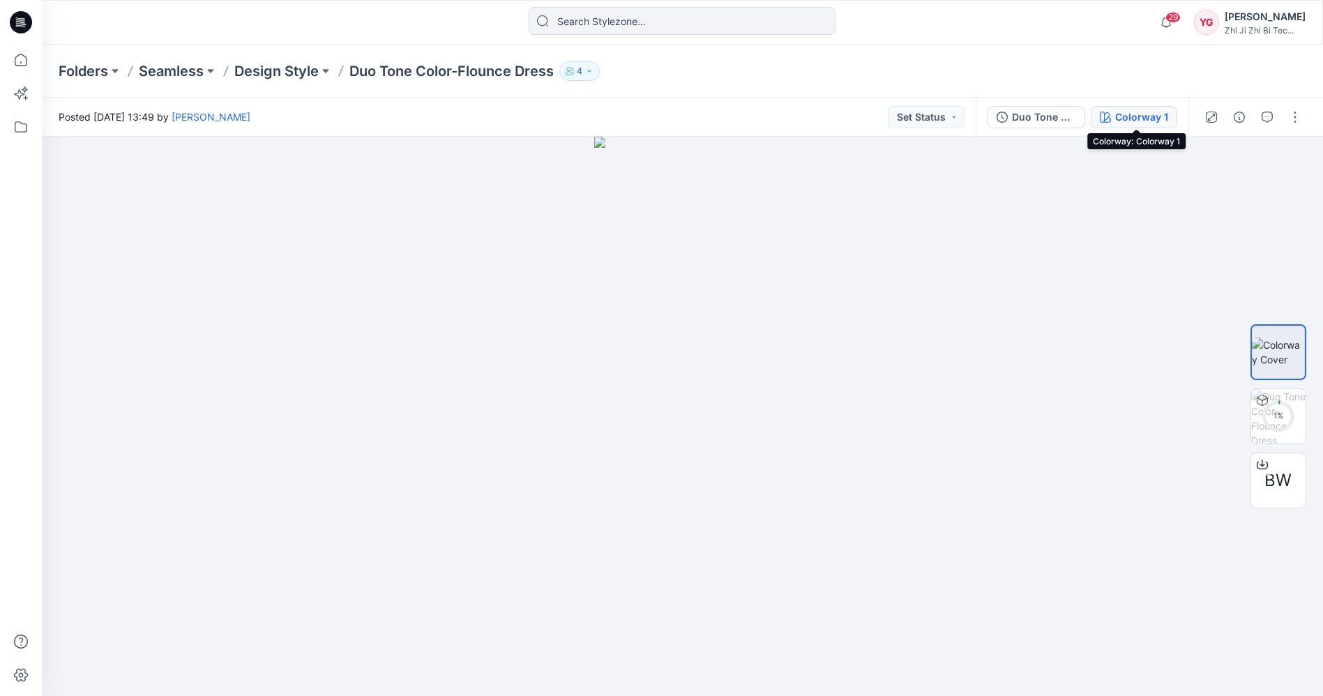
click at [1140, 123] on div "Colorway 1" at bounding box center [1141, 117] width 53 height 15
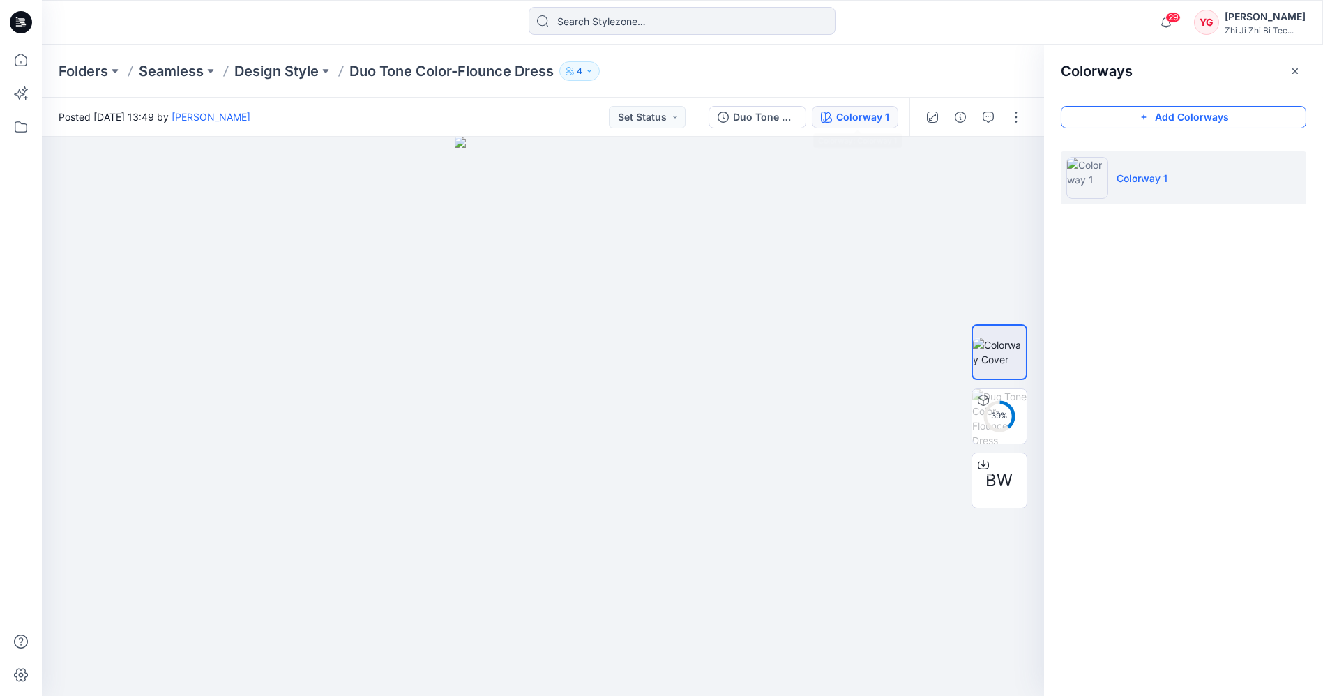
click at [1169, 113] on button "Add Colorways" at bounding box center [1184, 117] width 246 height 22
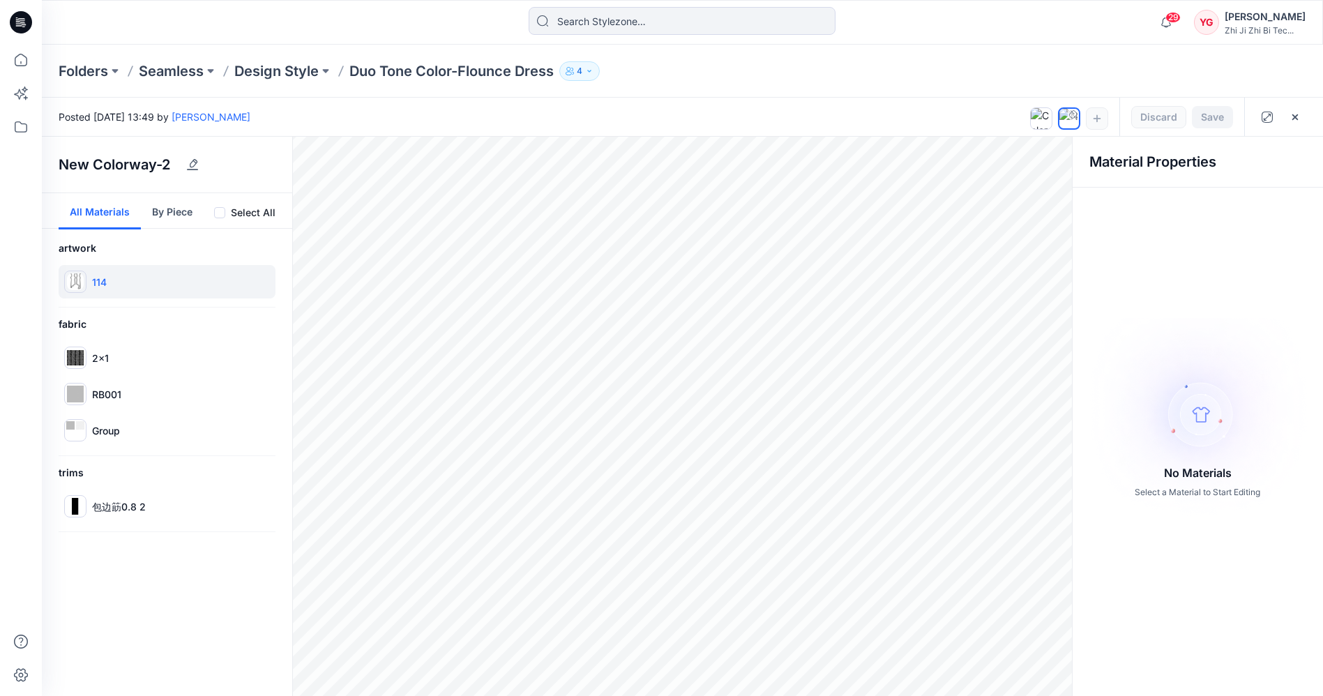
click at [70, 287] on img at bounding box center [75, 281] width 17 height 17
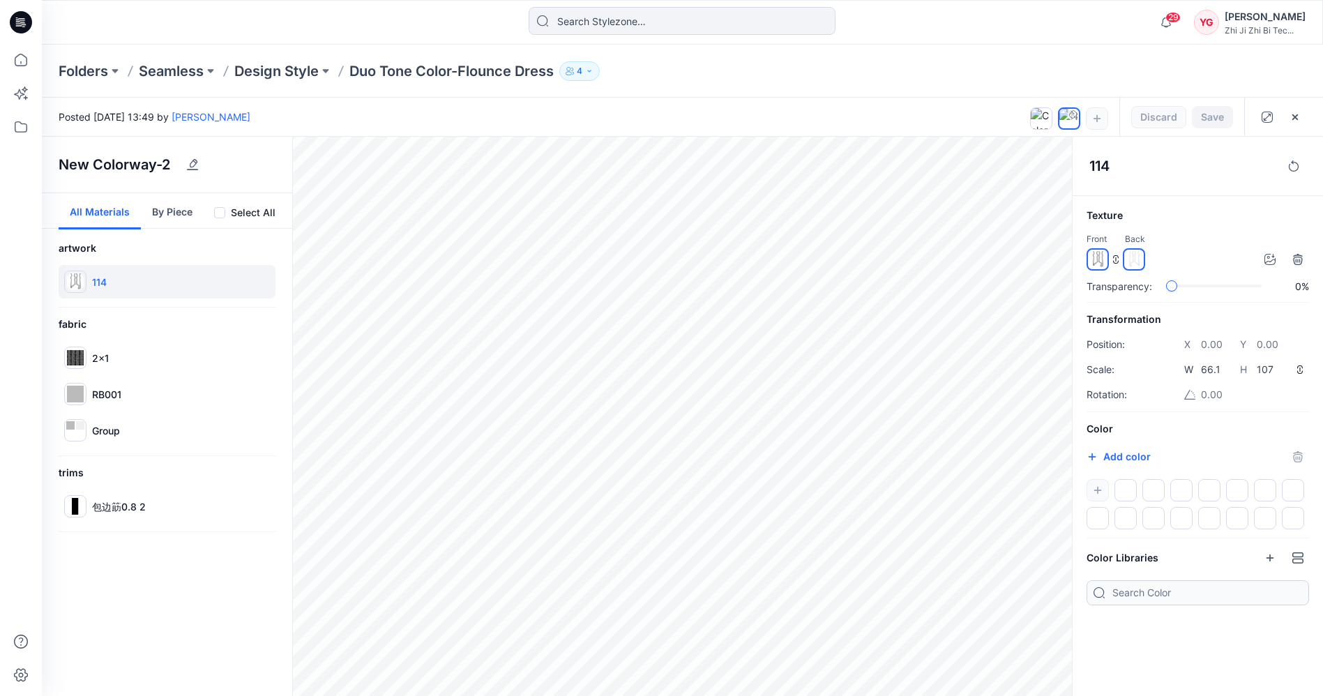
click at [1110, 451] on input "#000000" at bounding box center [1107, 458] width 17 height 14
type input "#c94545"
click at [1212, 446] on div "#c94545 #c94545" at bounding box center [1198, 457] width 223 height 22
click at [1301, 114] on button "button" at bounding box center [1295, 117] width 22 height 22
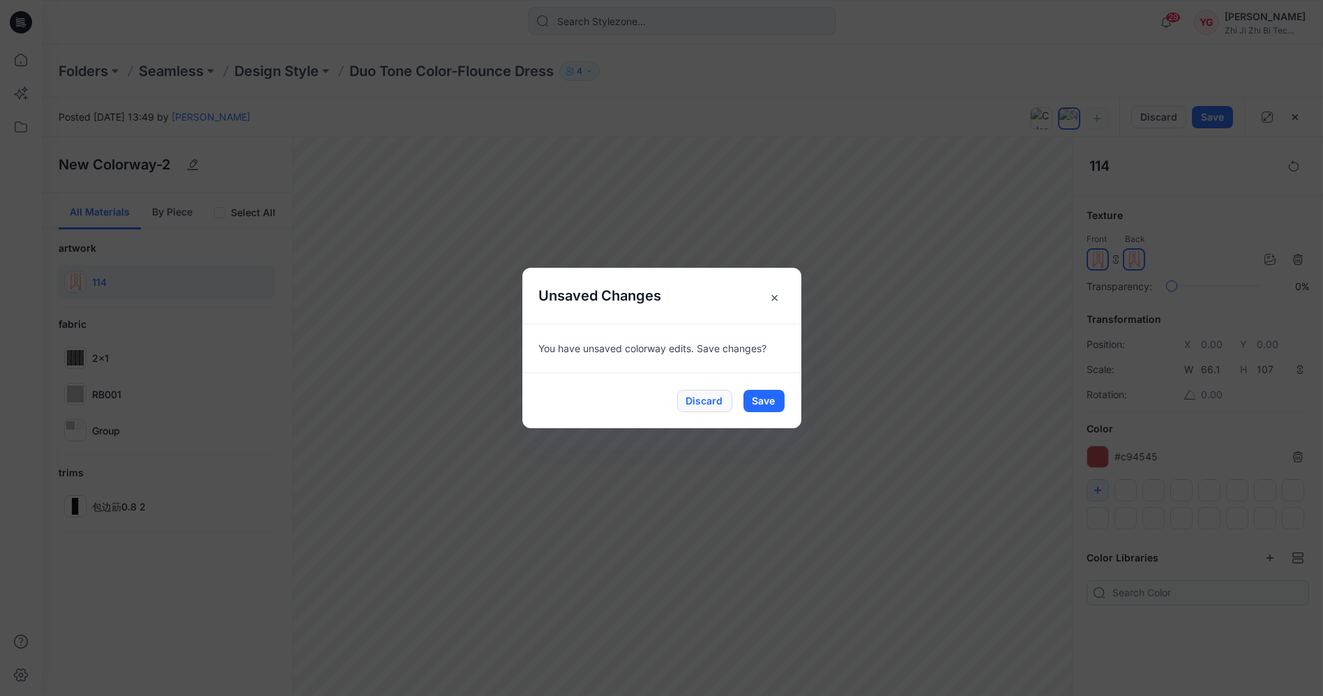
click at [704, 407] on button "Discard" at bounding box center [704, 401] width 55 height 22
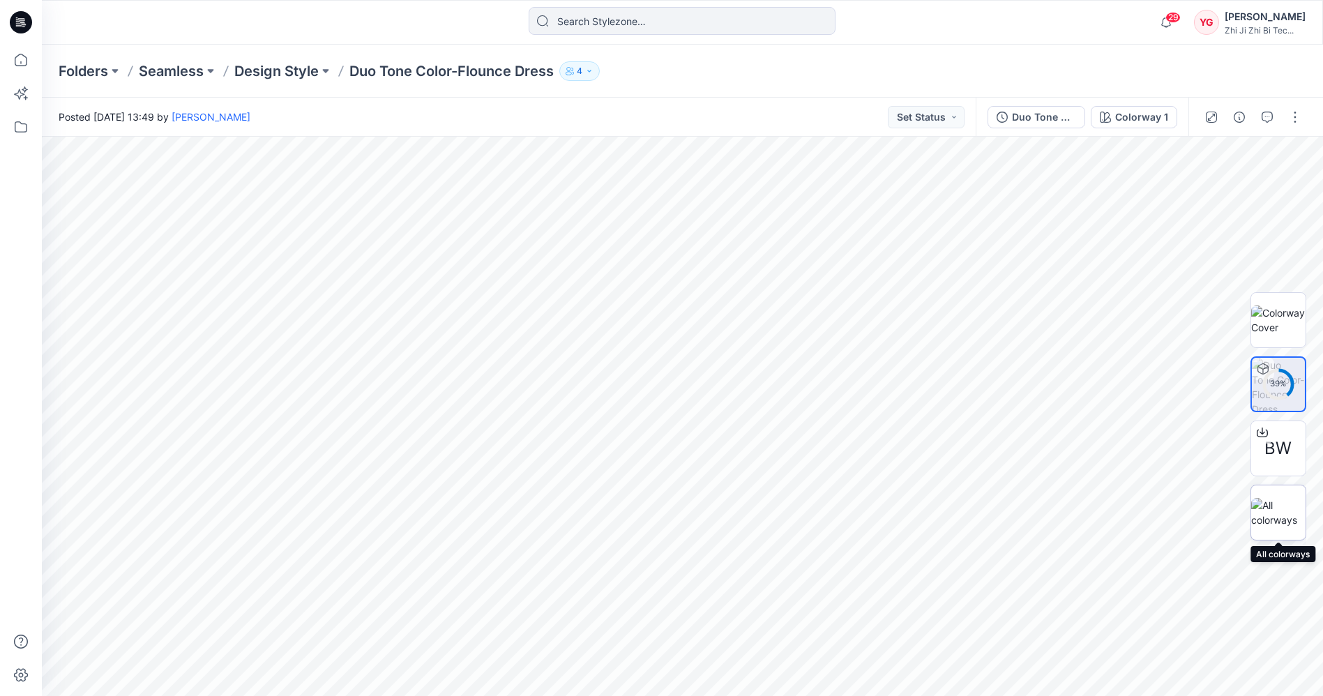
click at [1293, 513] on img at bounding box center [1278, 512] width 54 height 29
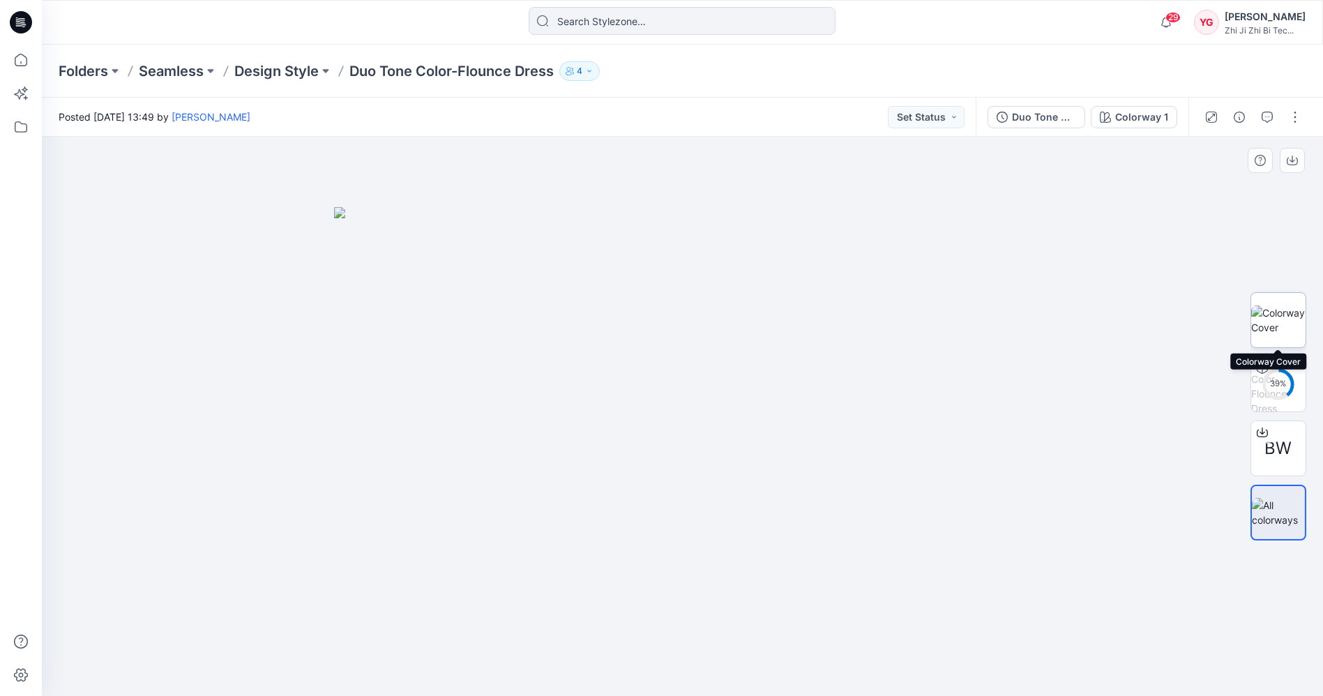
click at [1270, 310] on img at bounding box center [1278, 320] width 54 height 29
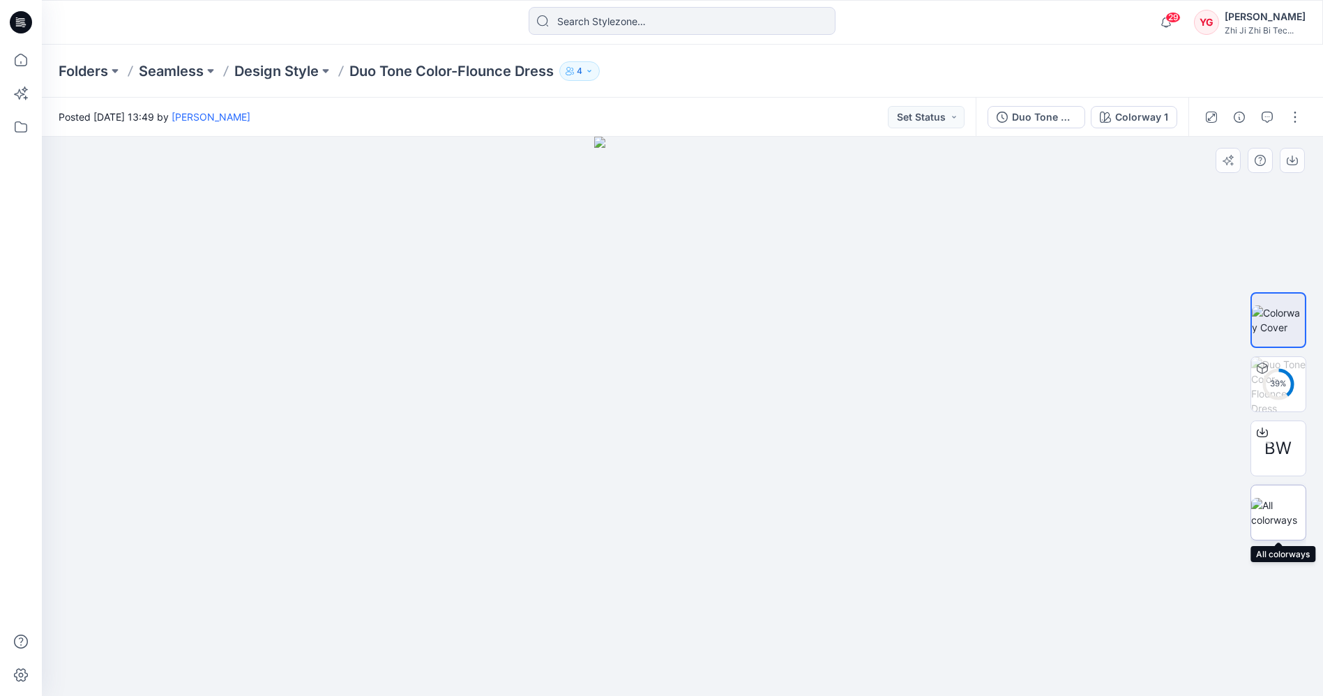
click at [1280, 519] on img at bounding box center [1278, 512] width 54 height 29
click at [262, 75] on p "Design Style" at bounding box center [276, 71] width 84 height 20
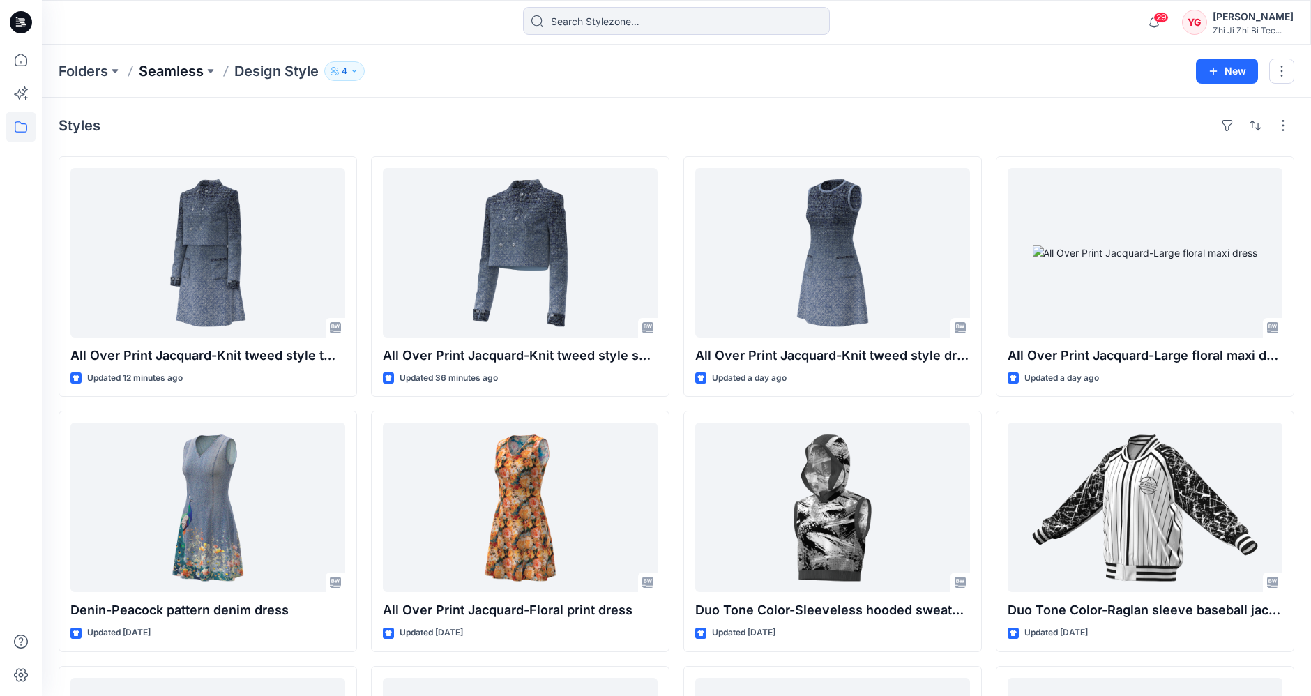
click at [167, 71] on p "Seamless" at bounding box center [171, 71] width 65 height 20
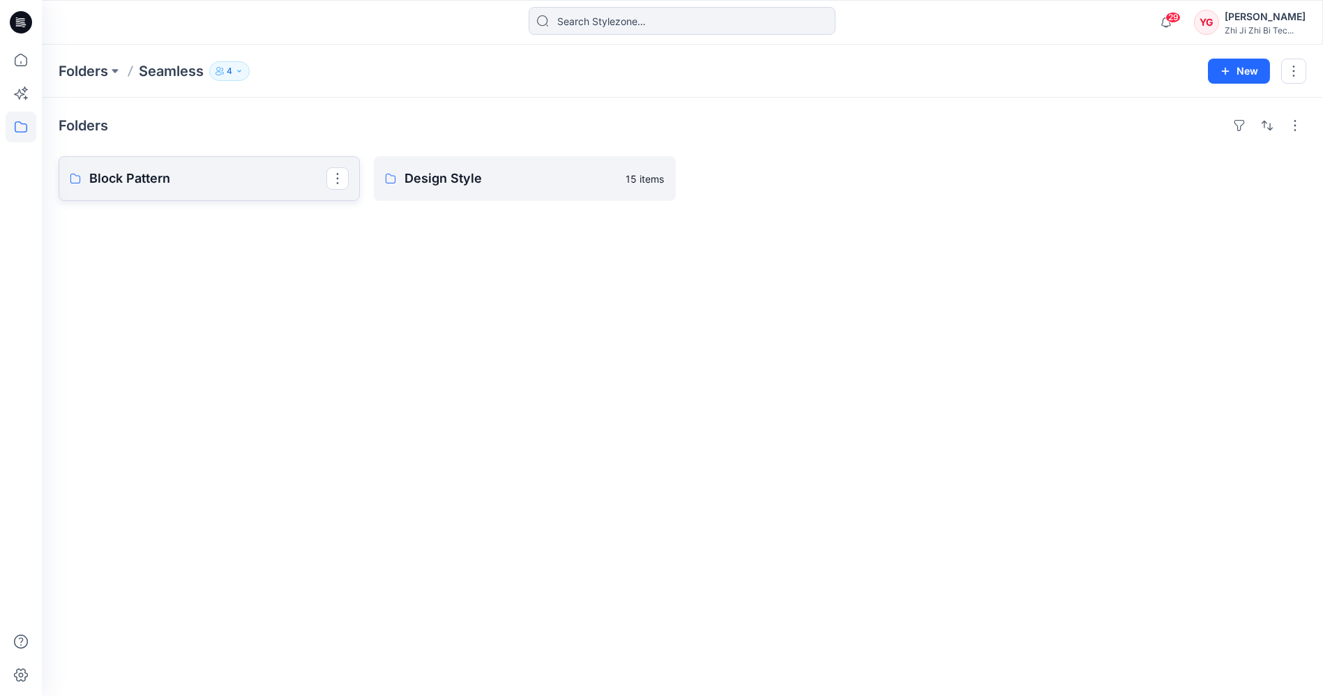
click at [244, 186] on p "Block Pattern" at bounding box center [207, 179] width 237 height 20
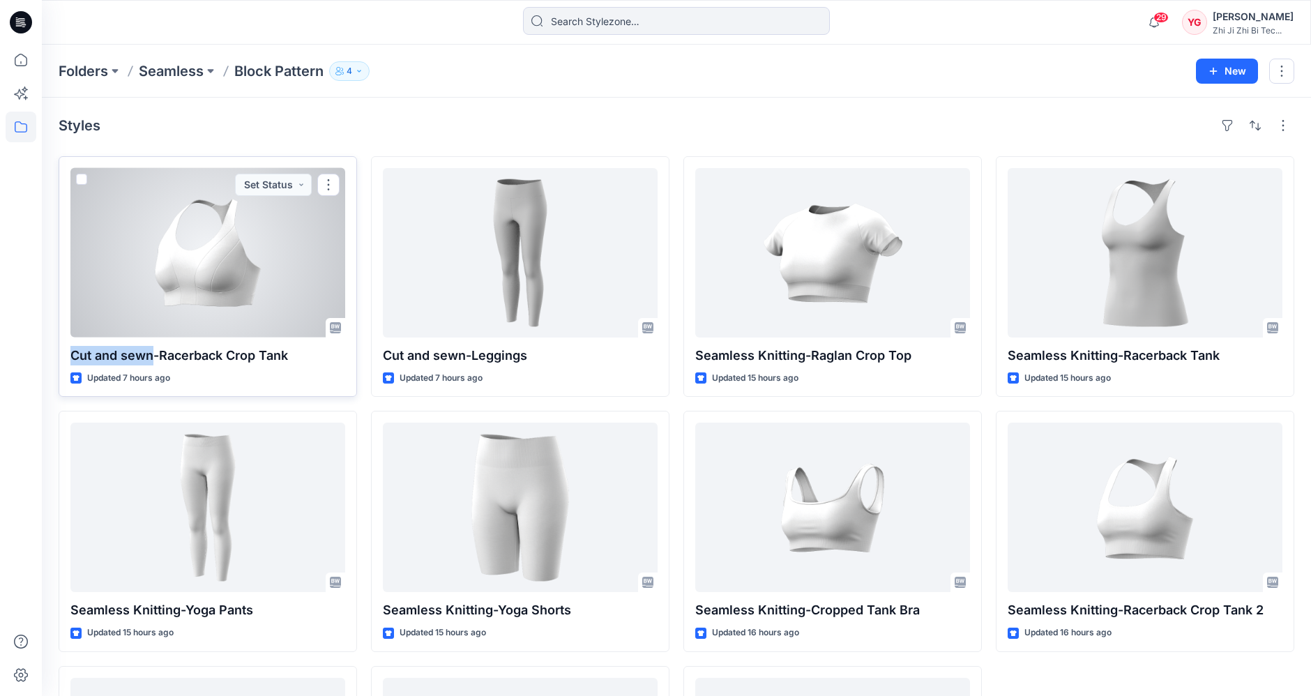
drag, startPoint x: 152, startPoint y: 356, endPoint x: 65, endPoint y: 356, distance: 87.2
click at [65, 356] on div "Cut and sewn-Racerback Crop Tank Updated 7 hours ago Set Status" at bounding box center [208, 276] width 299 height 241
copy p "Cut and sewn"
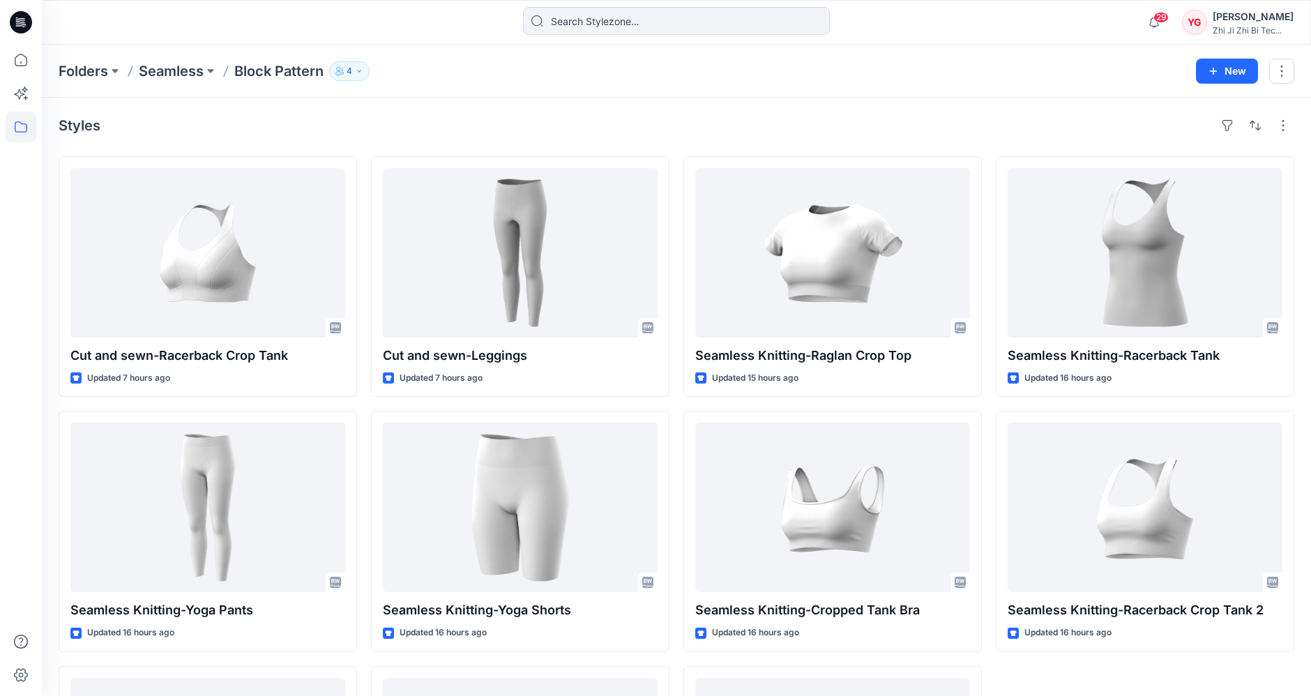
click at [211, 128] on div "Styles" at bounding box center [677, 125] width 1236 height 22
click at [156, 75] on p "Seamless" at bounding box center [171, 71] width 65 height 20
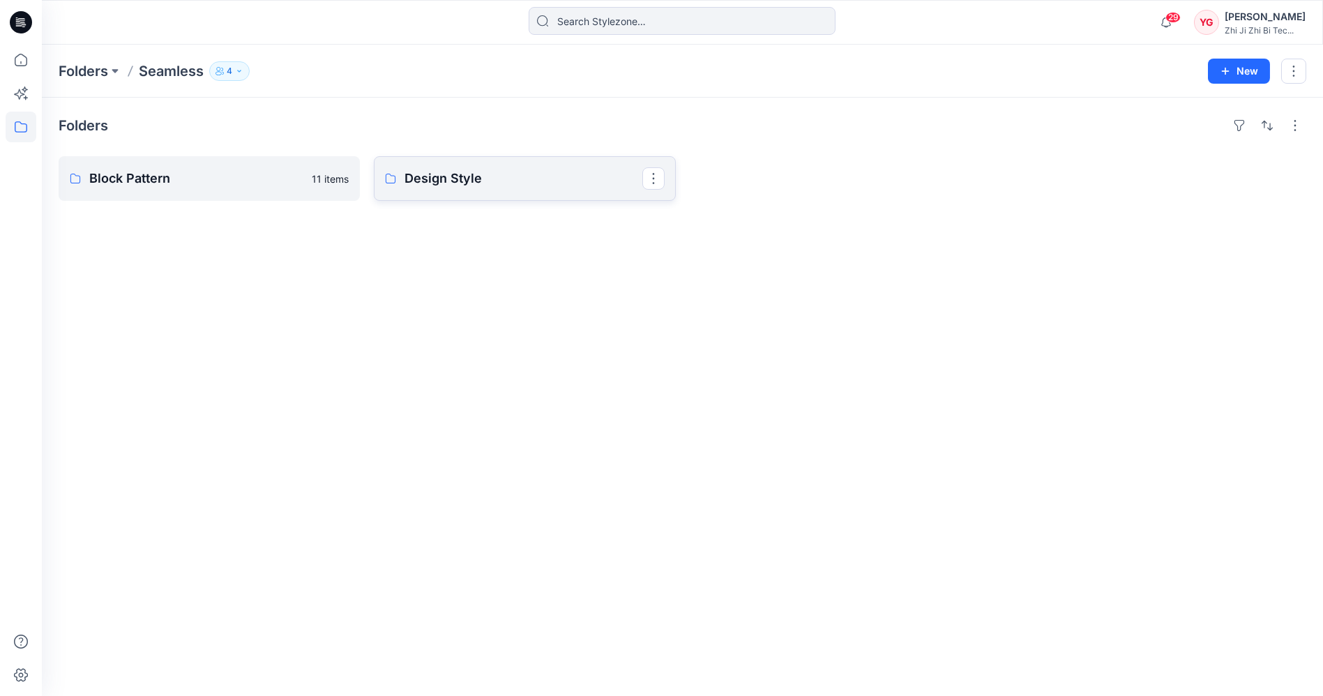
click at [412, 184] on p "Design Style" at bounding box center [523, 179] width 237 height 20
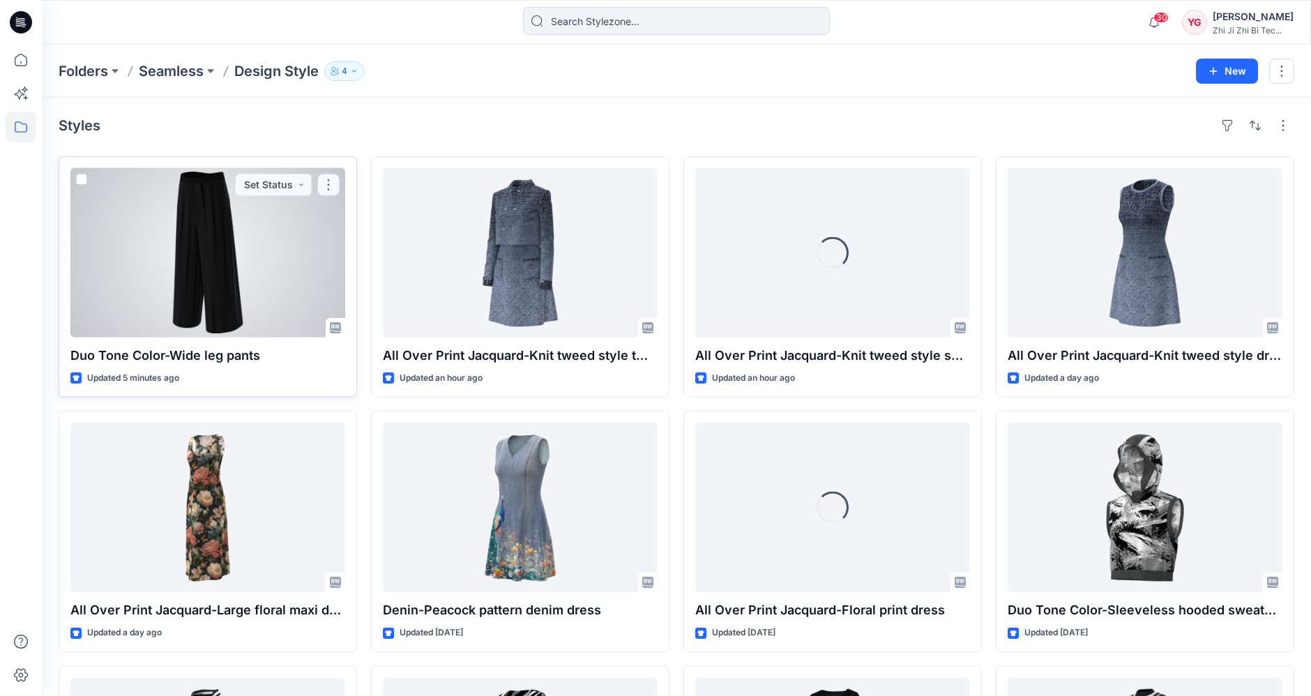
click at [329, 187] on button "button" at bounding box center [328, 185] width 22 height 22
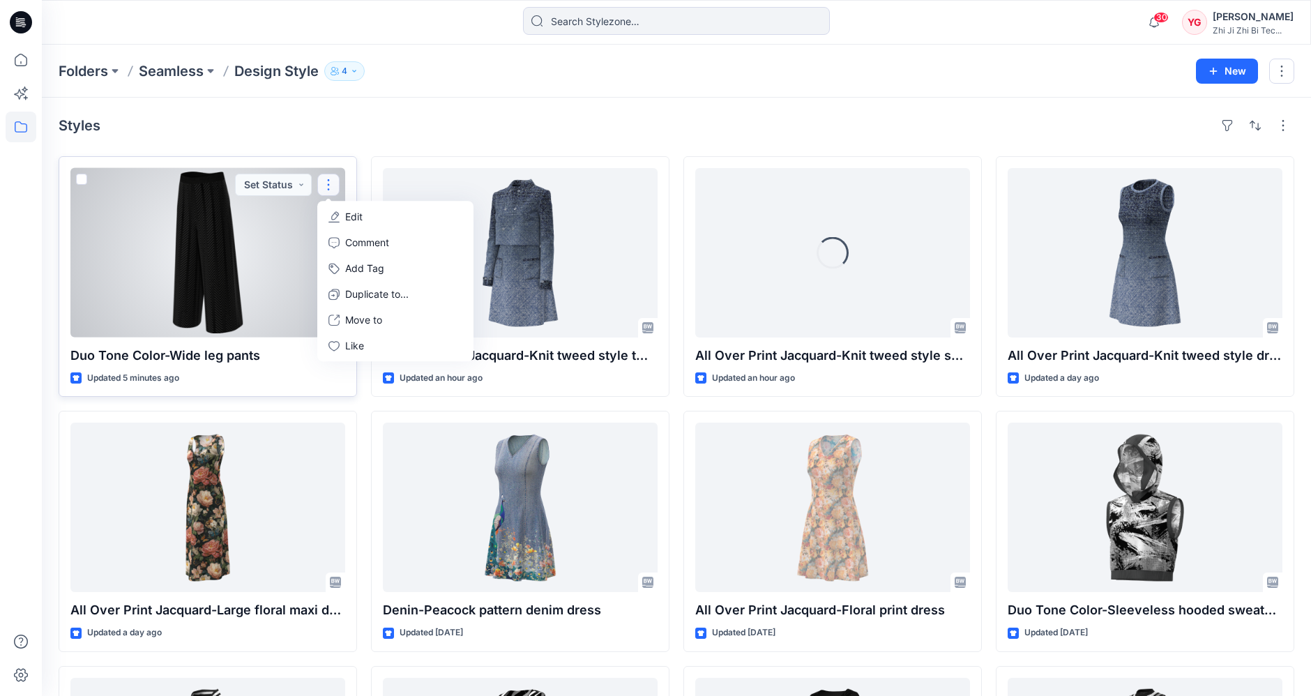
click at [363, 217] on button "Edit" at bounding box center [395, 217] width 151 height 26
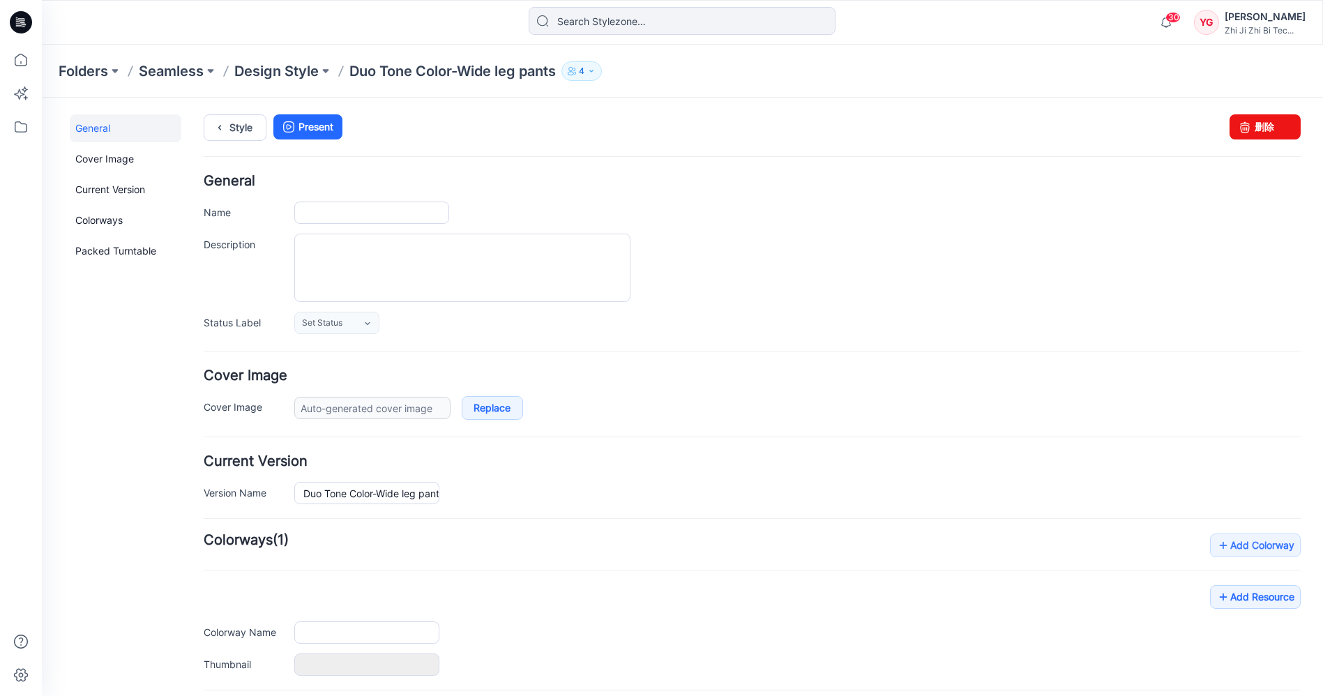
type input "Duo Tone Color-Wide leg pants"
type input "Colorway 1"
type input "Default Thumbnail"
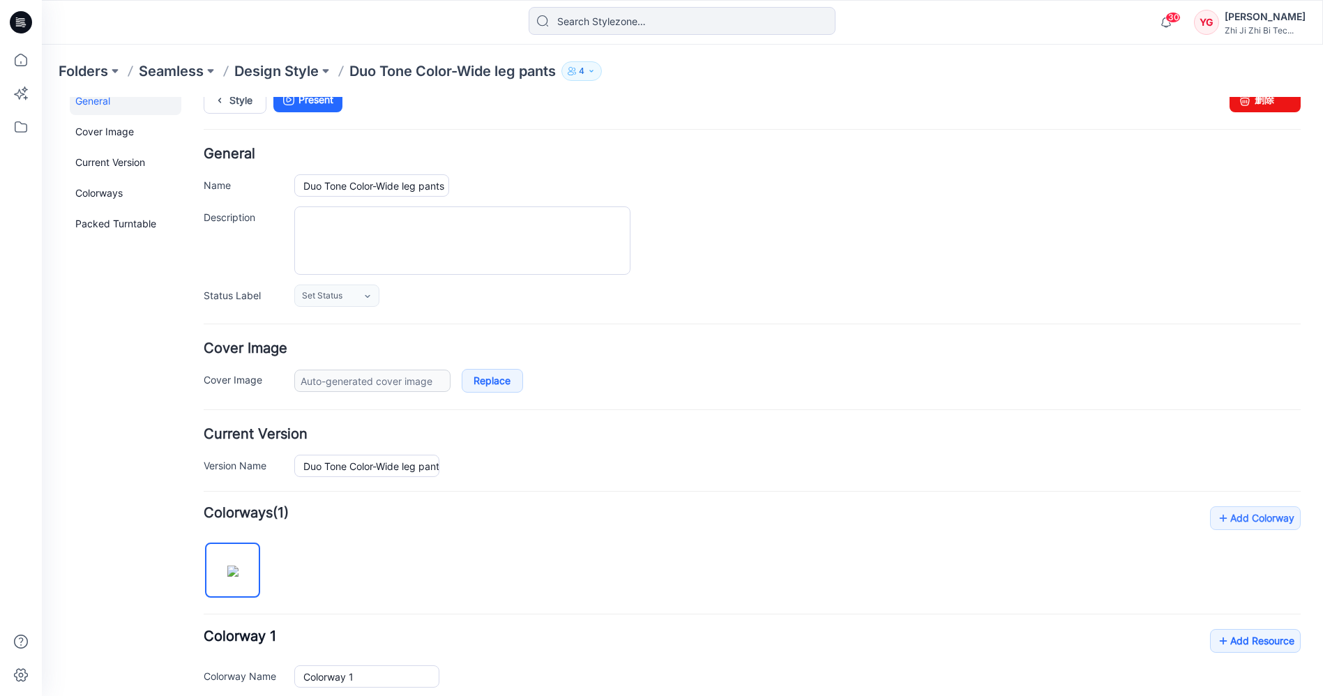
scroll to position [77, 0]
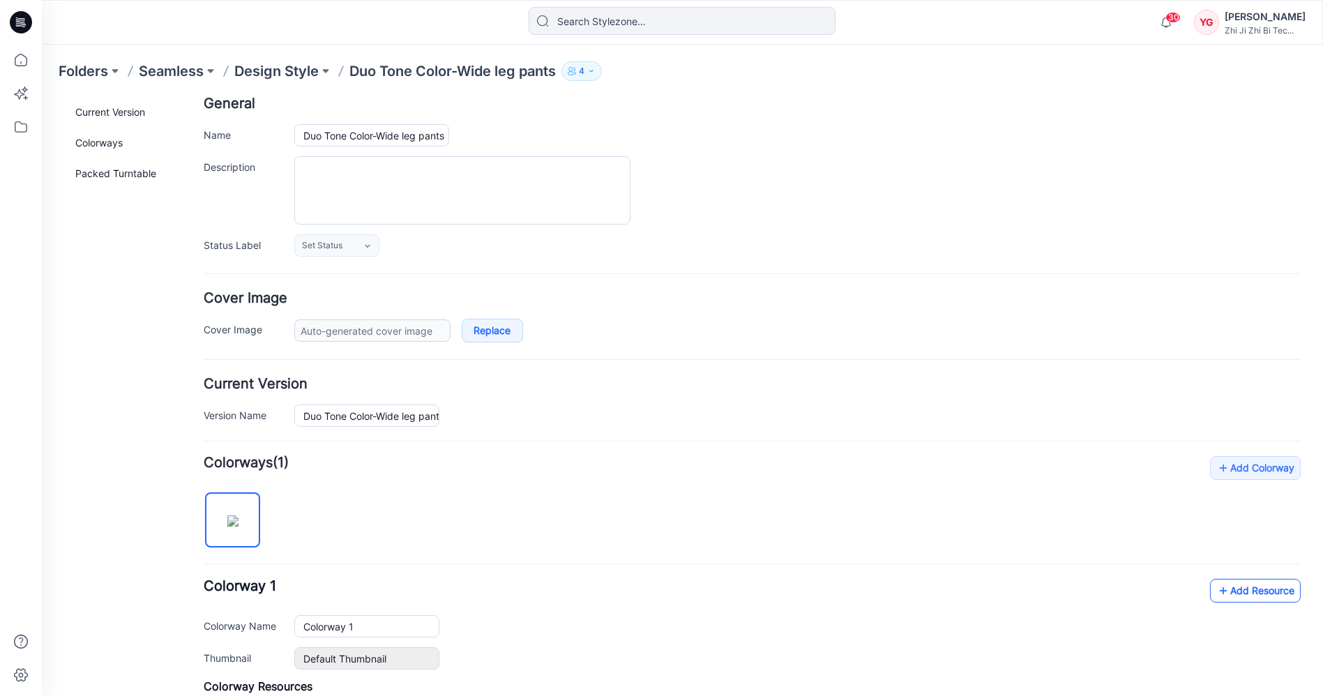
click at [1243, 587] on link "Add Resource" at bounding box center [1255, 591] width 91 height 24
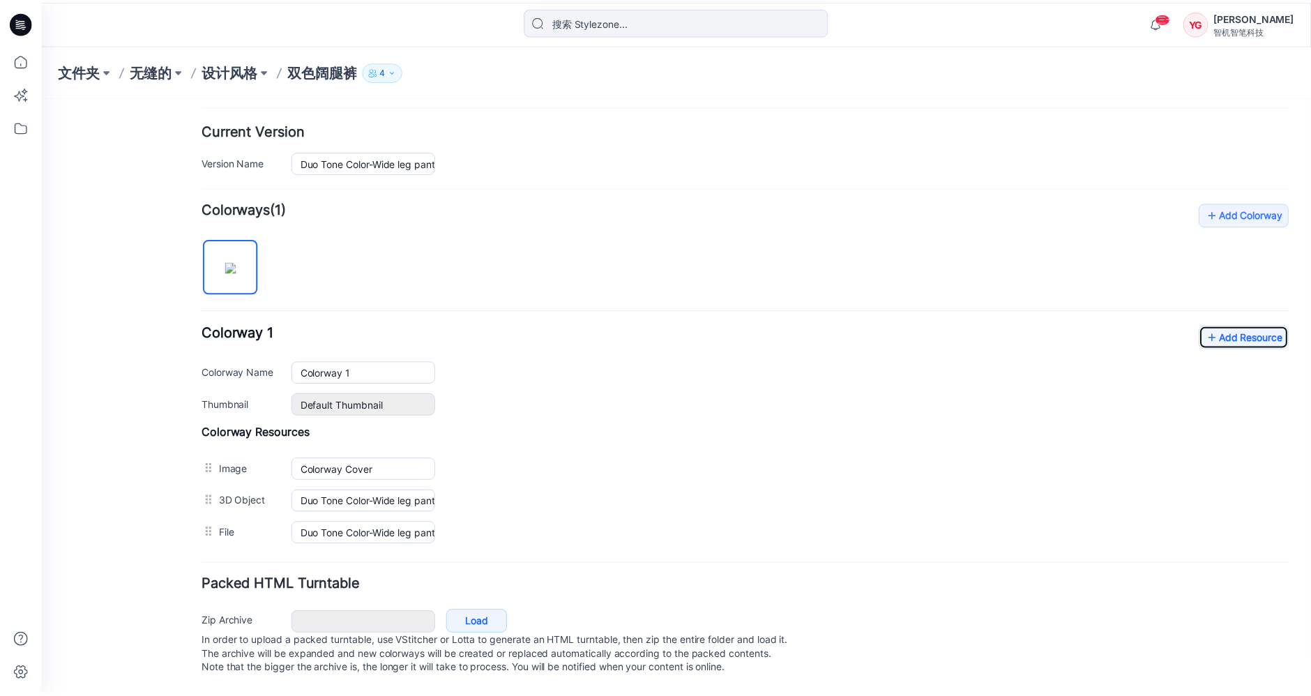
scroll to position [340, 0]
click at [237, 75] on font "设计风格" at bounding box center [232, 71] width 56 height 17
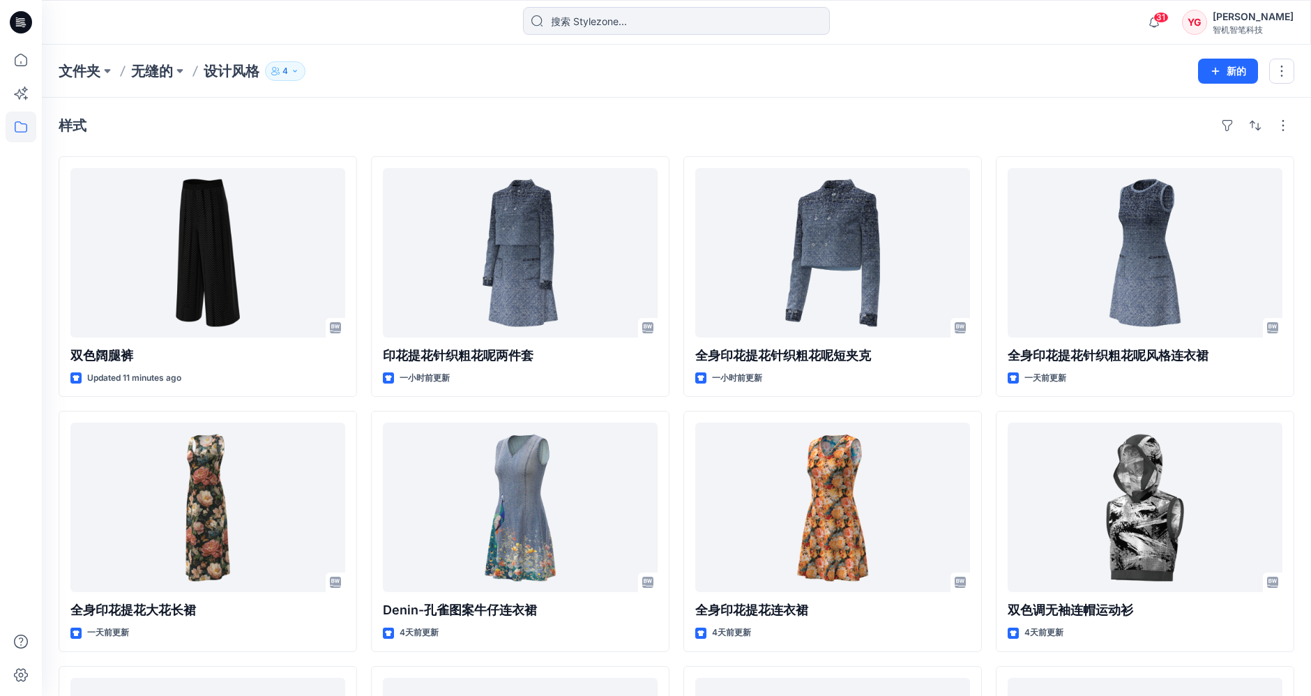
click at [471, 119] on div "样式" at bounding box center [677, 125] width 1236 height 22
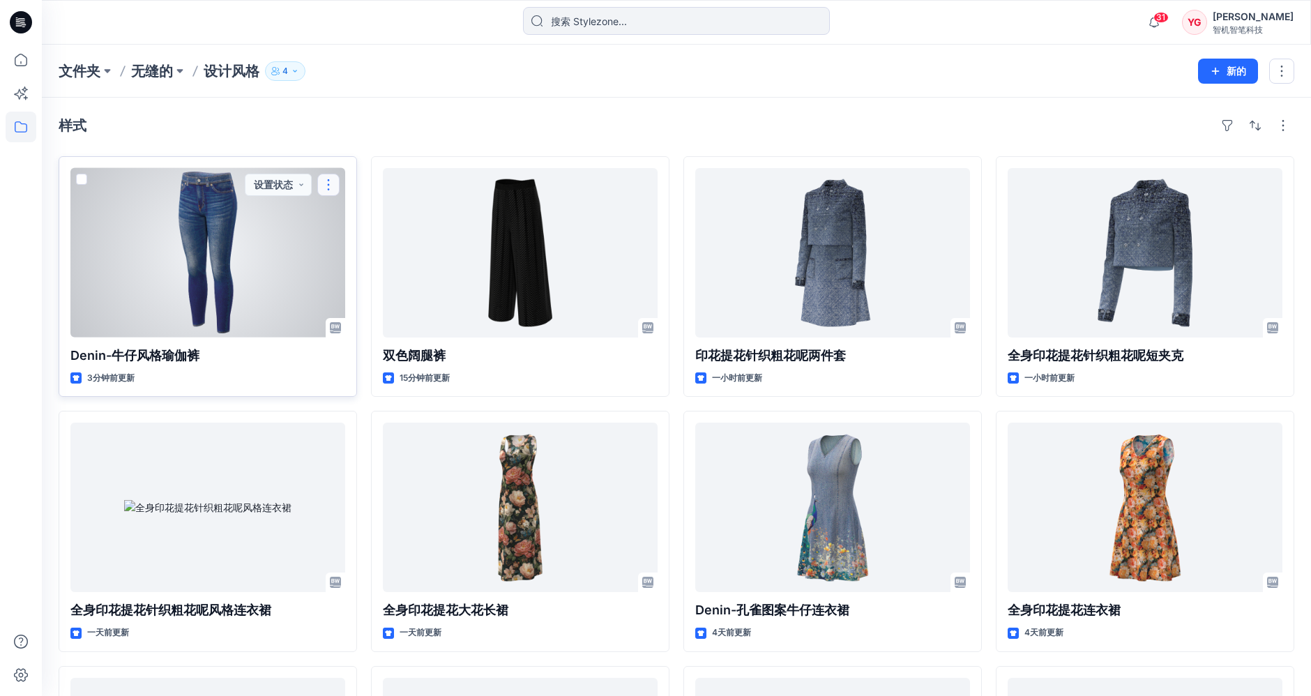
click at [333, 183] on button "button" at bounding box center [328, 185] width 22 height 22
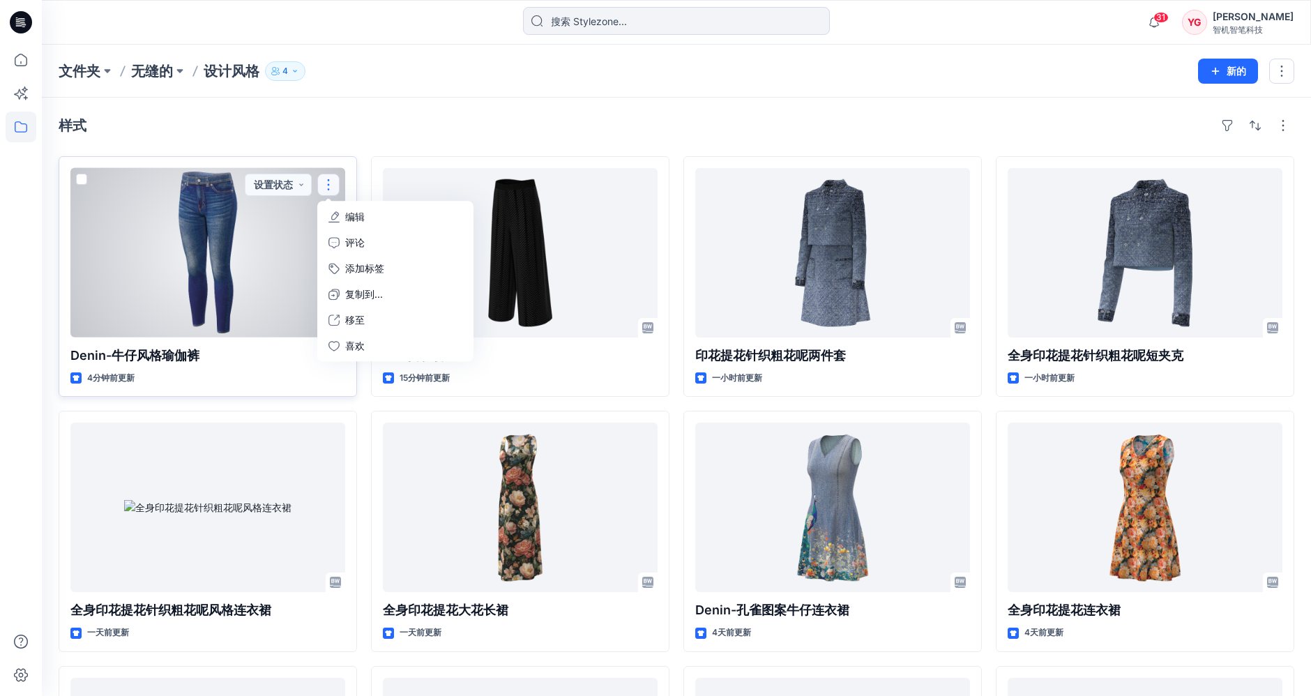
click at [396, 216] on button "编辑" at bounding box center [395, 217] width 151 height 26
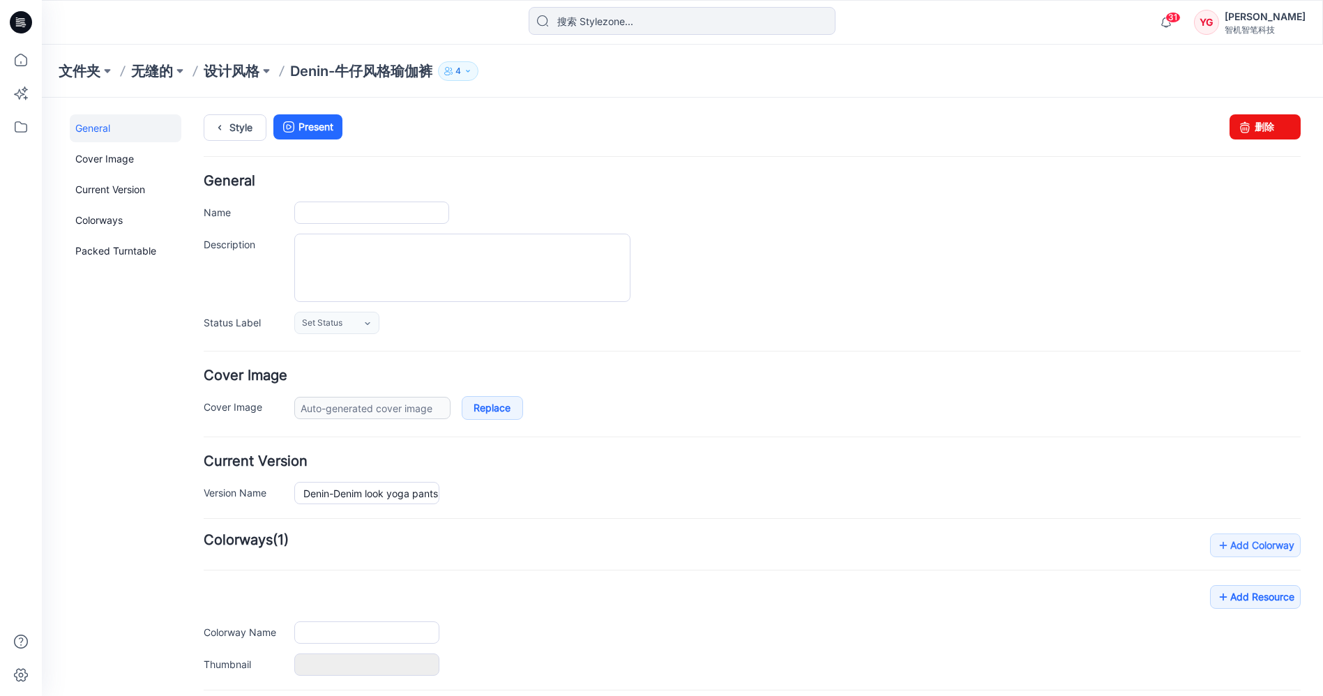
type input "Denin-Denim look yoga pants"
type input "Colorway 1"
type input "Default Thumbnail"
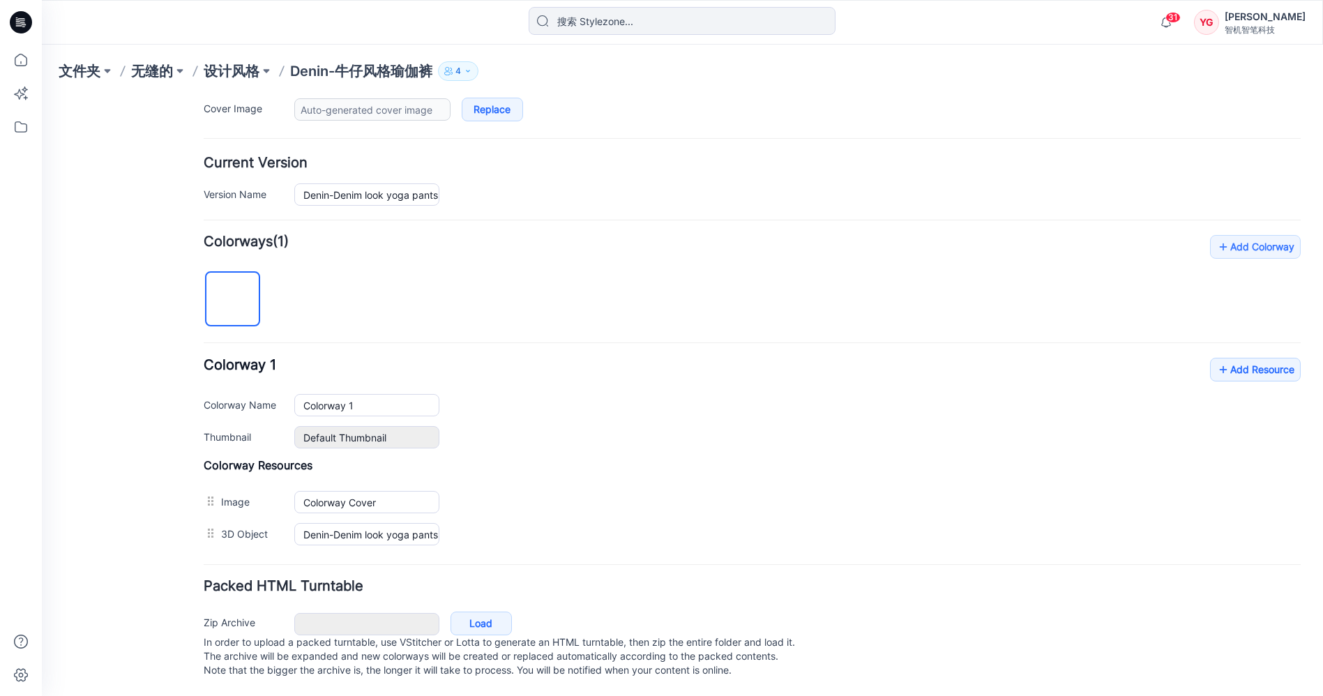
scroll to position [308, 0]
click at [1234, 358] on link "Add Resource" at bounding box center [1255, 370] width 91 height 24
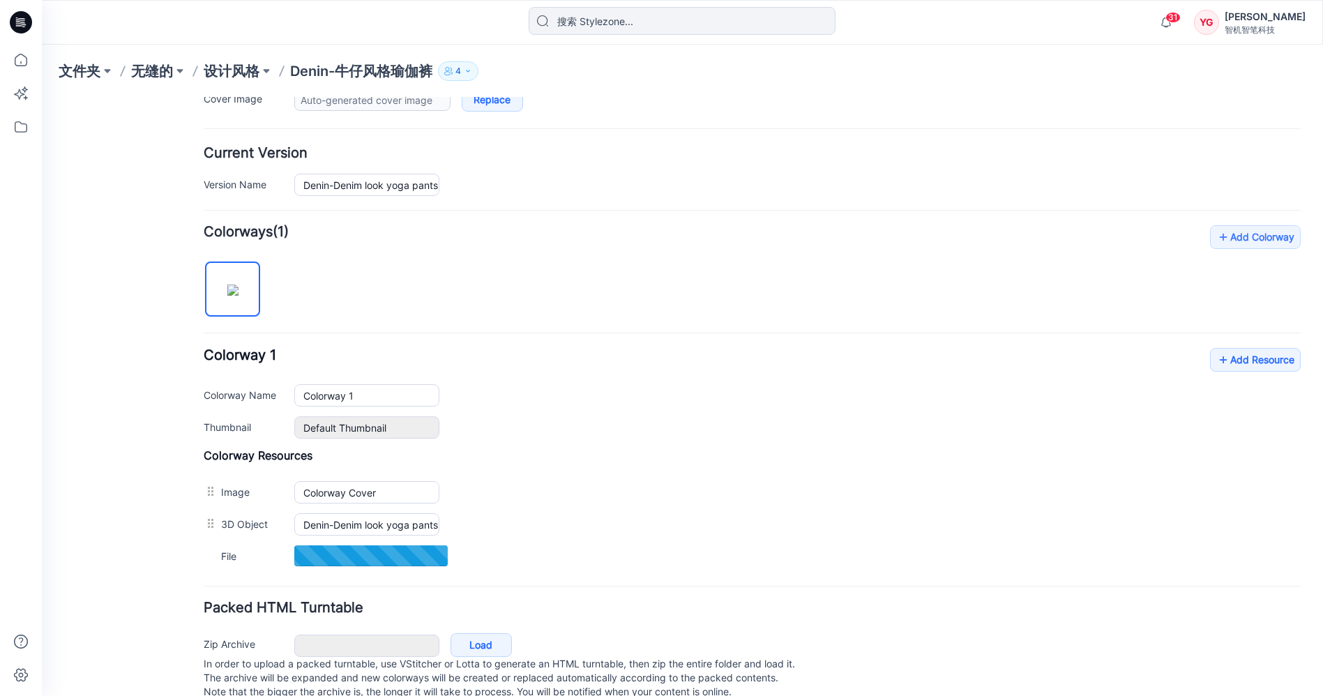
click at [1309, 192] on div "General Cover Image Current Version Colorways Packed Turntable Style Present Ch…" at bounding box center [682, 253] width 1281 height 928
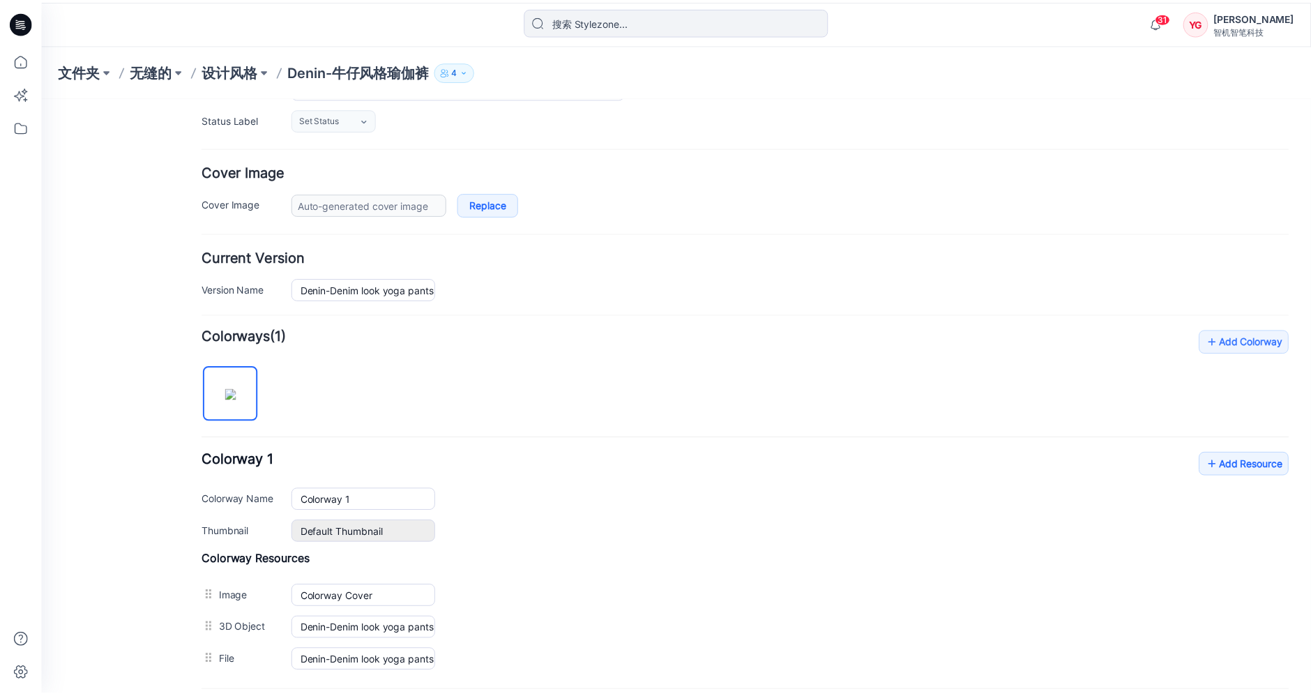
scroll to position [0, 0]
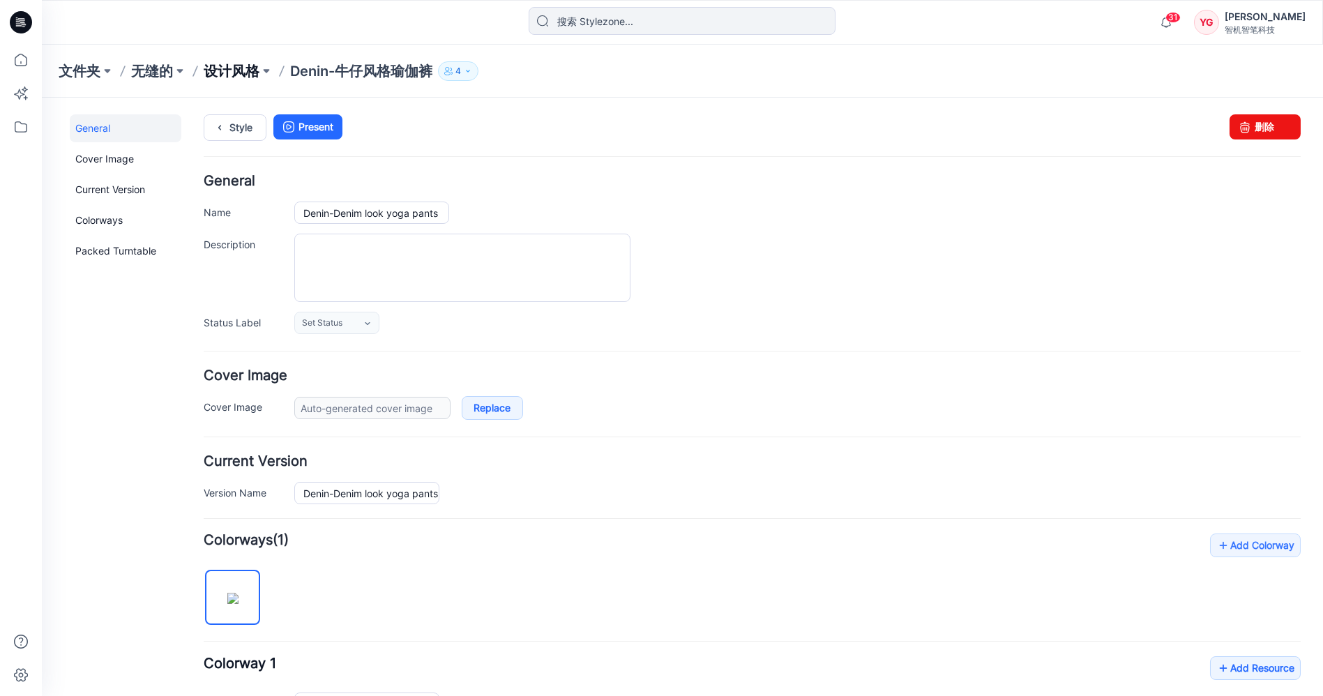
click at [238, 65] on font "设计风格" at bounding box center [232, 71] width 56 height 17
